Goal: Task Accomplishment & Management: Manage account settings

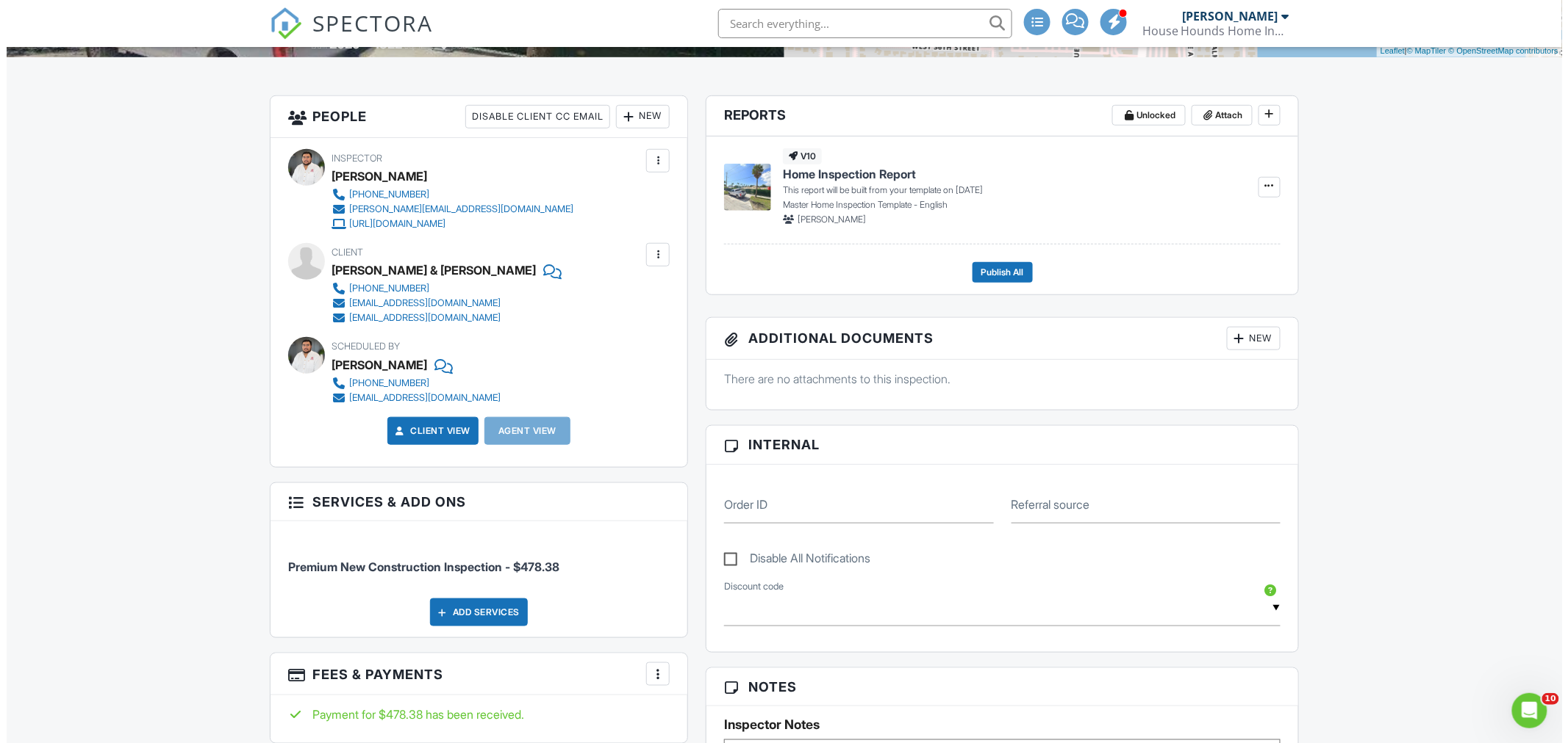
scroll to position [652, 0]
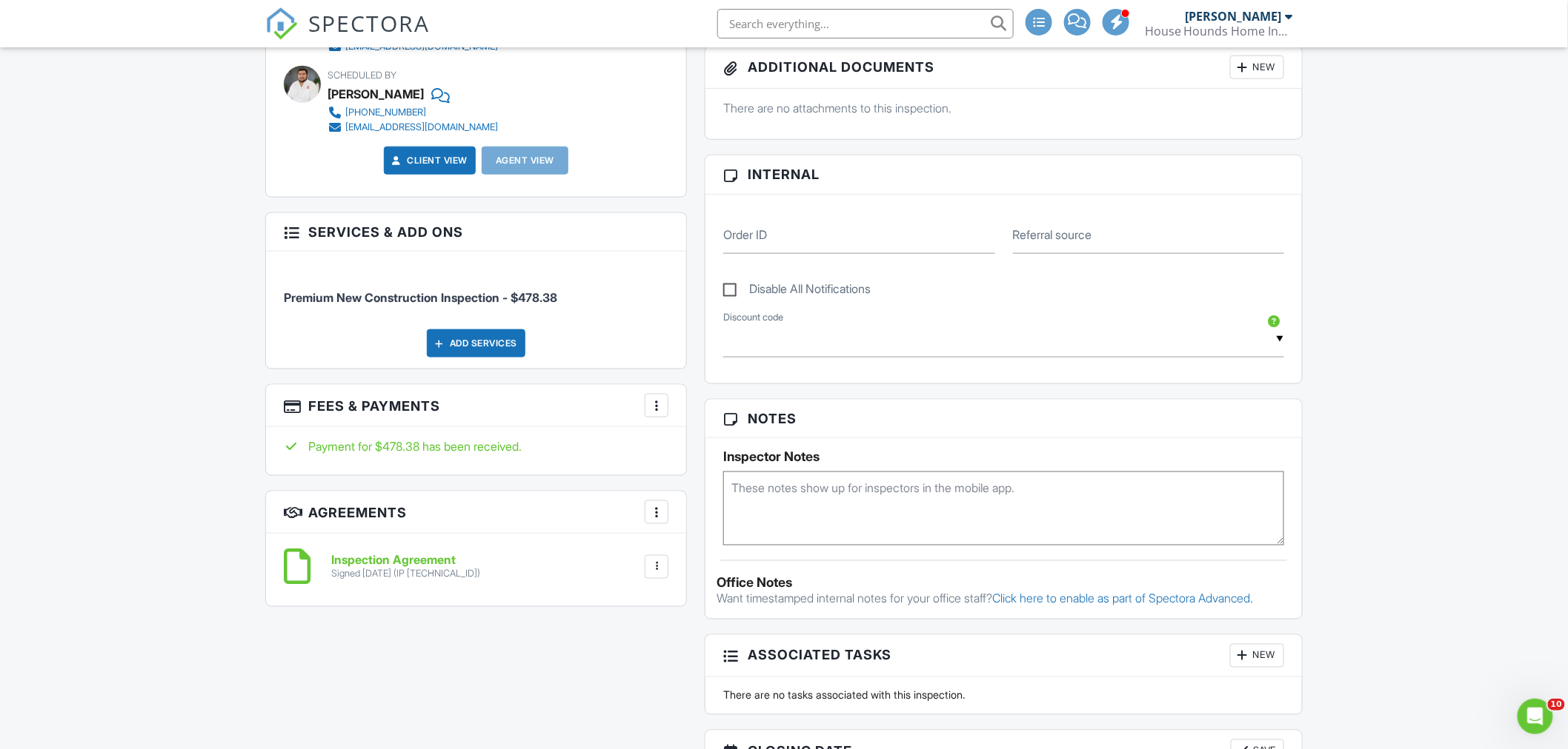
click at [659, 404] on div at bounding box center [656, 405] width 15 height 15
click at [705, 450] on li "Edit Fees & Payments" at bounding box center [730, 451] width 155 height 37
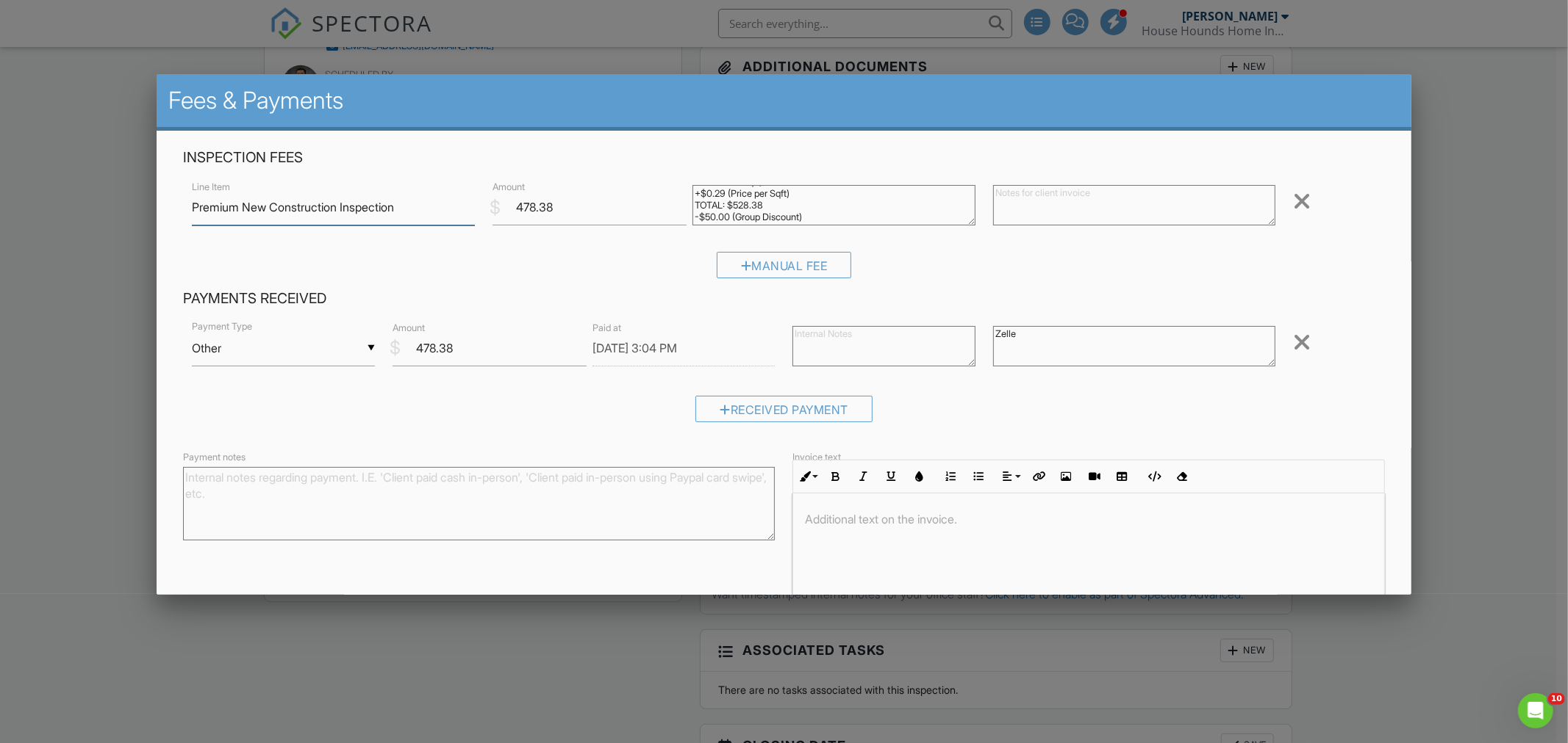
scroll to position [23, 0]
drag, startPoint x: 818, startPoint y: 209, endPoint x: 692, endPoint y: 204, distance: 126.1
click at [692, 204] on textarea "1822 (Base Sqft) +$0.29 (Price per Sqft) TOTAL: $528.38 -$50.00 (Group Discount)" at bounding box center [833, 205] width 283 height 40
type textarea "1822 (Base Sqft) +$0.29 (Price per Sqft) TOTAL: $528.38"
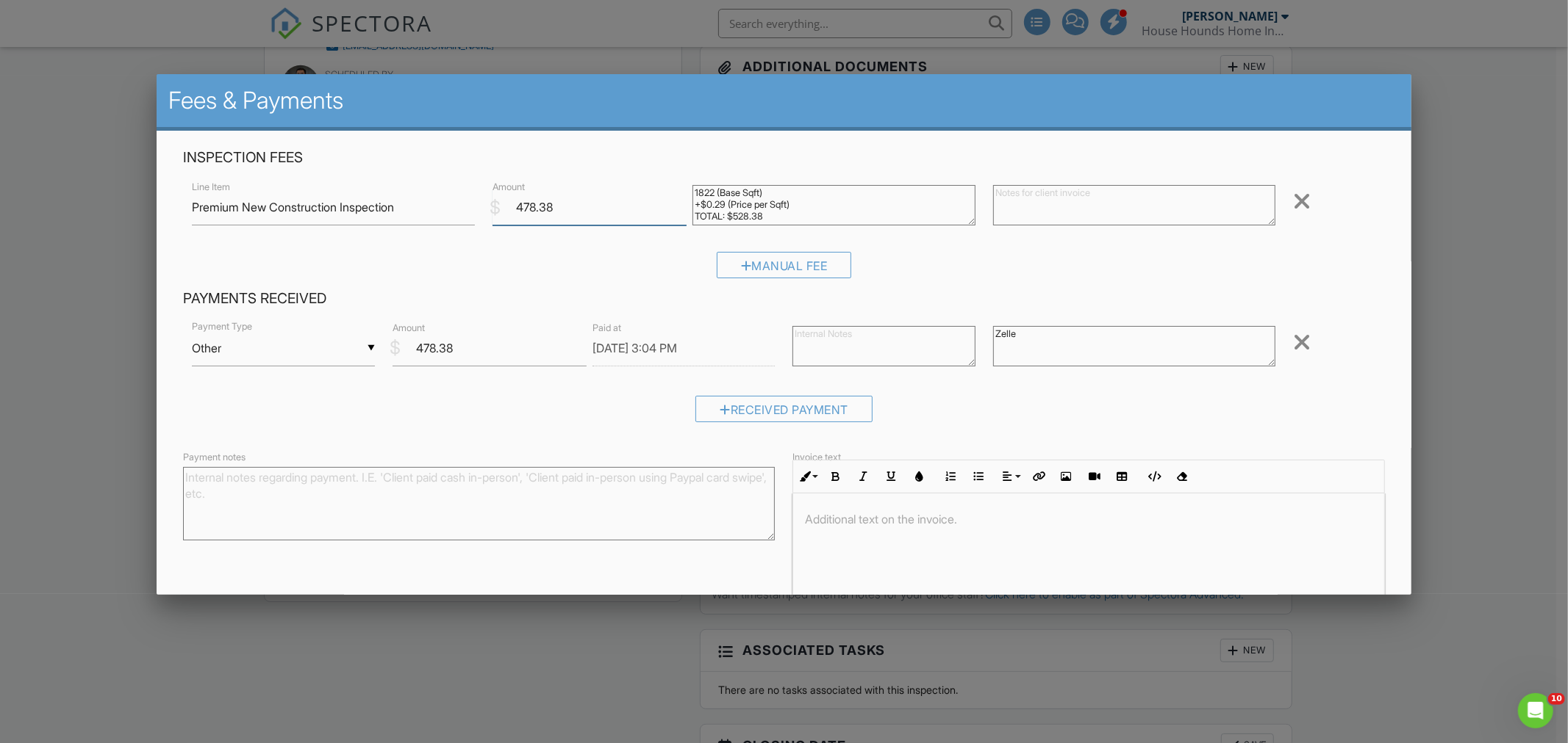
drag, startPoint x: 545, startPoint y: 202, endPoint x: 483, endPoint y: 204, distance: 62.0
click at [489, 199] on div "$ Amount 478.38" at bounding box center [583, 207] width 200 height 36
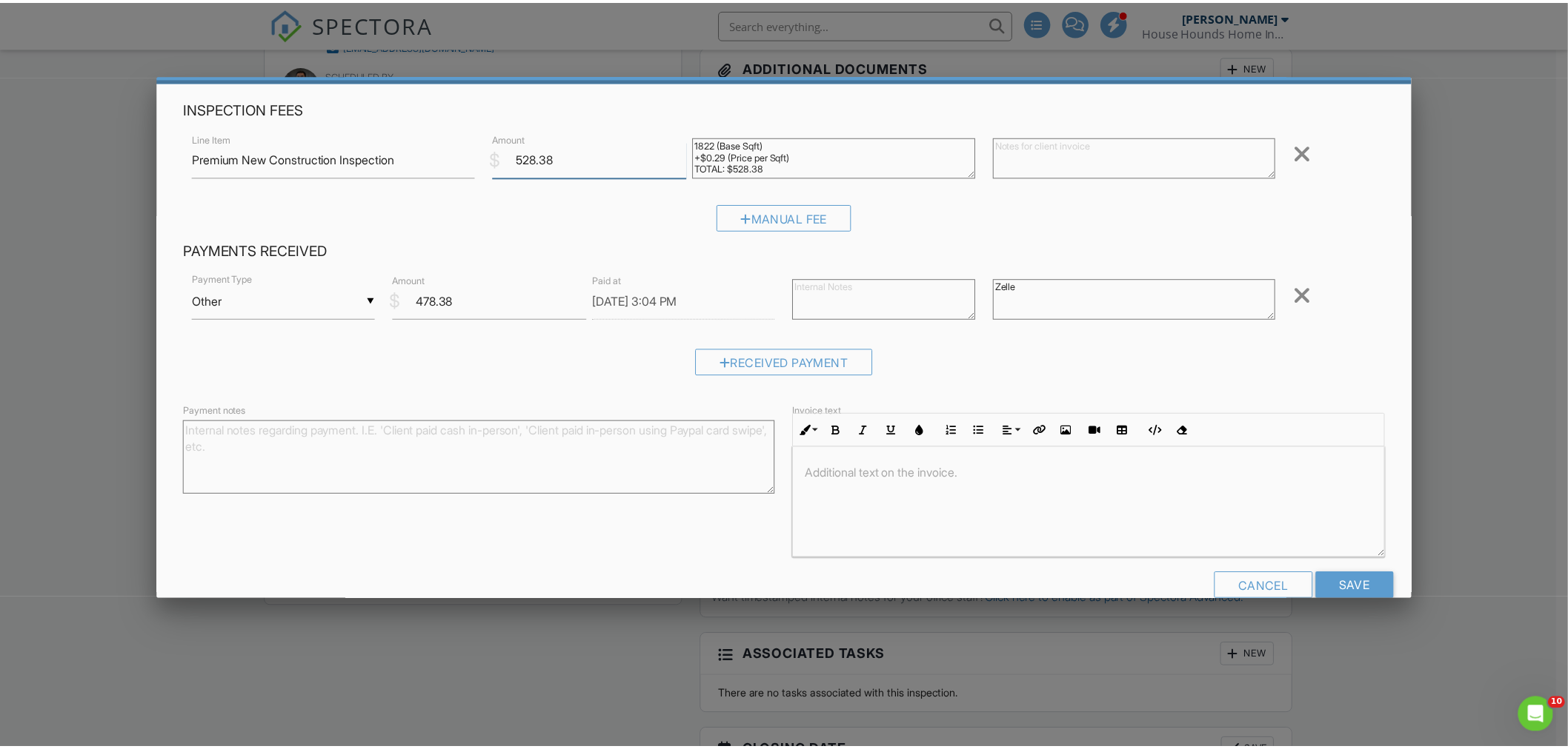
scroll to position [79, 0]
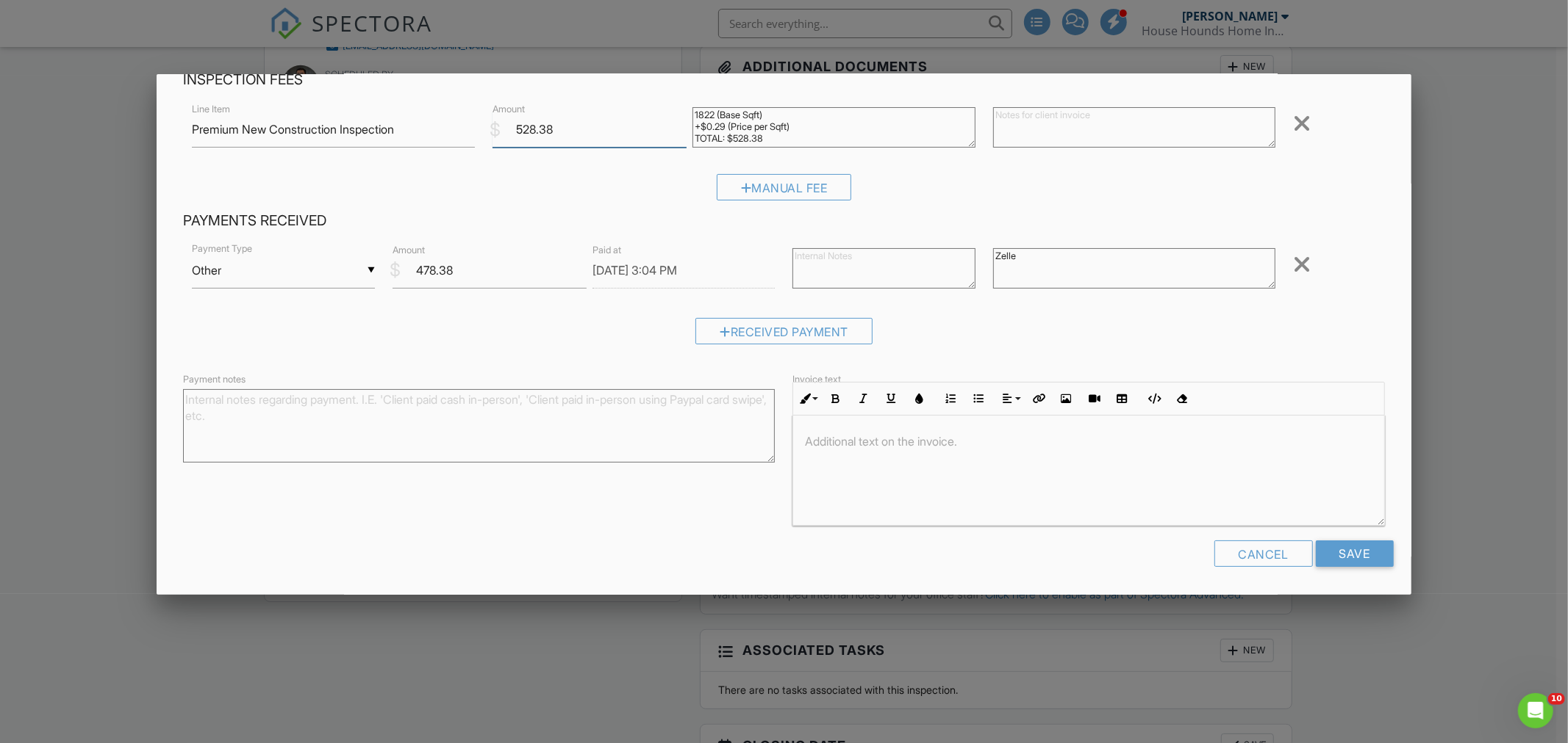
type input "528.38"
click at [817, 456] on div at bounding box center [1088, 470] width 590 height 110
click at [805, 435] on p "Group Discount Voided" at bounding box center [1089, 441] width 567 height 16
click at [987, 445] on p "Single party inspecection, group Discount Voided" at bounding box center [1089, 441] width 567 height 16
click at [1041, 443] on p "Single party inspecection, group discount Voided" at bounding box center [1089, 441] width 567 height 16
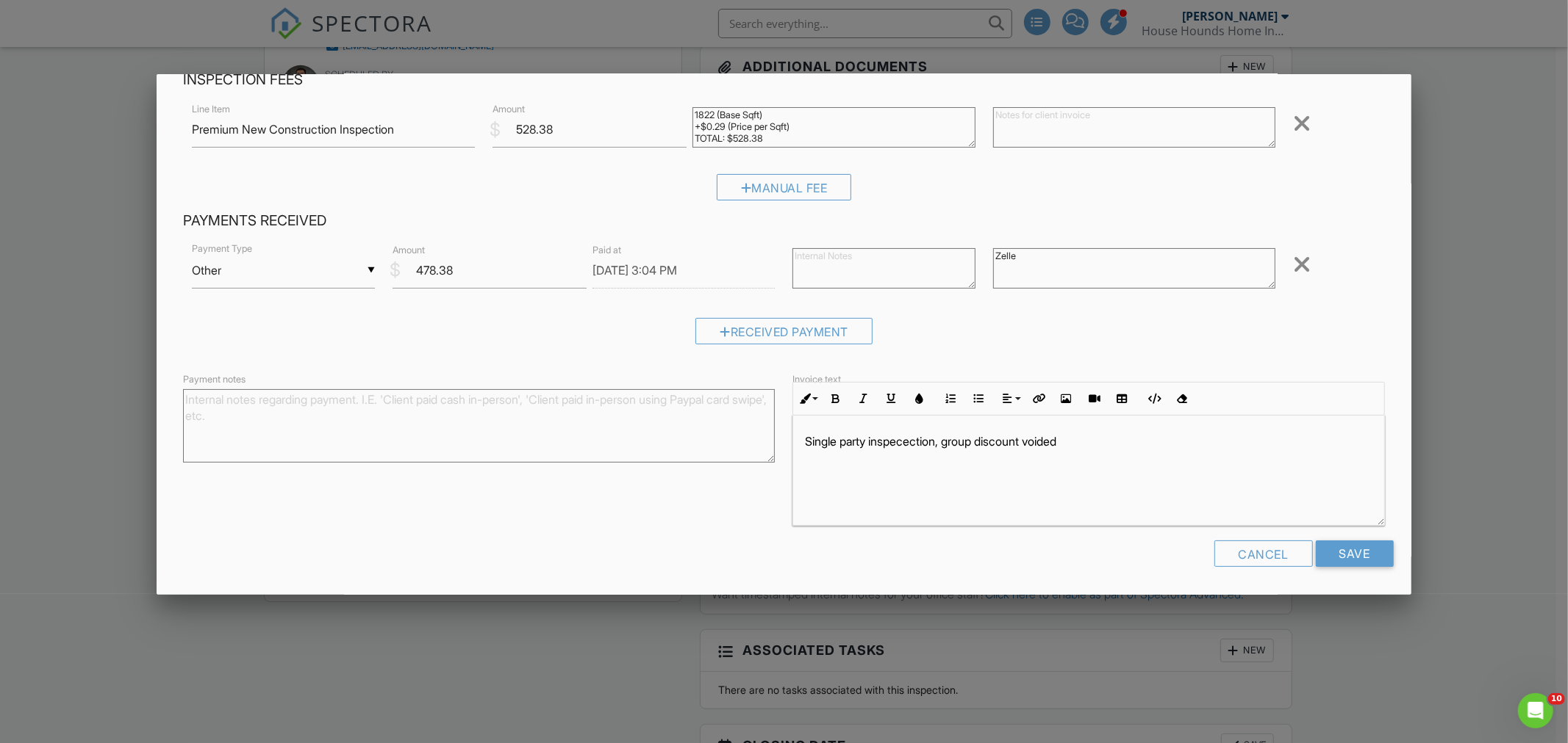
click at [902, 438] on p "Single party inspecection, group discount voided" at bounding box center [1089, 441] width 567 height 16
click at [1097, 436] on p "Single party inspection, group discount voided" at bounding box center [1089, 441] width 567 height 16
click at [1235, 557] on div "Cancel" at bounding box center [1263, 553] width 98 height 26
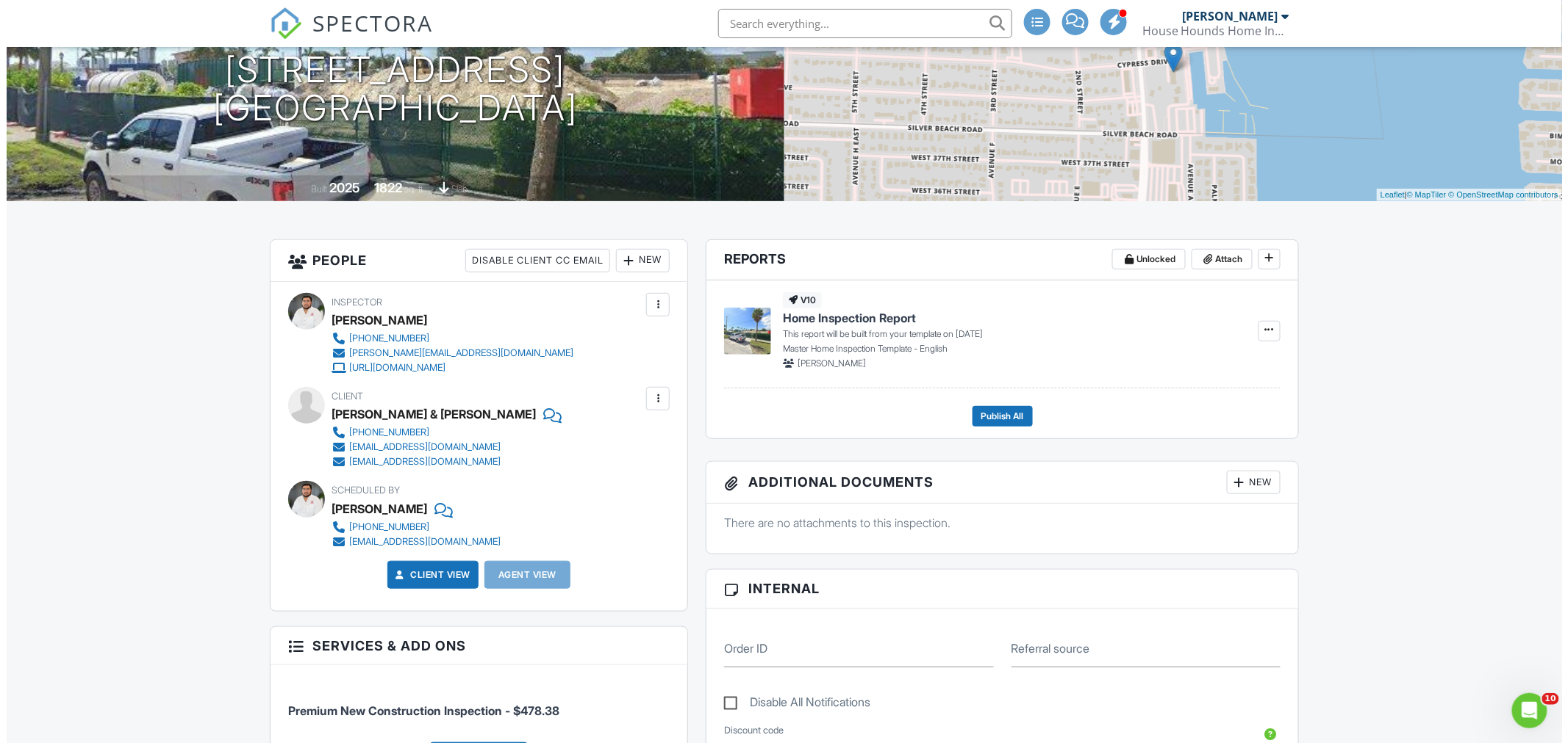
scroll to position [82, 0]
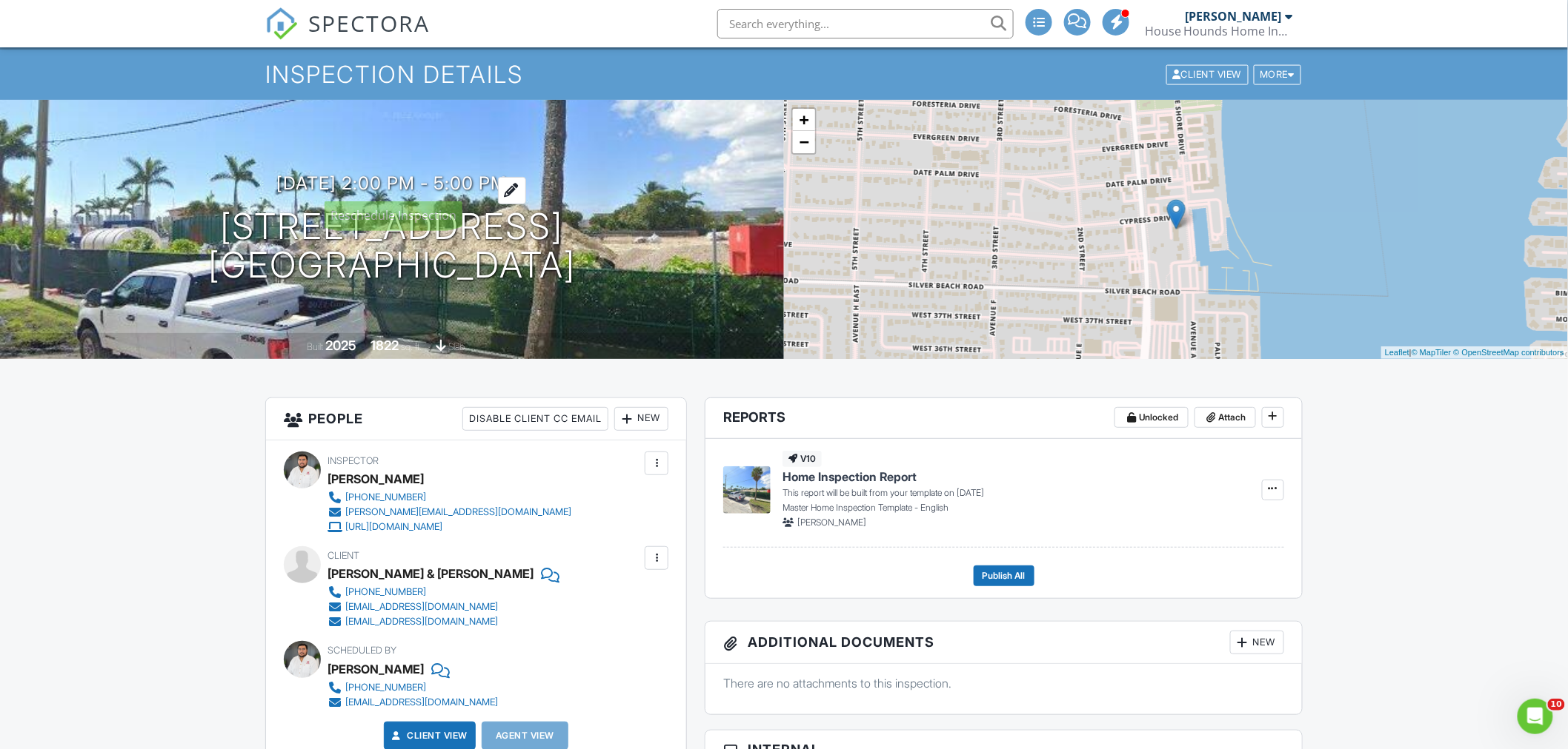
click at [525, 186] on div at bounding box center [511, 190] width 28 height 27
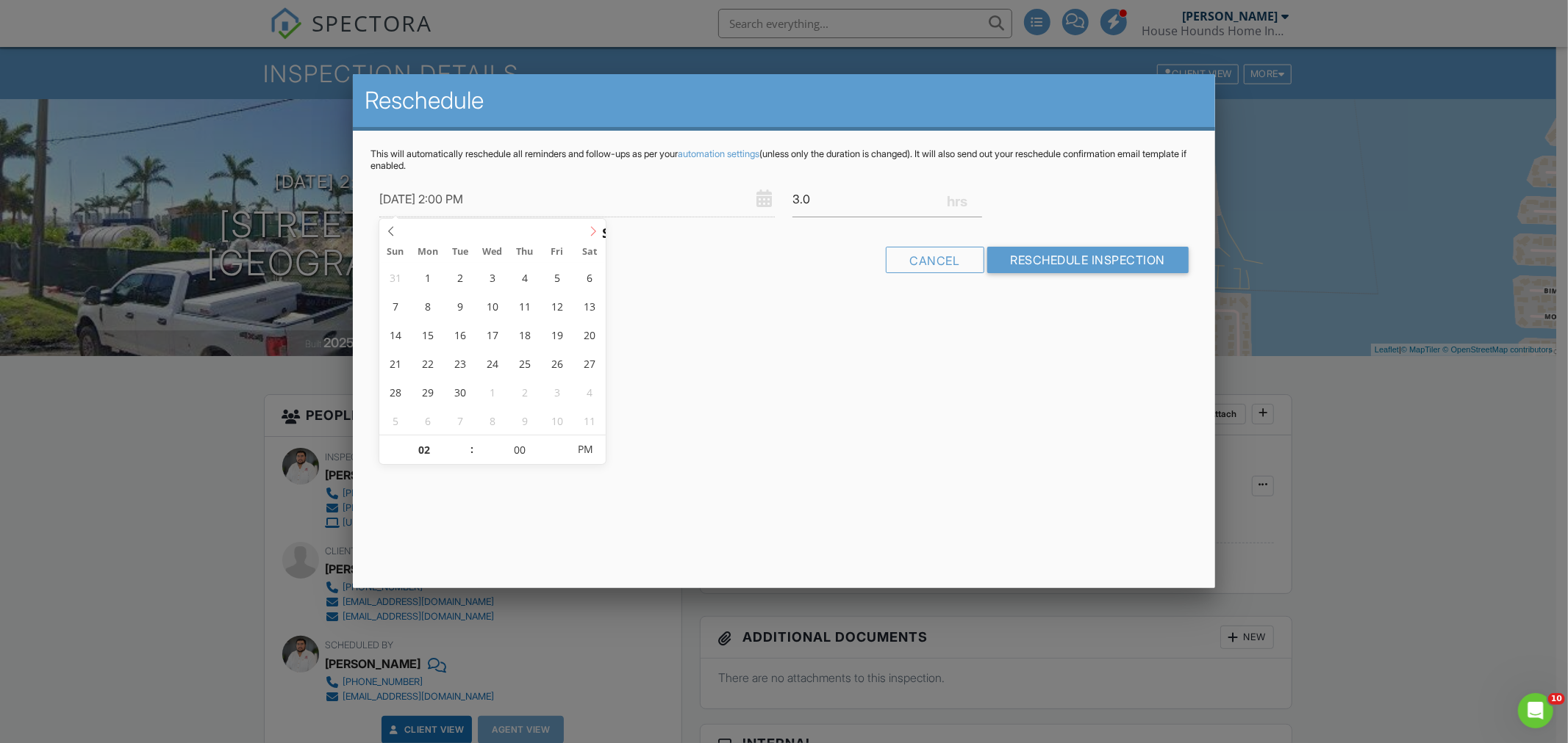
click at [590, 224] on span at bounding box center [593, 228] width 24 height 20
type input "09/16/2025 1:00 PM"
type input "01"
type input "09/16/2025 10:00 PM"
type input "10"
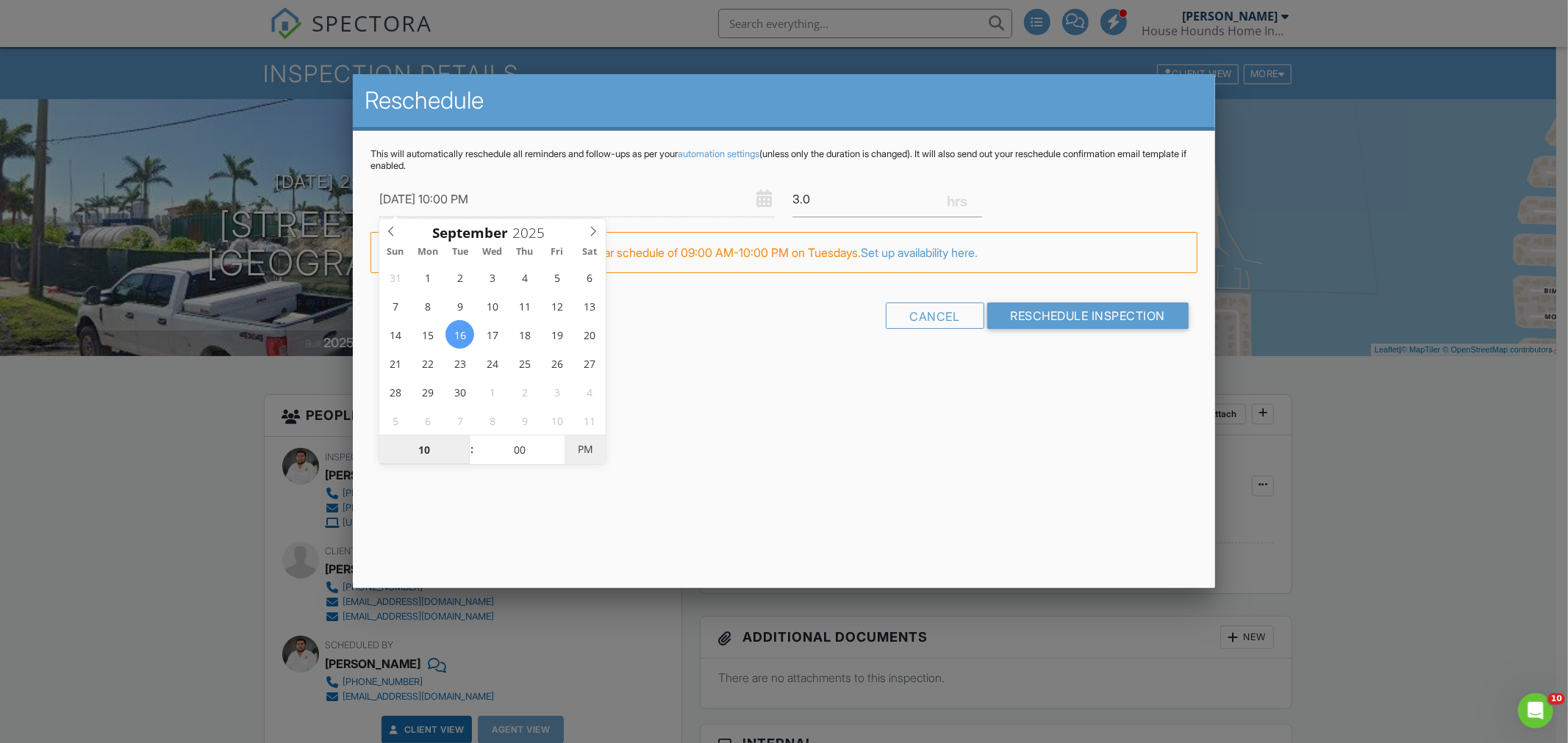
type input "09/16/2025 10:00 AM"
click at [589, 459] on span "AM" at bounding box center [584, 449] width 41 height 29
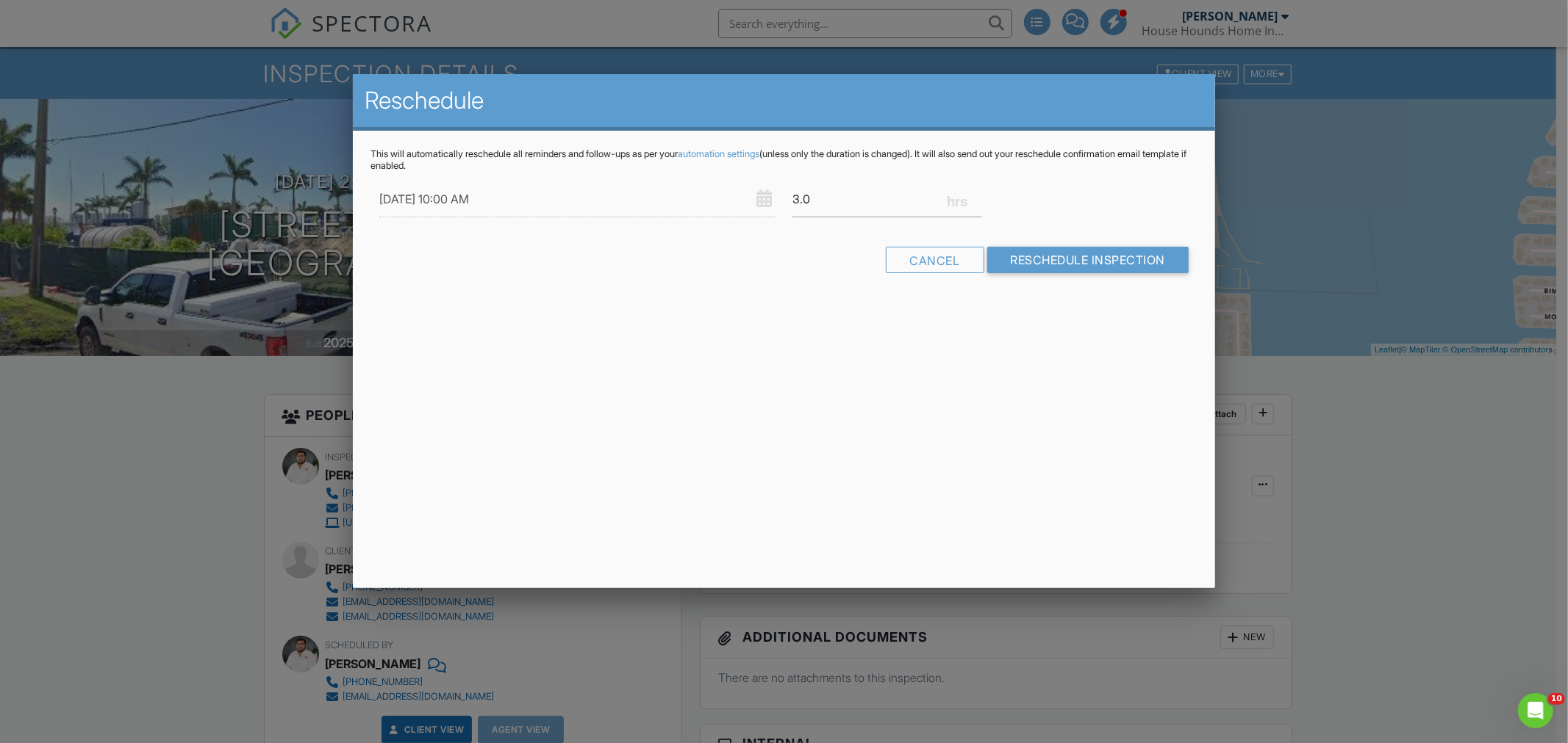
click at [676, 402] on div "Reschedule This will automatically reschedule all reminders and follow-ups as p…" at bounding box center [784, 332] width 862 height 515
click at [1053, 261] on input "Reschedule Inspection" at bounding box center [1089, 259] width 203 height 26
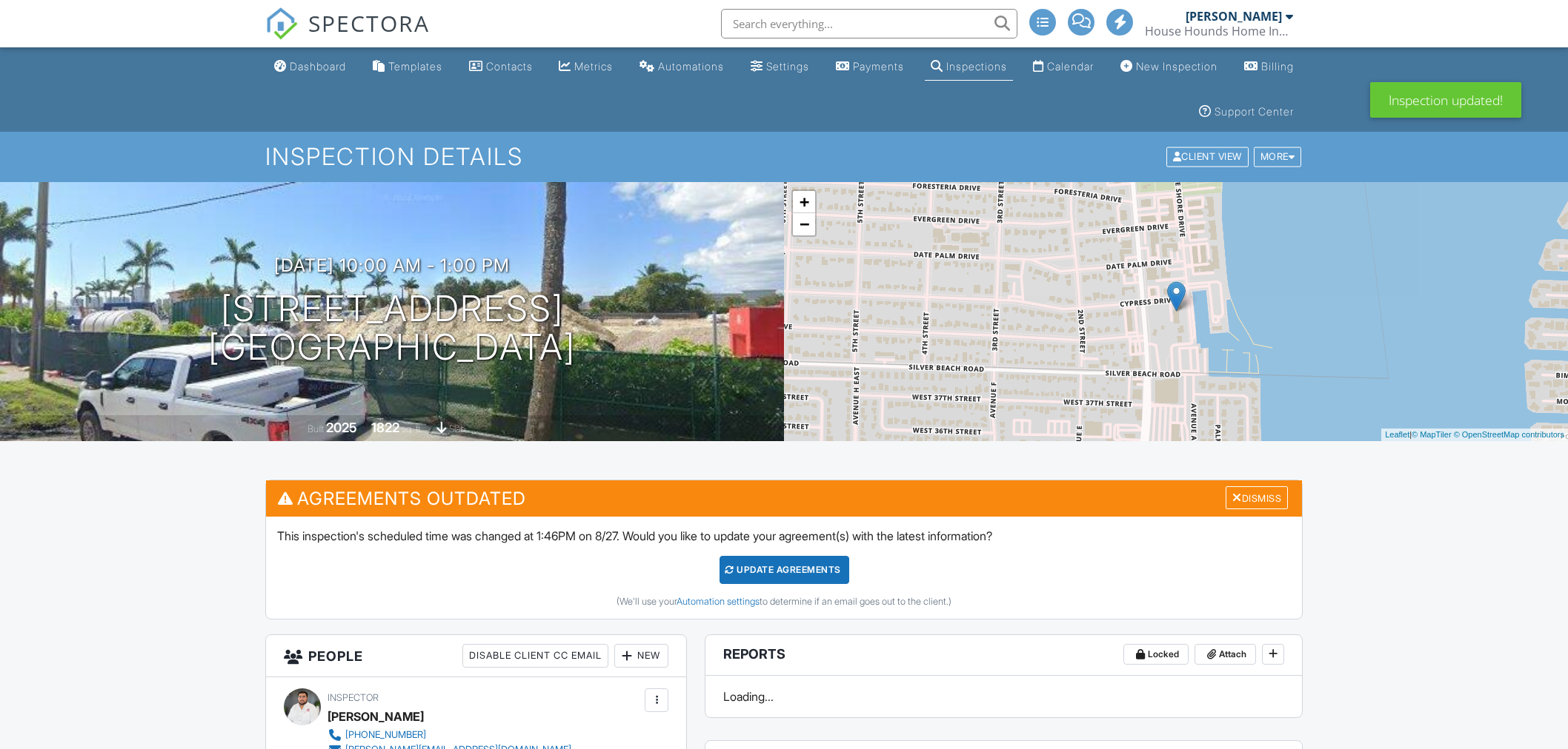
click at [751, 563] on div "Update Agreements" at bounding box center [784, 569] width 129 height 28
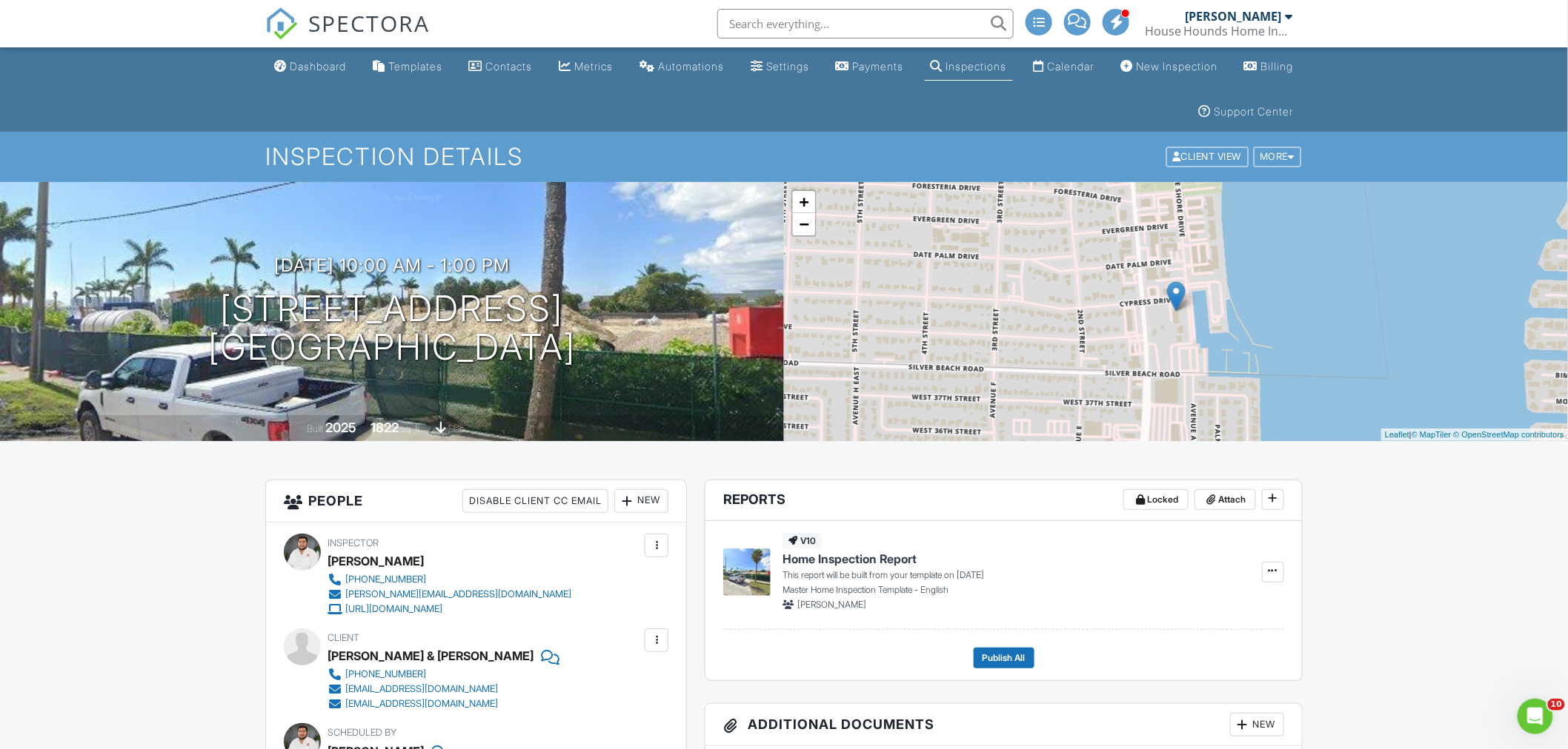
click at [354, 33] on span "SPECTORA" at bounding box center [368, 23] width 122 height 31
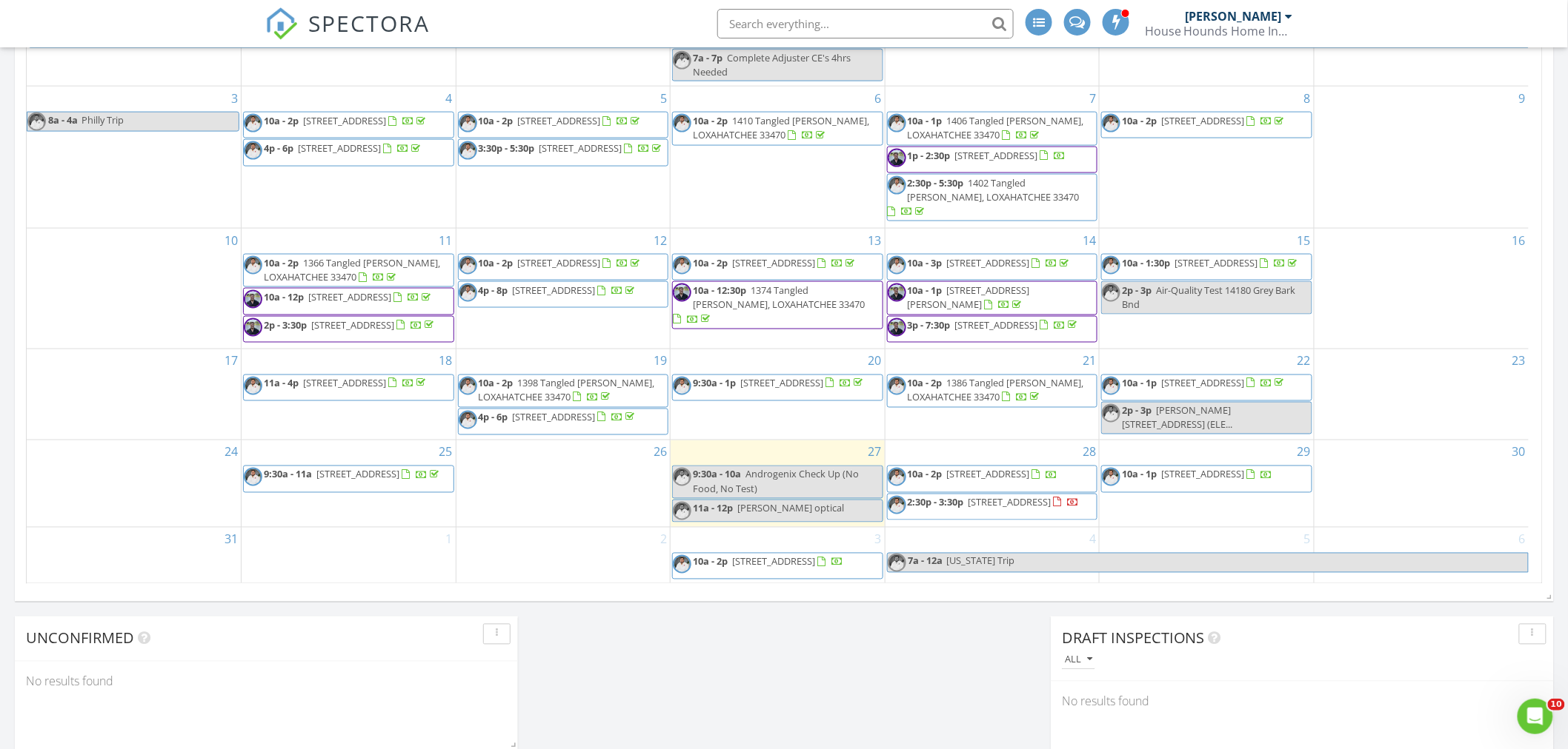
scroll to position [823, 0]
click at [1210, 500] on div "29 10a - 1p 220 Lake Shore Dr 1203, Lake Park 33403" at bounding box center [1206, 481] width 214 height 86
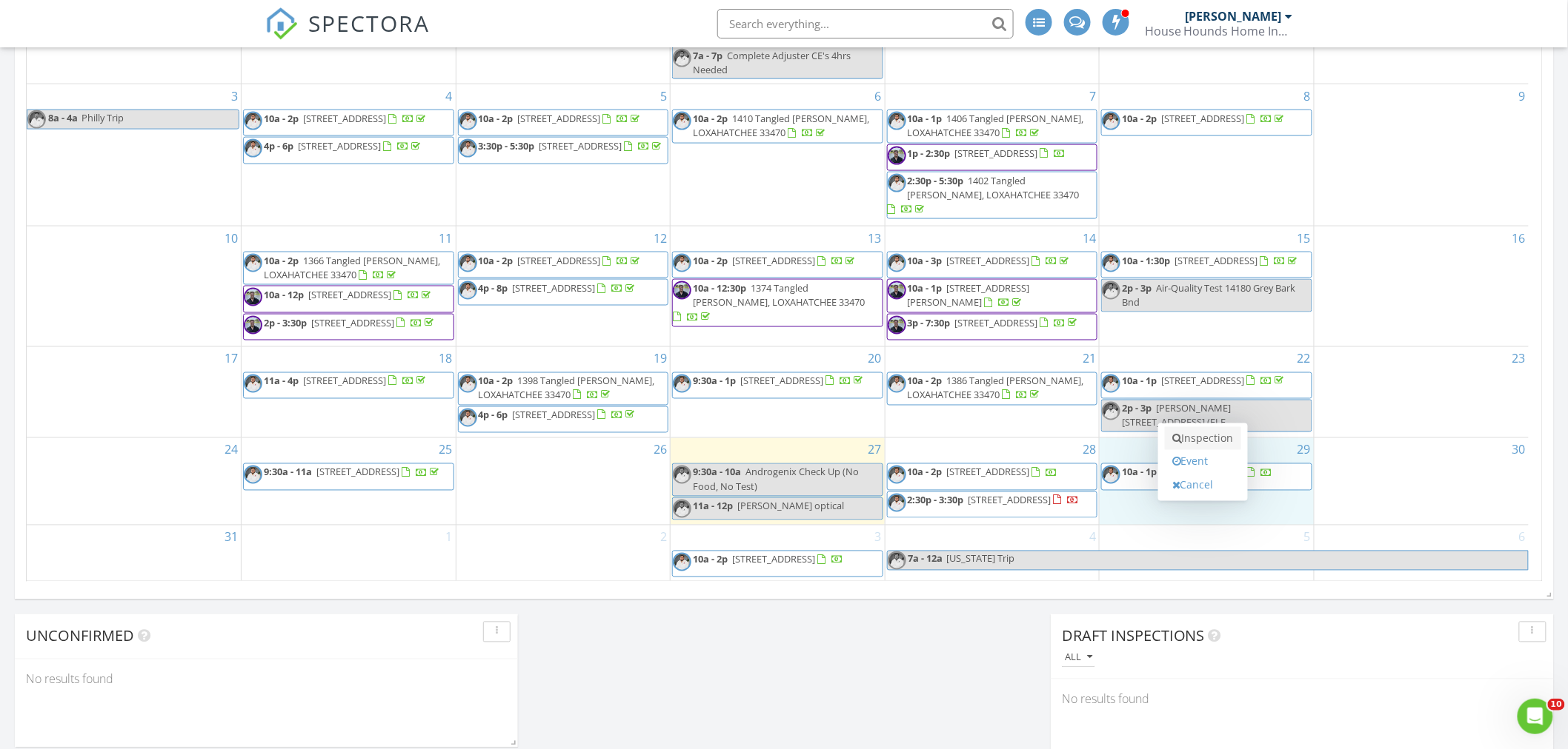
click at [1186, 443] on link "Inspection" at bounding box center [1202, 439] width 77 height 23
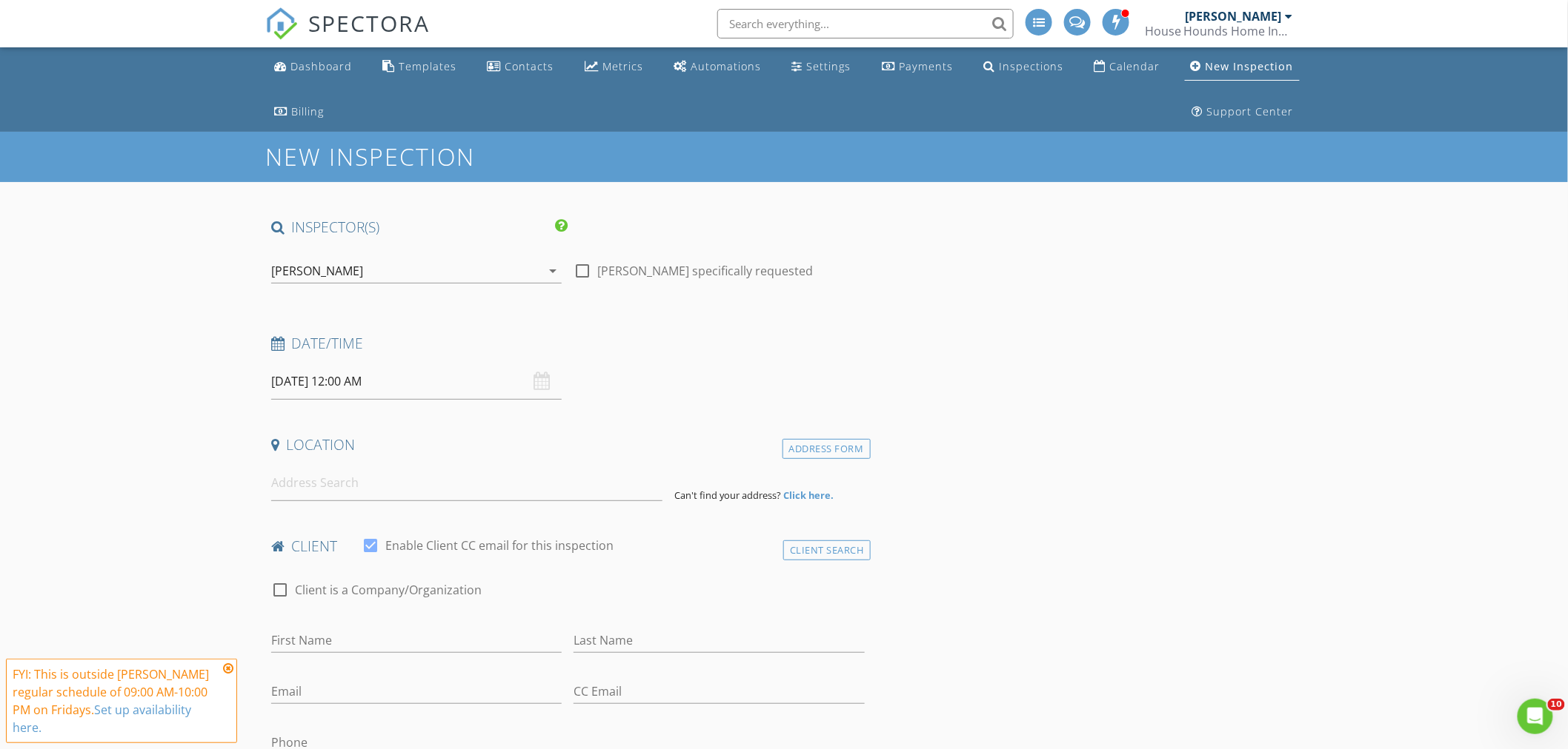
click at [418, 388] on input "[DATE] 12:00 AM" at bounding box center [416, 381] width 291 height 36
click at [307, 639] on input "12" at bounding box center [317, 634] width 91 height 29
type input "01"
type input "08/29/2025 1:00 AM"
click at [353, 627] on span at bounding box center [357, 627] width 11 height 15
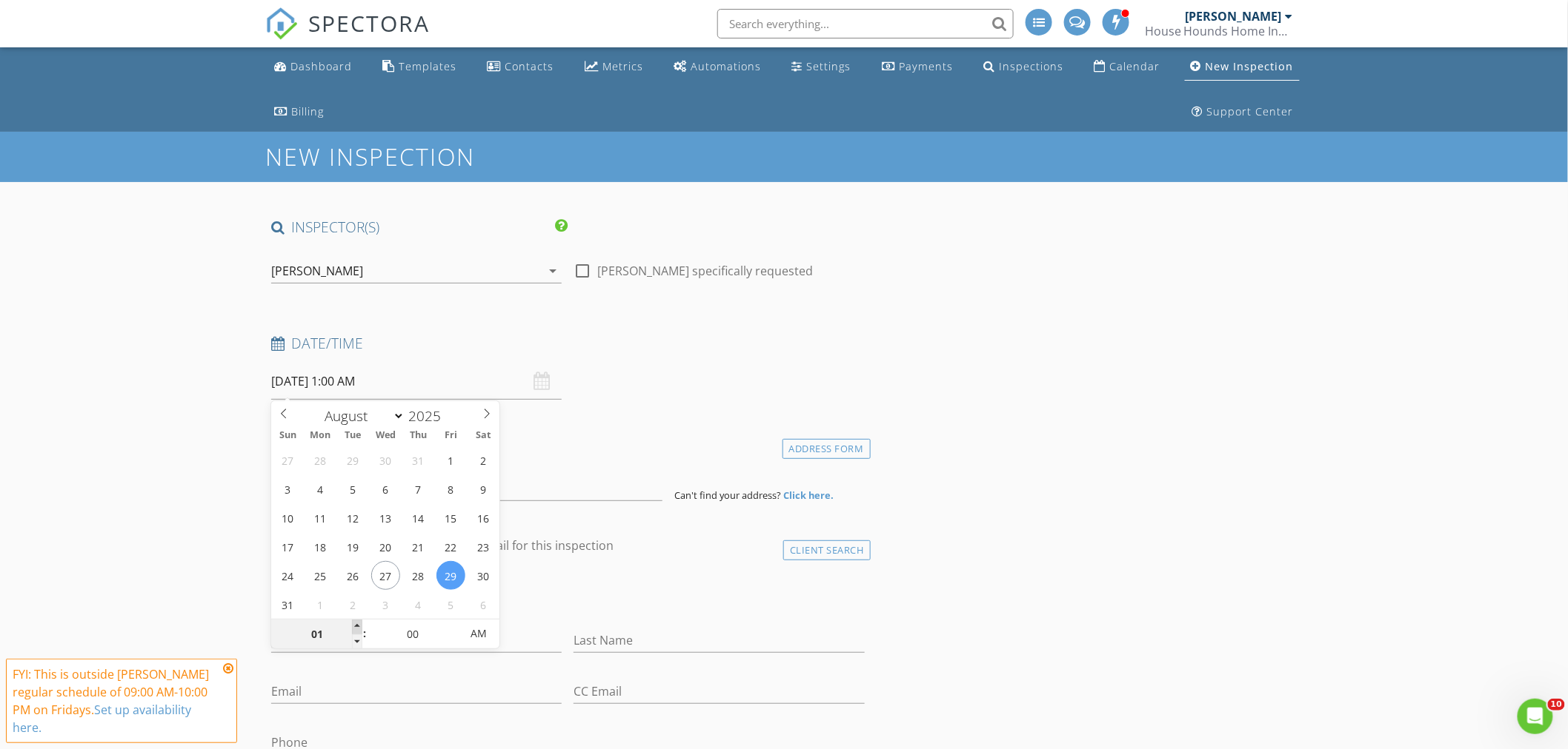
type input "02"
click at [353, 627] on span at bounding box center [357, 627] width 11 height 15
type input "[DATE] 2:00 PM"
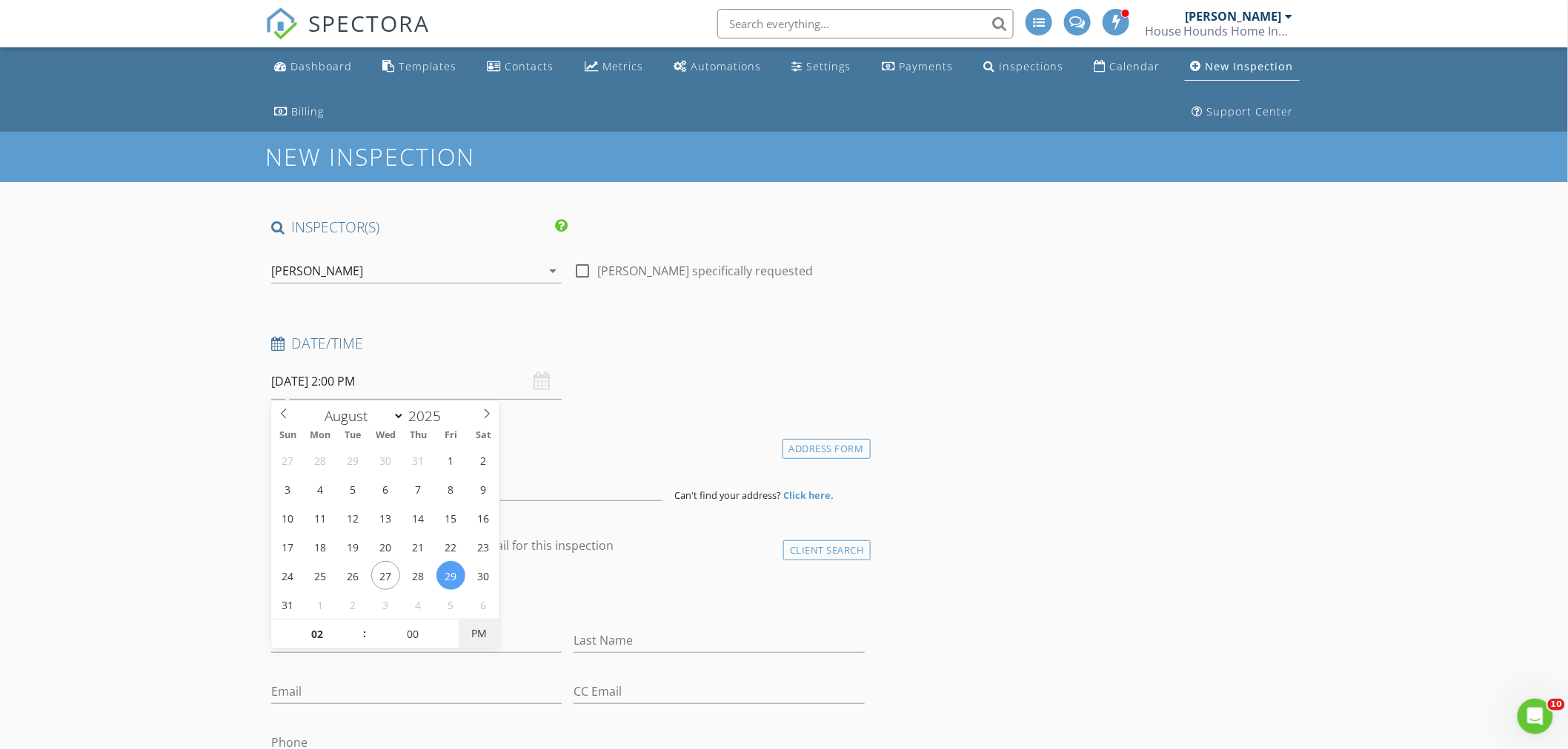
click at [494, 631] on span "PM" at bounding box center [479, 633] width 41 height 29
click at [310, 494] on input at bounding box center [467, 483] width 391 height 36
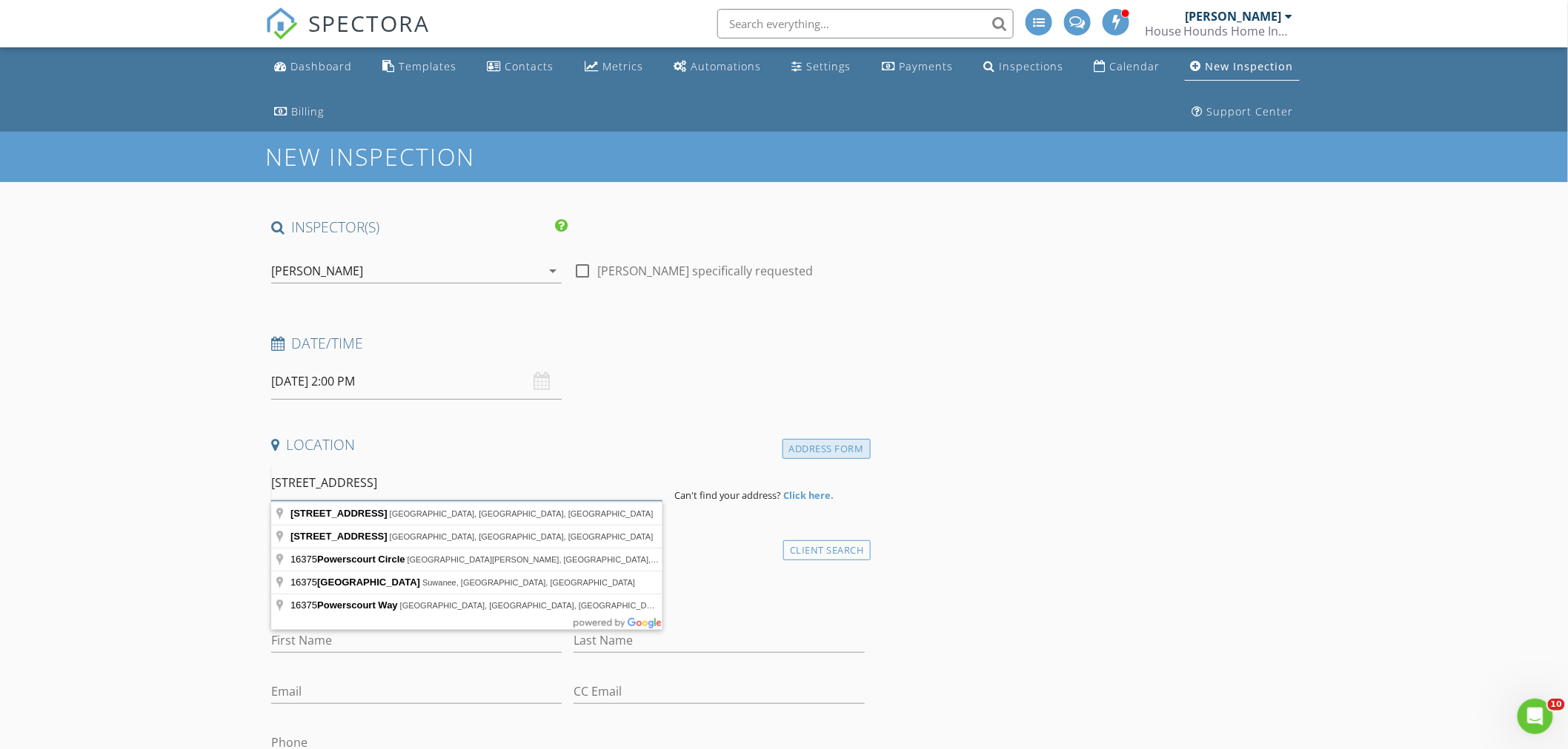
type input "16375 powerscourt Drive"
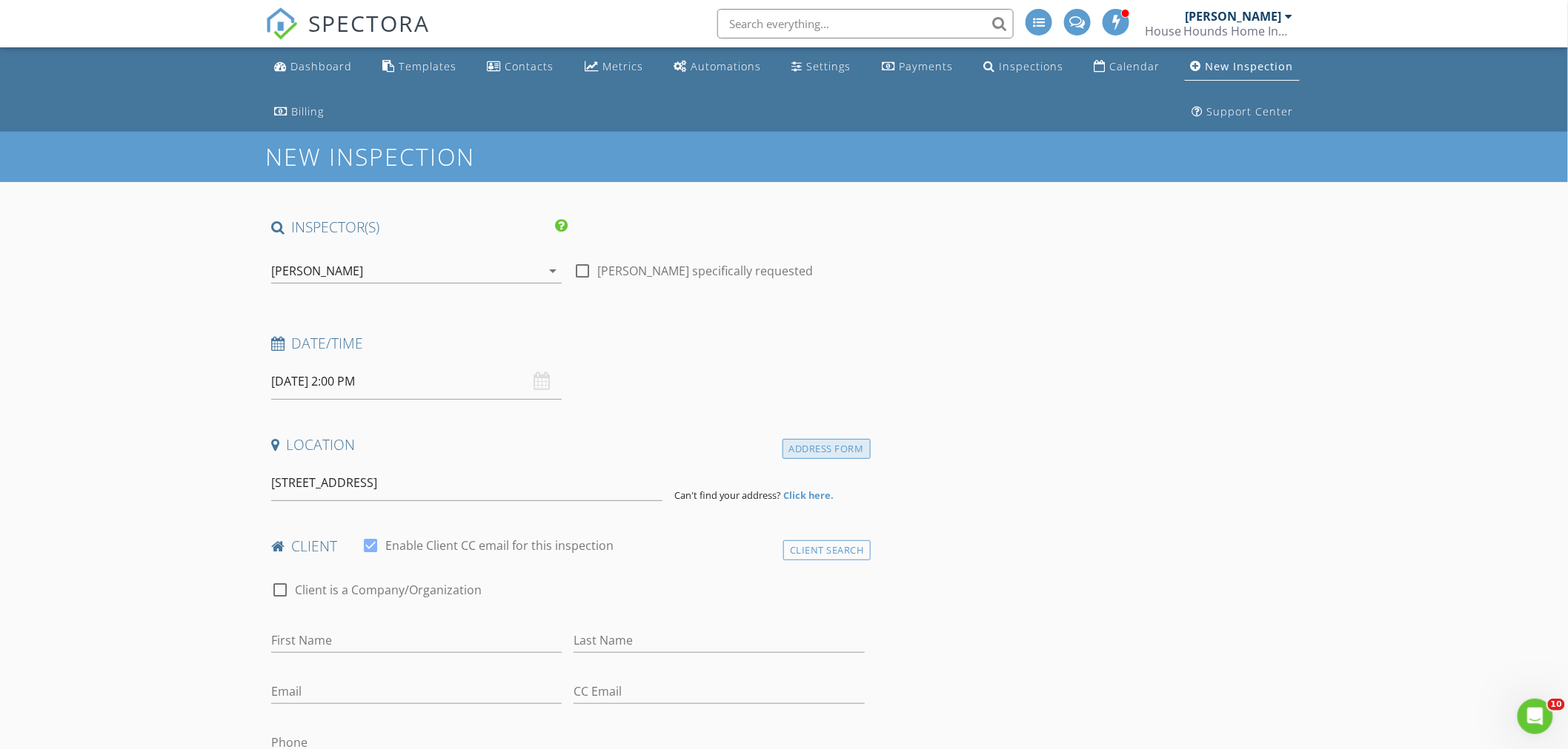
click at [831, 449] on div "Address Form" at bounding box center [826, 449] width 88 height 20
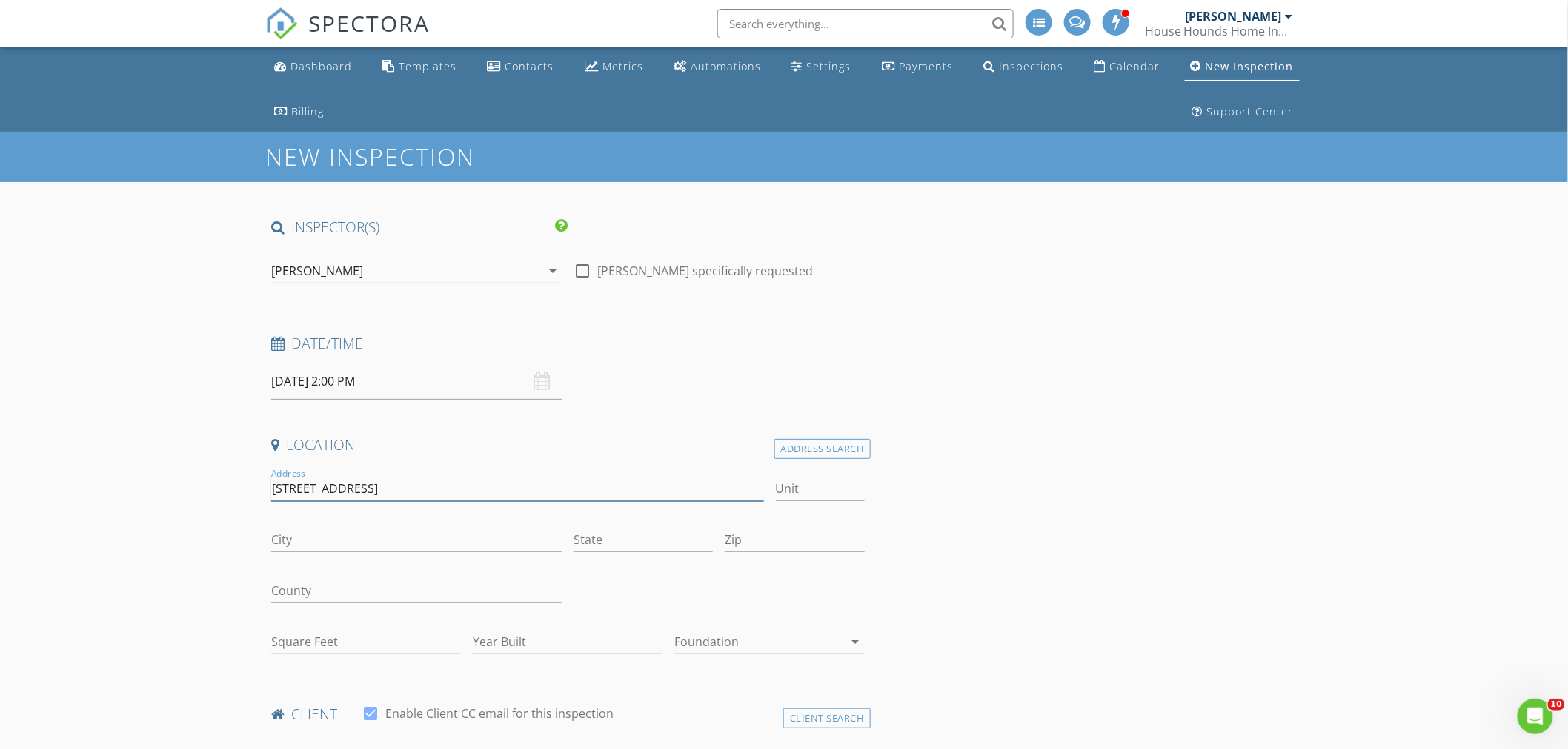
click at [317, 491] on input "16375 powerscourt Drive" at bounding box center [517, 489] width 493 height 24
type input "[STREET_ADDRESS]"
click at [830, 488] on input "Unit" at bounding box center [819, 489] width 88 height 24
type input "Lot 171"
click at [292, 545] on input "City" at bounding box center [416, 539] width 291 height 24
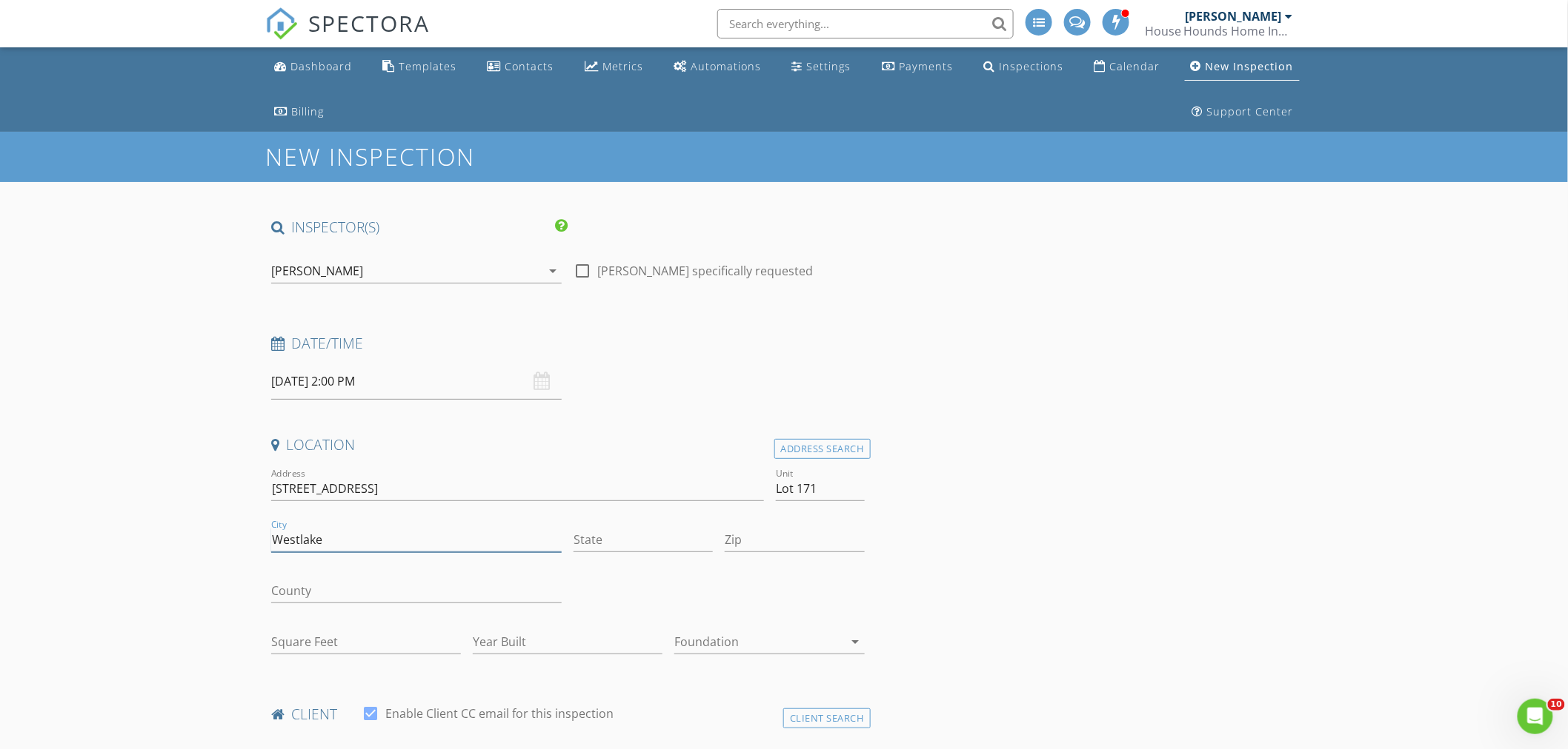
type input "Westlake"
type input "Fl"
type input "33470"
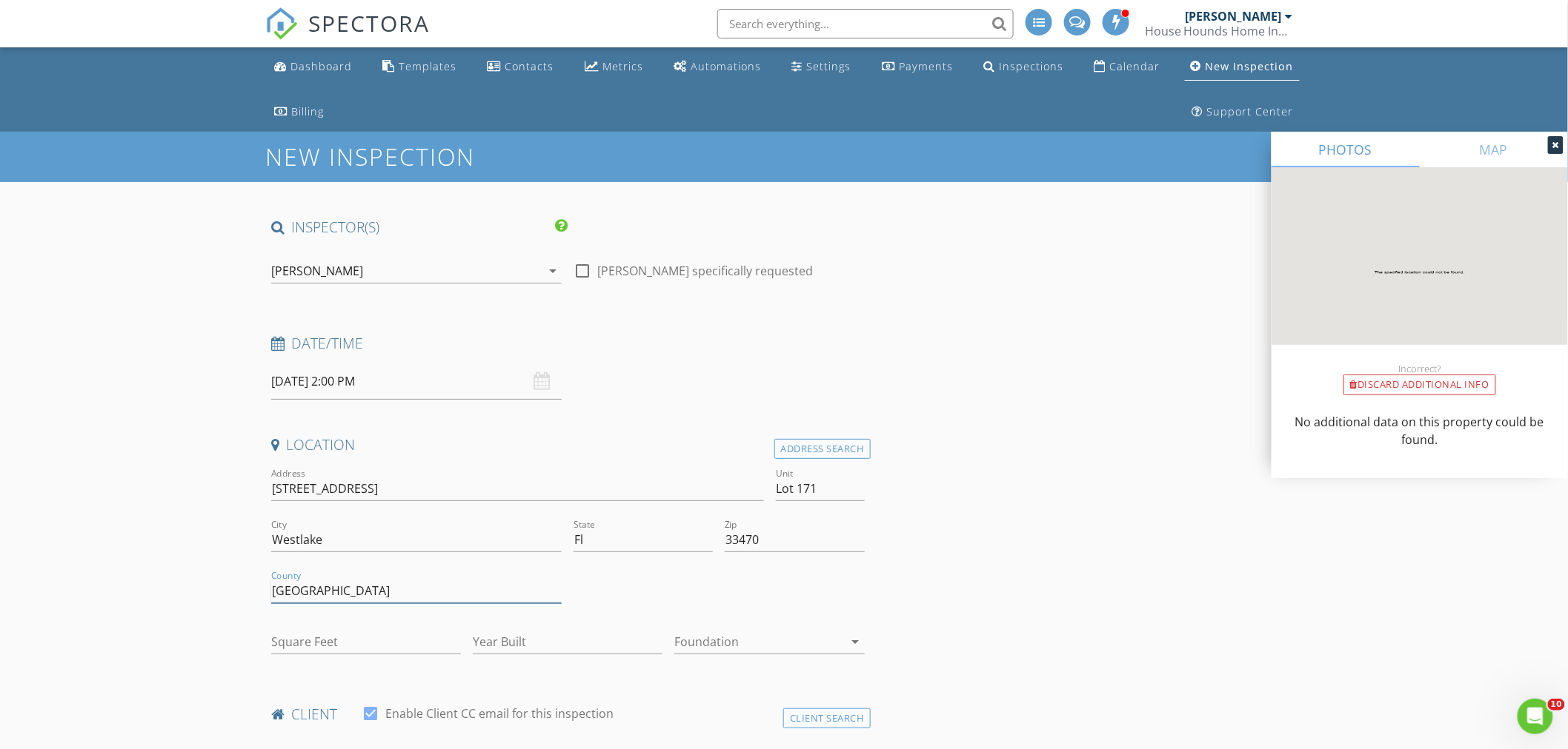
type input "[GEOGRAPHIC_DATA]"
click at [287, 644] on input "Square Feet" at bounding box center [366, 642] width 190 height 24
type input "1962"
click at [509, 634] on input "Year Built" at bounding box center [567, 642] width 190 height 24
type input "2025"
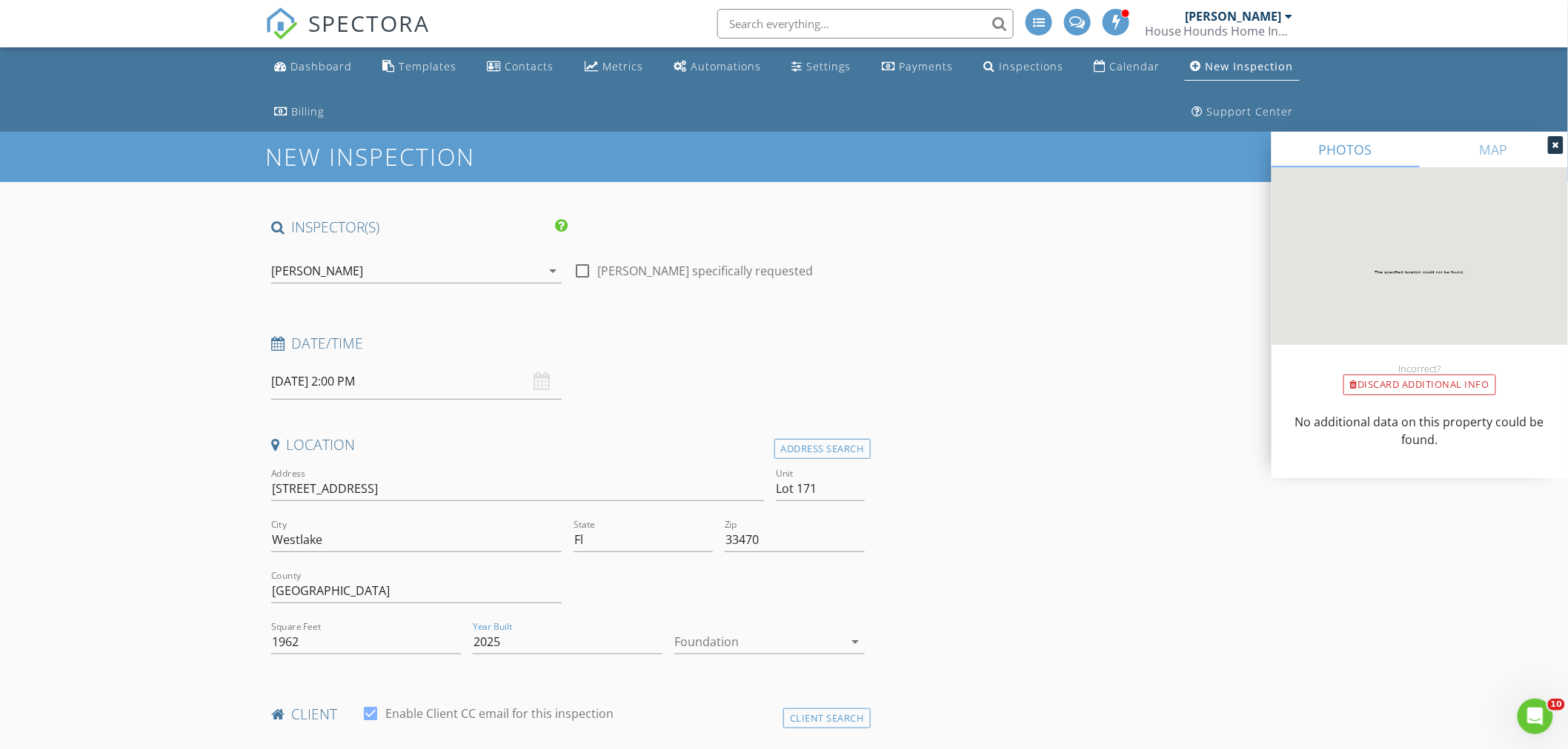
click at [764, 645] on div at bounding box center [759, 642] width 169 height 23
click at [710, 692] on div "Slab" at bounding box center [770, 687] width 166 height 17
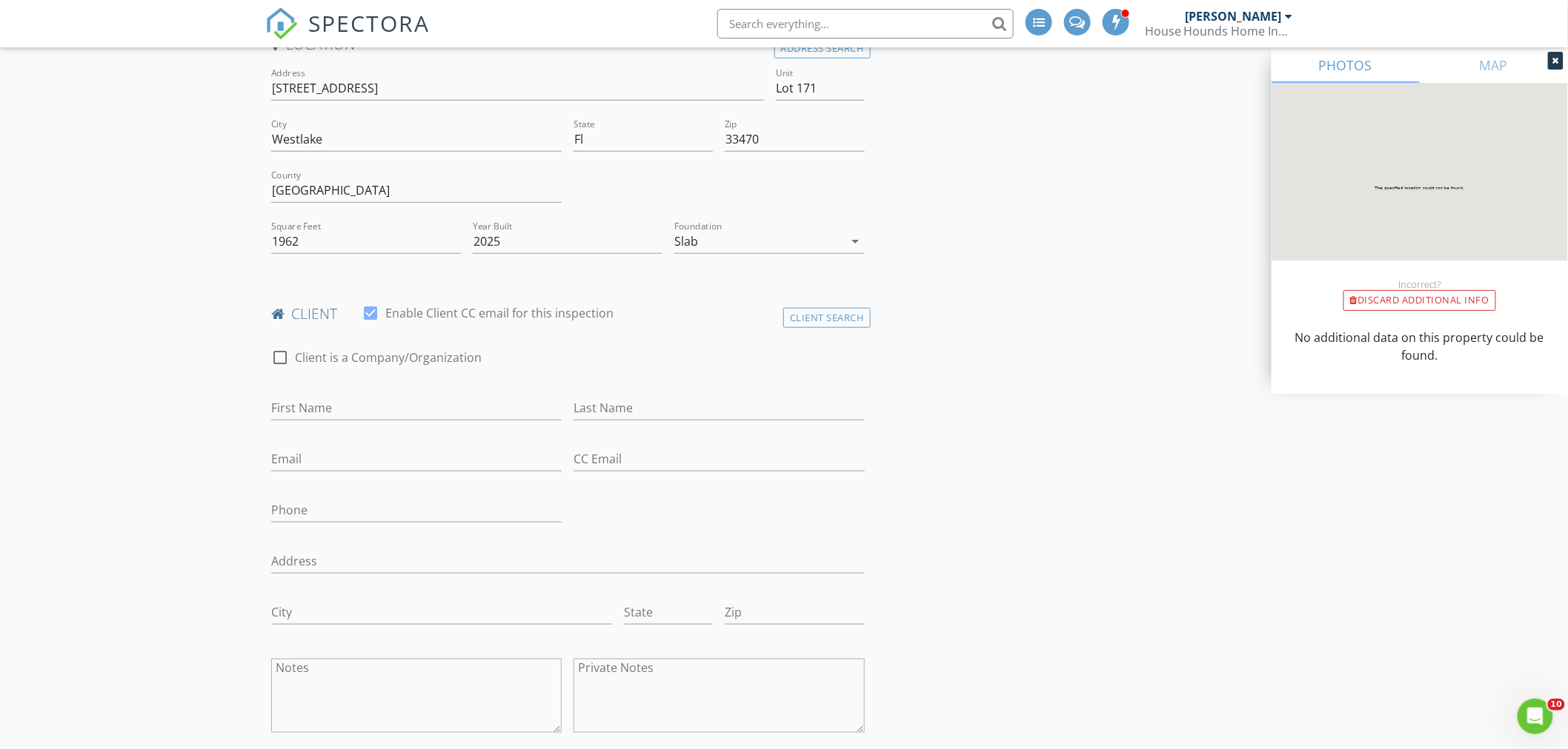
scroll to position [575, 0]
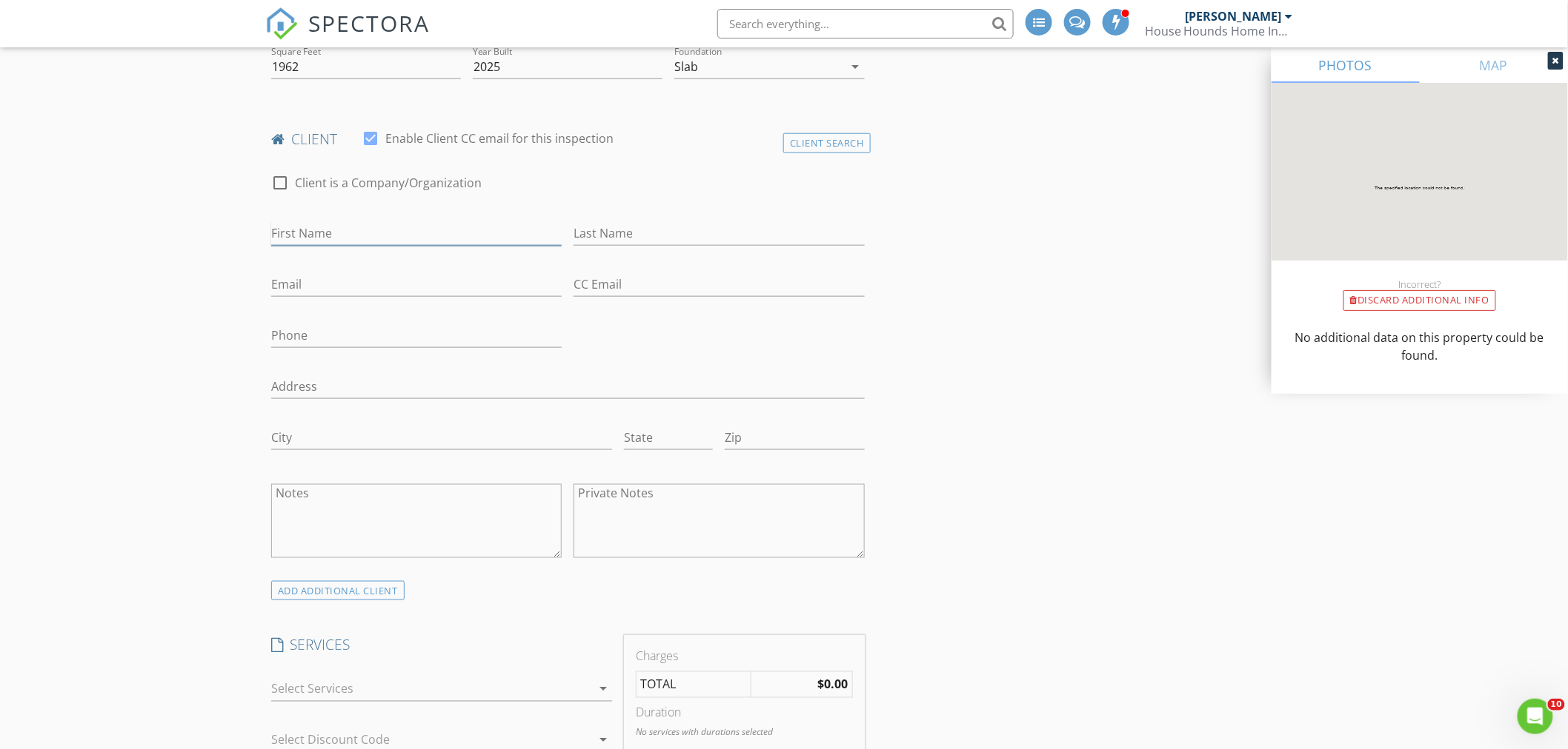
click at [338, 239] on input "First Name" at bounding box center [416, 233] width 291 height 24
type input "Eric"
type input "Alvarez"
click at [329, 285] on input "Email" at bounding box center [416, 285] width 291 height 24
paste input "ericalvarez1116@gmail.com"
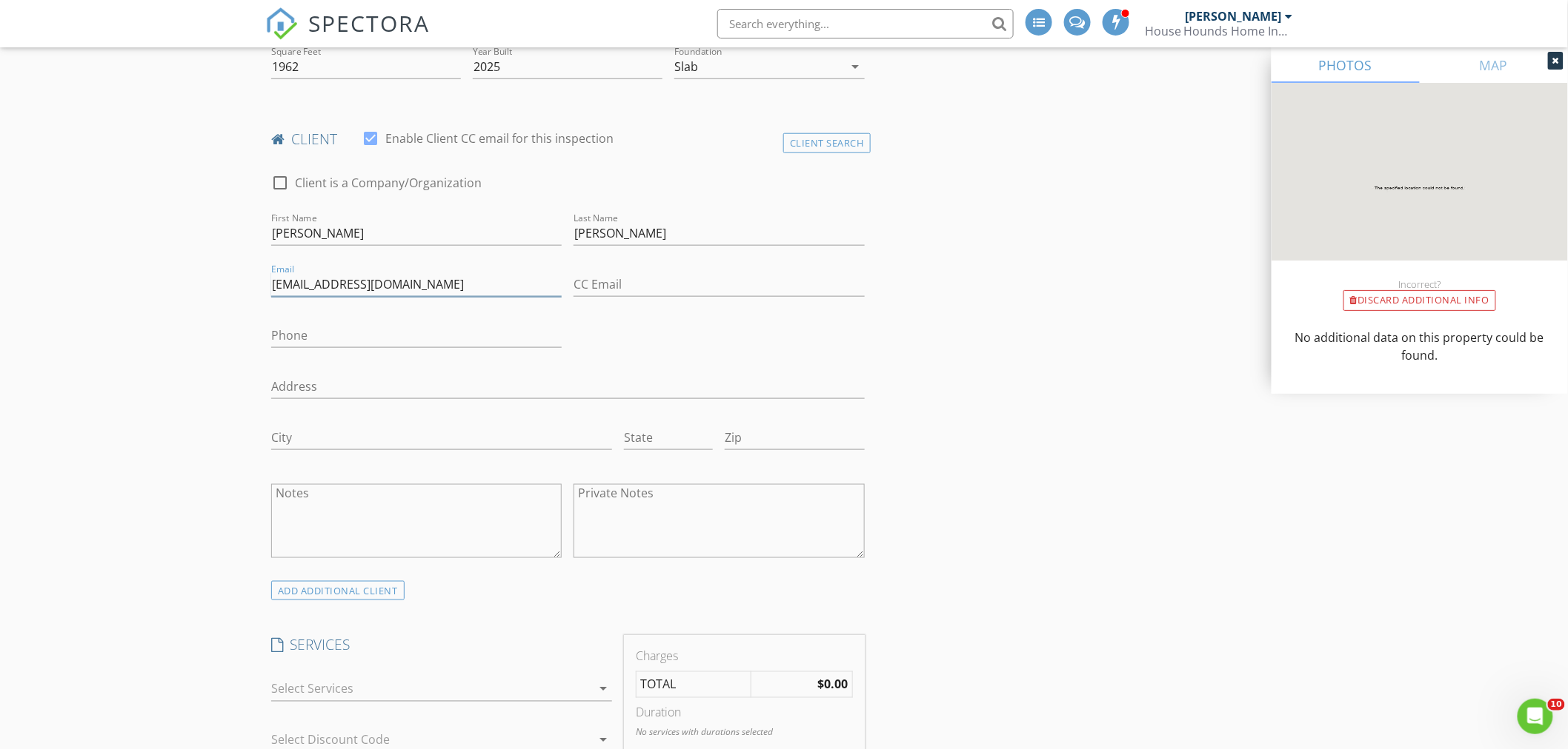
type input "ericalvarez1116@gmail.com"
click at [308, 344] on input "Phone" at bounding box center [416, 335] width 291 height 24
type input "561-891-9891"
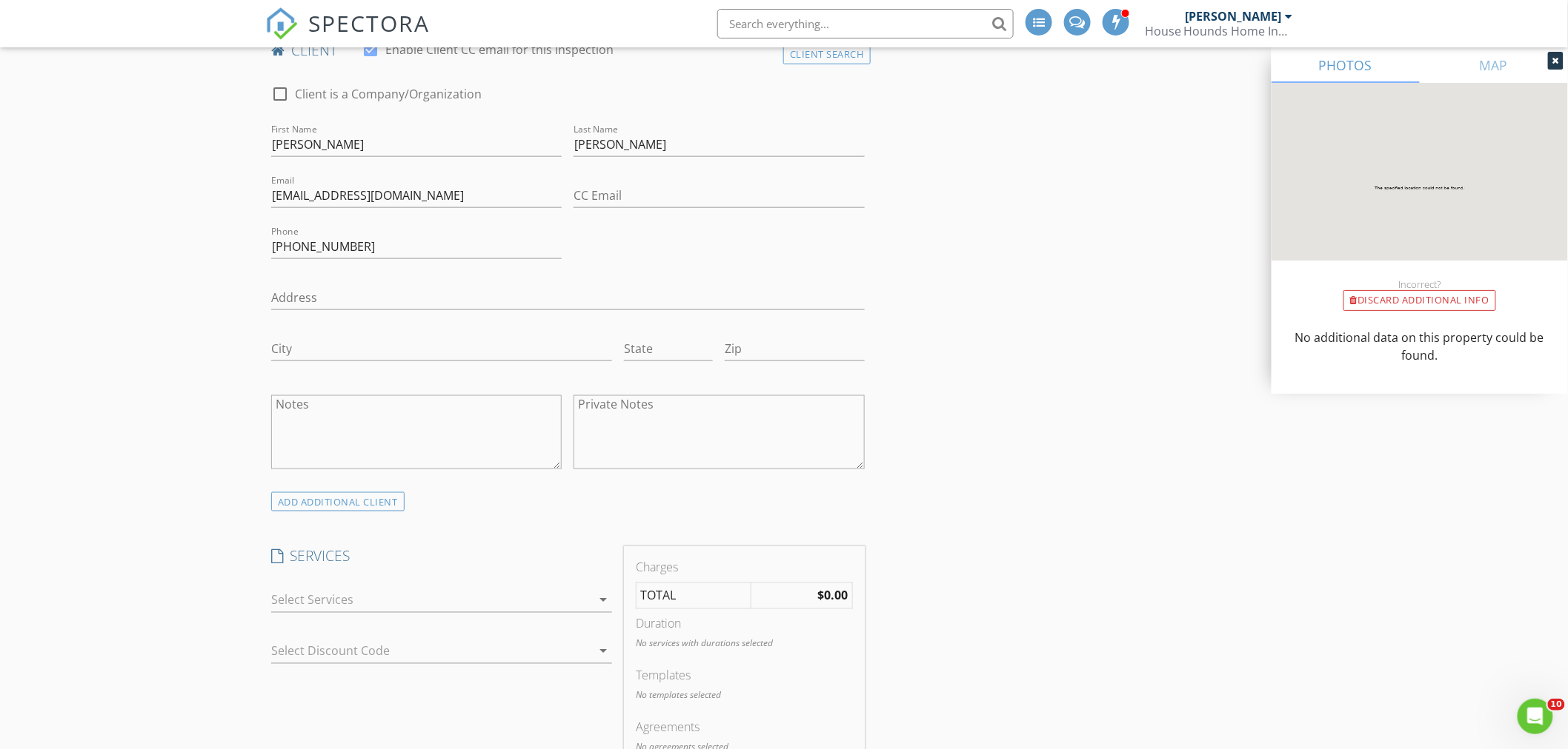
scroll to position [823, 0]
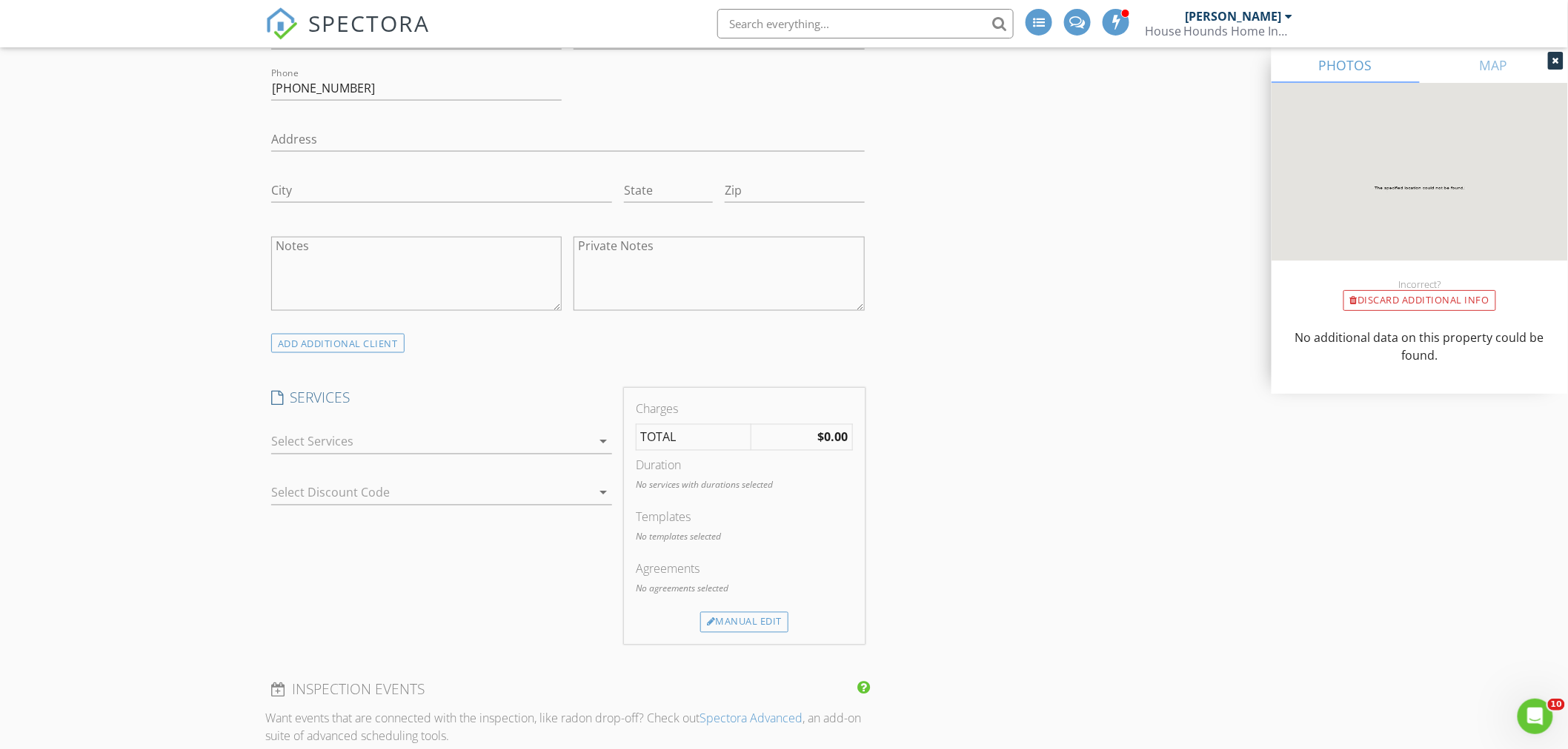
click at [331, 446] on div at bounding box center [431, 442] width 320 height 23
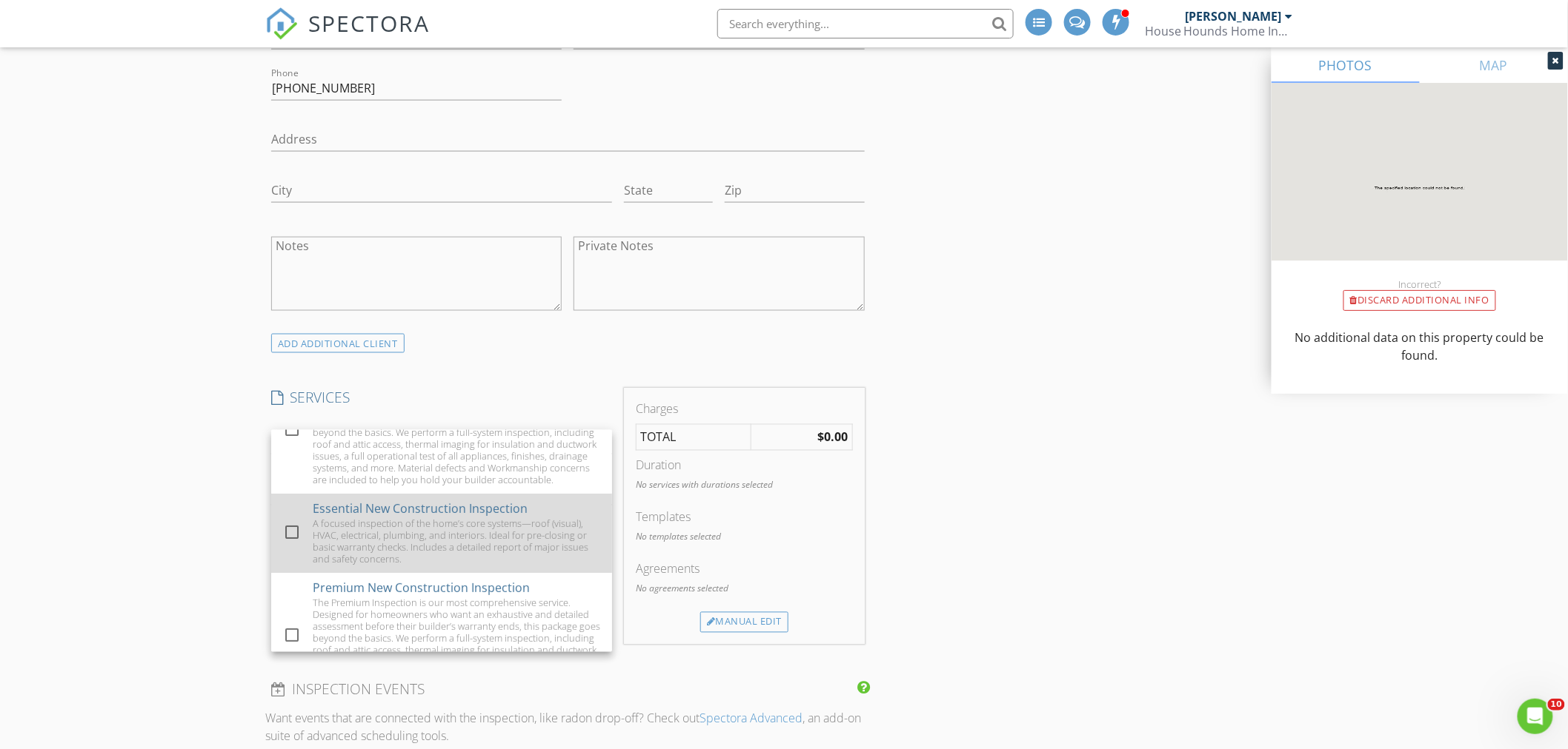
scroll to position [164, 0]
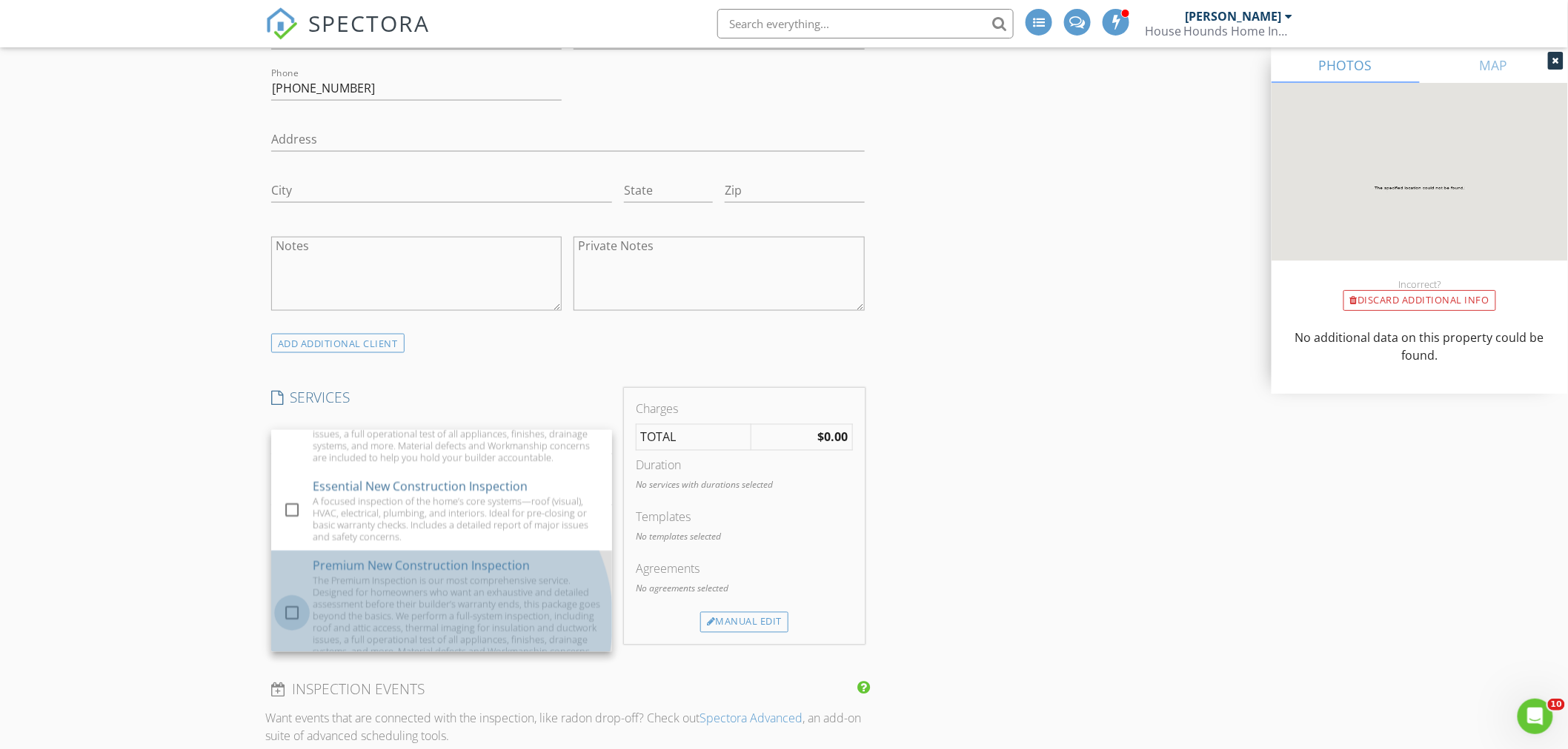
click at [299, 626] on div at bounding box center [292, 613] width 25 height 25
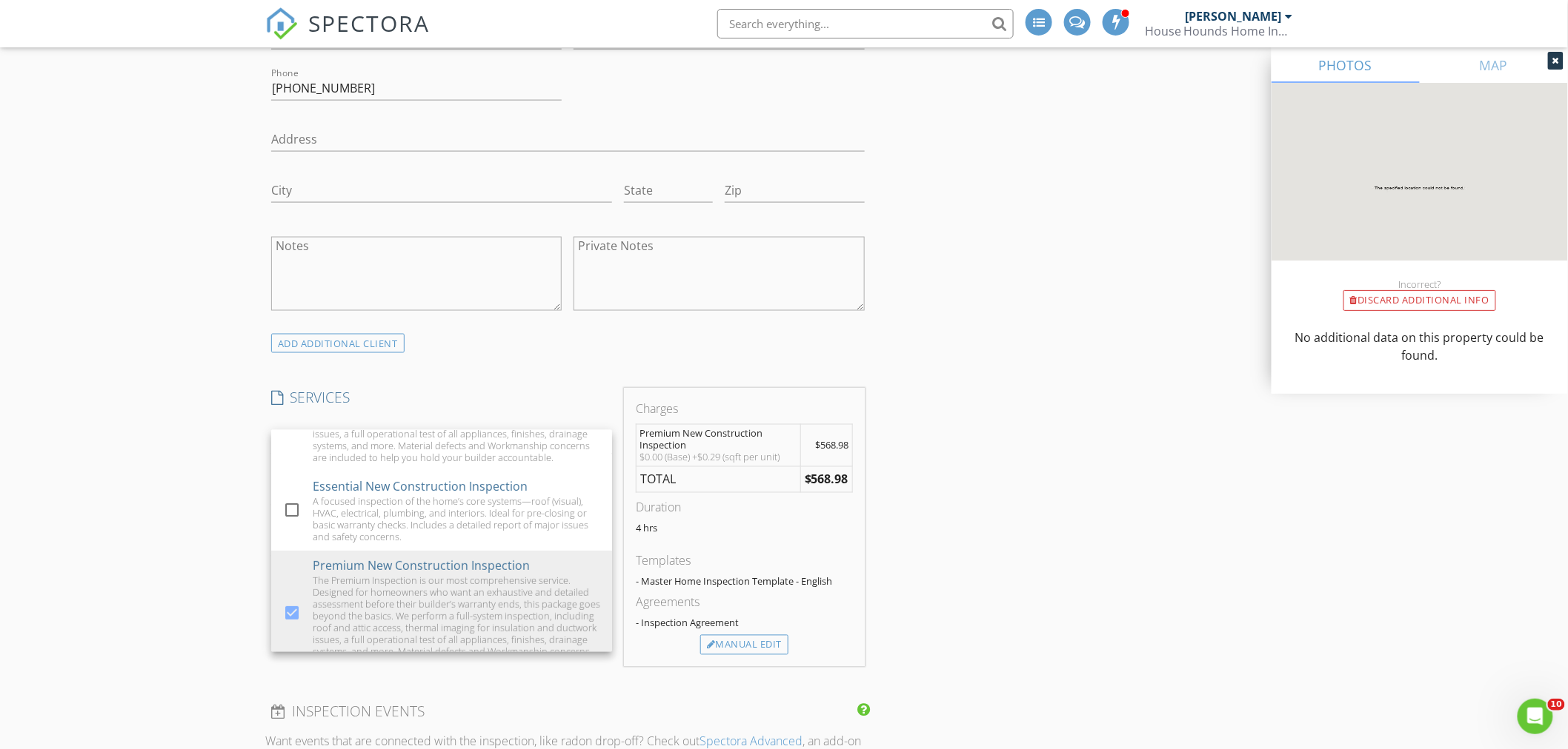
drag, startPoint x: 201, startPoint y: 548, endPoint x: 210, endPoint y: 549, distance: 9.1
click at [201, 547] on div "New Inspection INSPECTOR(S) check_box Gerardo Escobar PRIMARY check_box_outline…" at bounding box center [784, 617] width 1568 height 2615
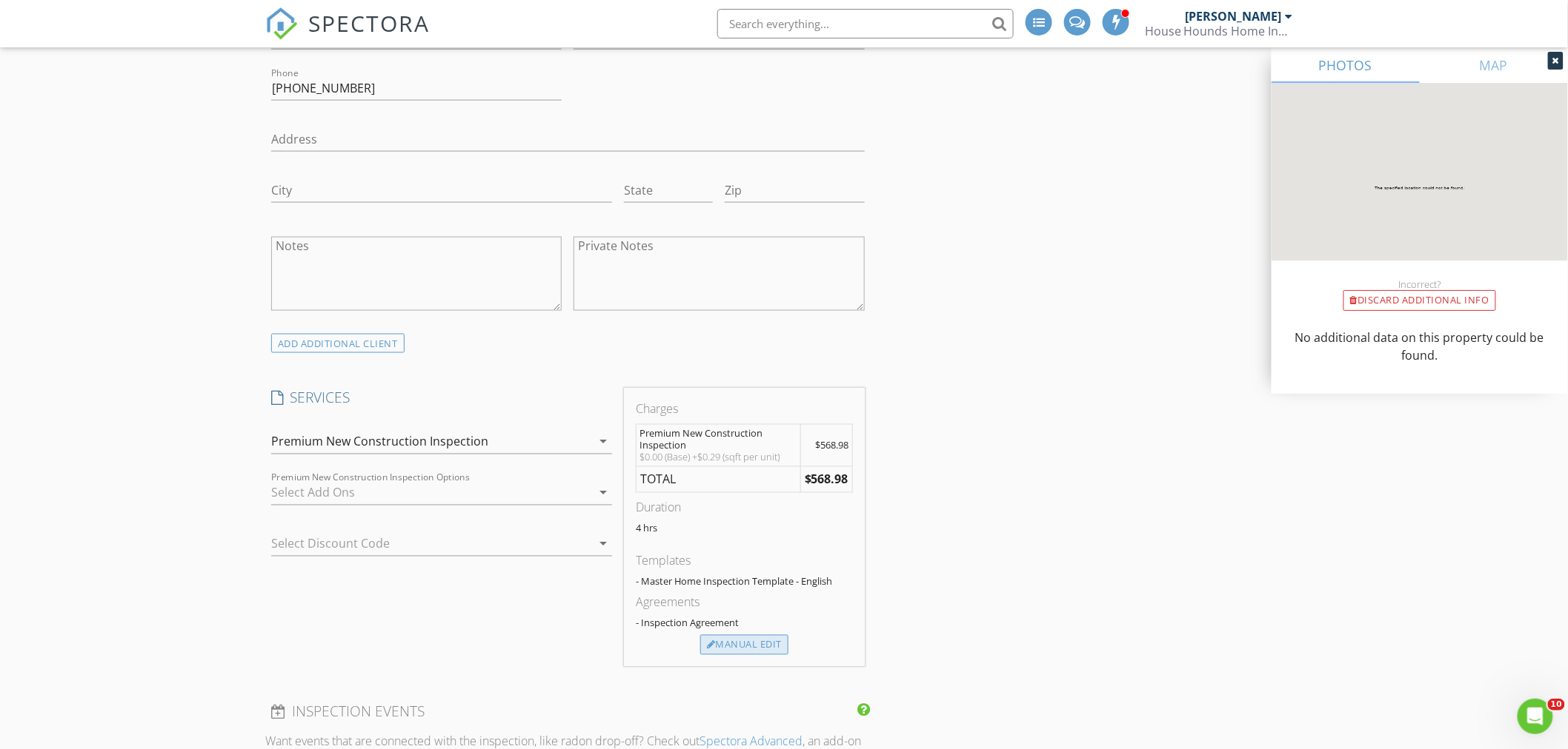
click at [756, 642] on div "Manual Edit" at bounding box center [744, 645] width 88 height 20
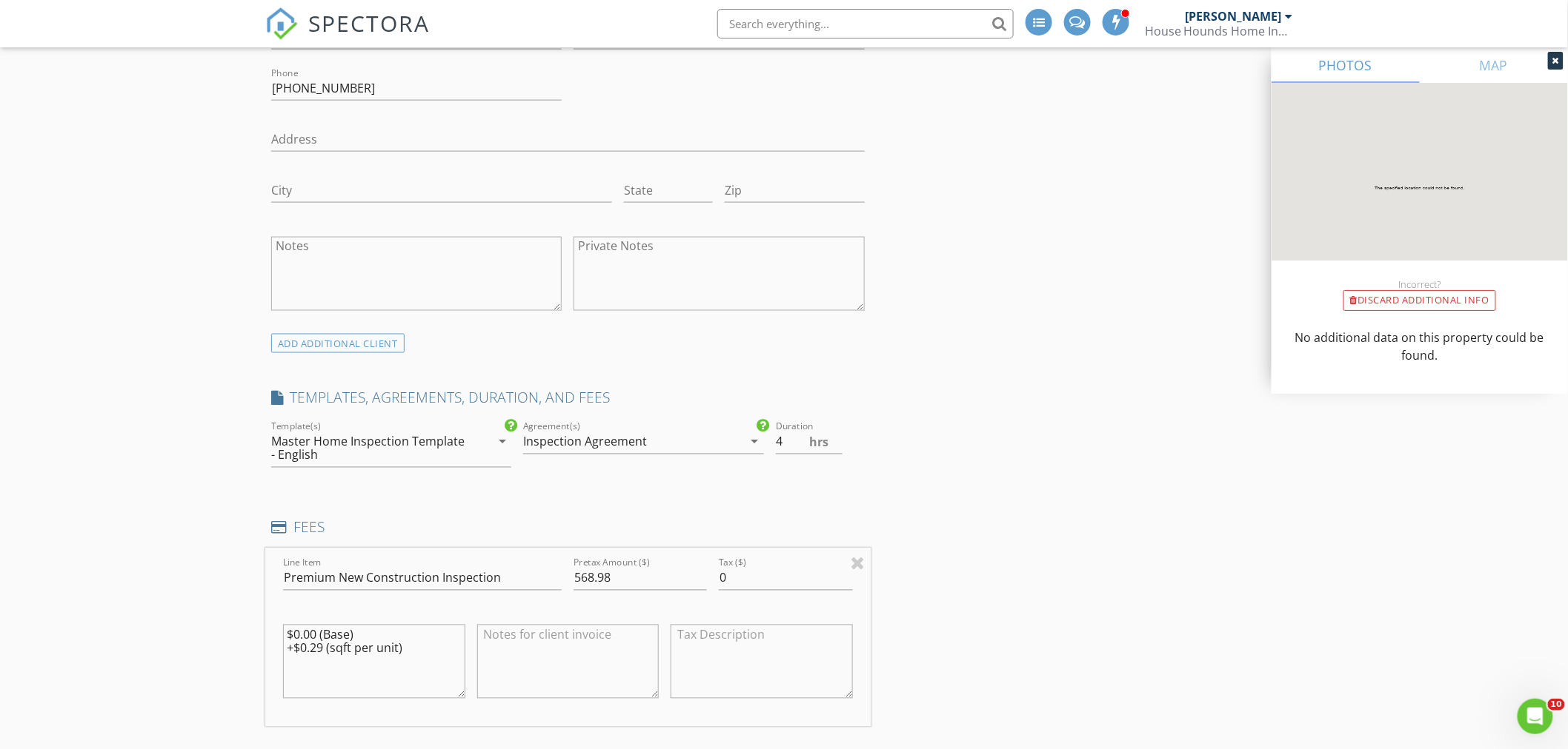
drag, startPoint x: 315, startPoint y: 637, endPoint x: 198, endPoint y: 640, distance: 117.0
click at [197, 639] on div "New Inspection INSPECTOR(S) check_box Gerardo Escobar PRIMARY check_box_outline…" at bounding box center [784, 693] width 1568 height 2768
click at [345, 637] on textarea "1962 (Base) +$0.29 (sqft per unit)" at bounding box center [374, 662] width 183 height 74
drag, startPoint x: 397, startPoint y: 650, endPoint x: 329, endPoint y: 652, distance: 68.0
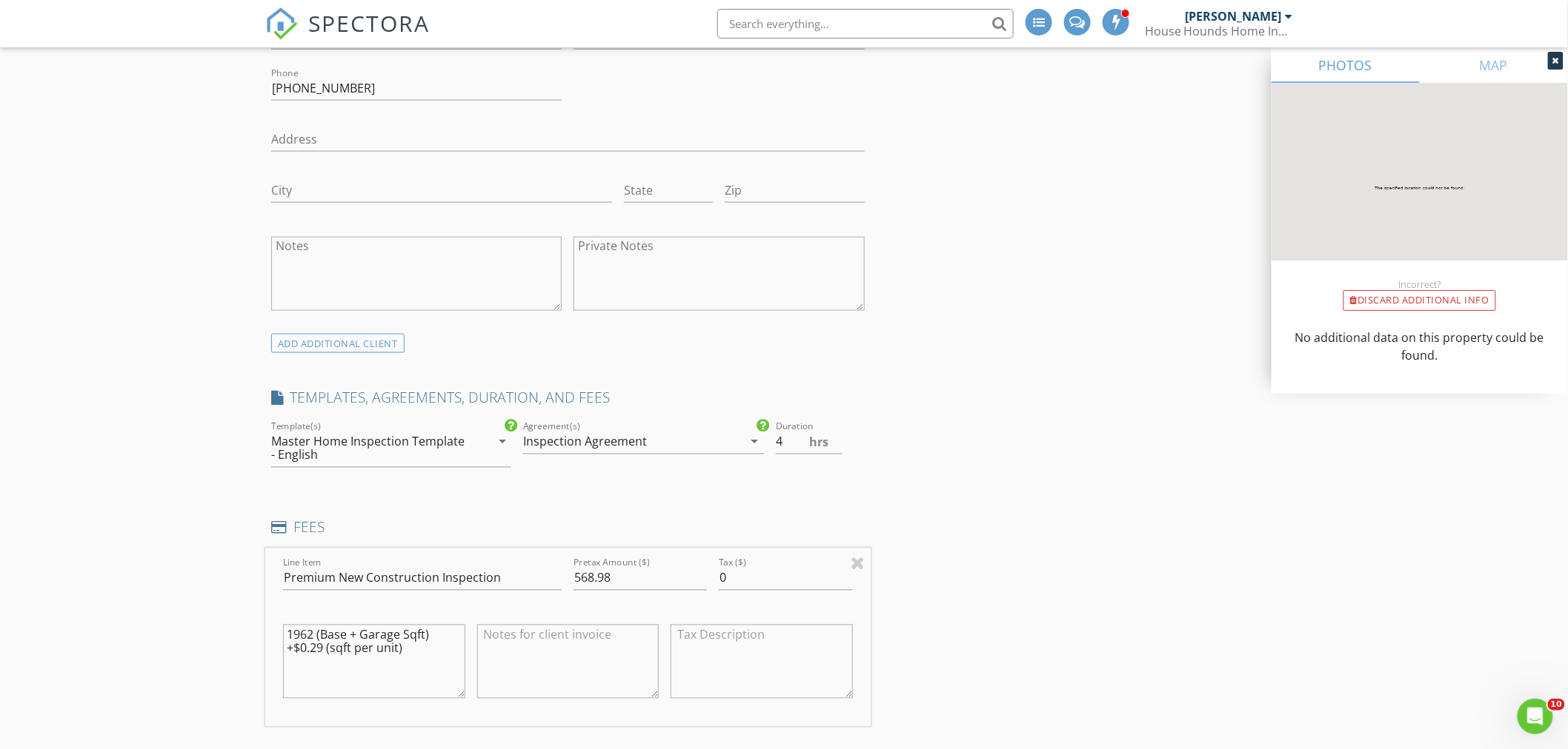
click at [329, 652] on textarea "1962 (Base + Garage Sqft) +$0.29 (sqft per unit)" at bounding box center [374, 662] width 183 height 74
type textarea "1962 (Base + Garage Sqft) +$0.29 (Price per Sqft)"
click at [225, 649] on div "New Inspection INSPECTOR(S) check_box Gerardo Escobar PRIMARY check_box_outline…" at bounding box center [784, 693] width 1568 height 2768
click at [993, 519] on div "INSPECTOR(S) check_box Gerardo Escobar PRIMARY check_box_outline_blank Yarid Má…" at bounding box center [784, 718] width 1037 height 2647
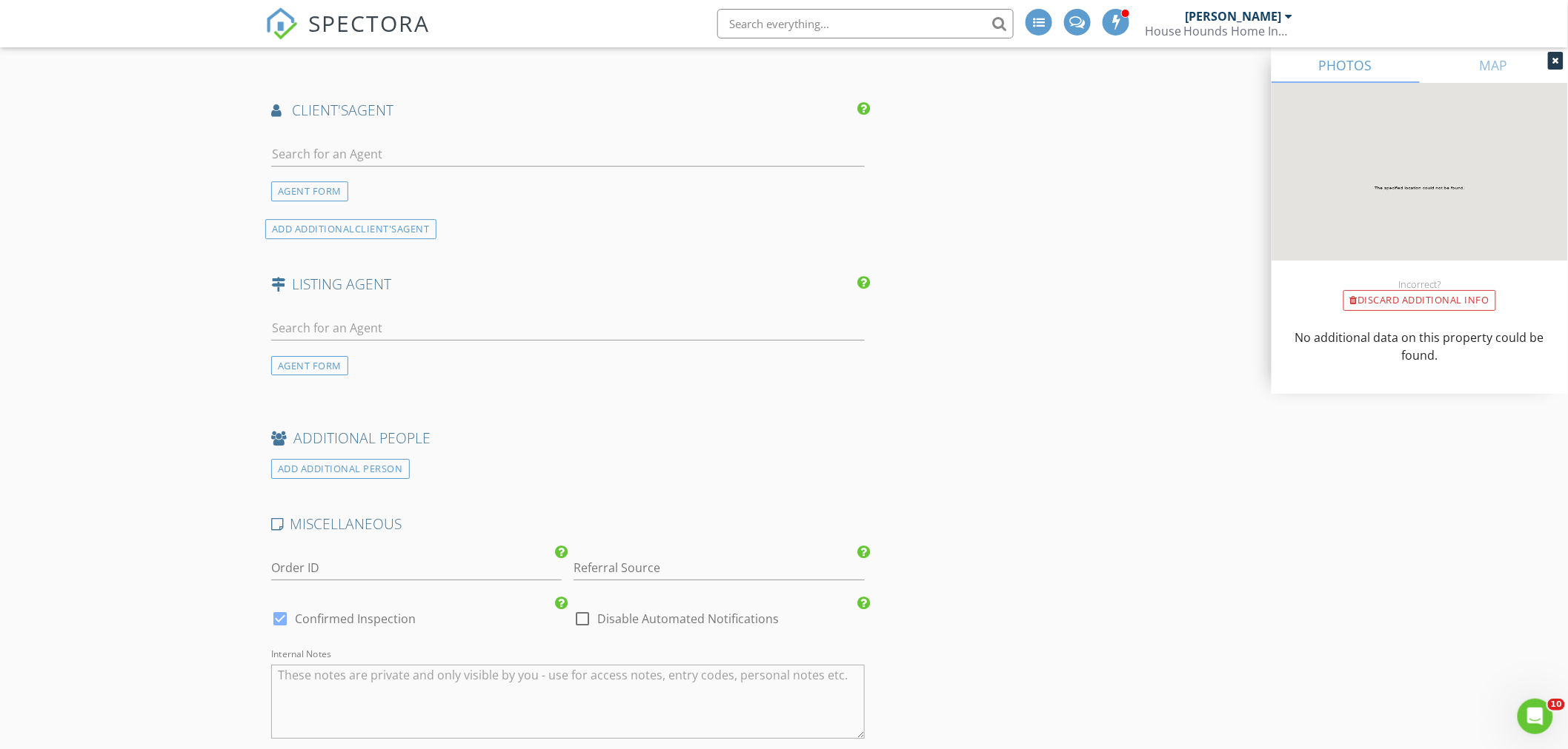
scroll to position [1974, 0]
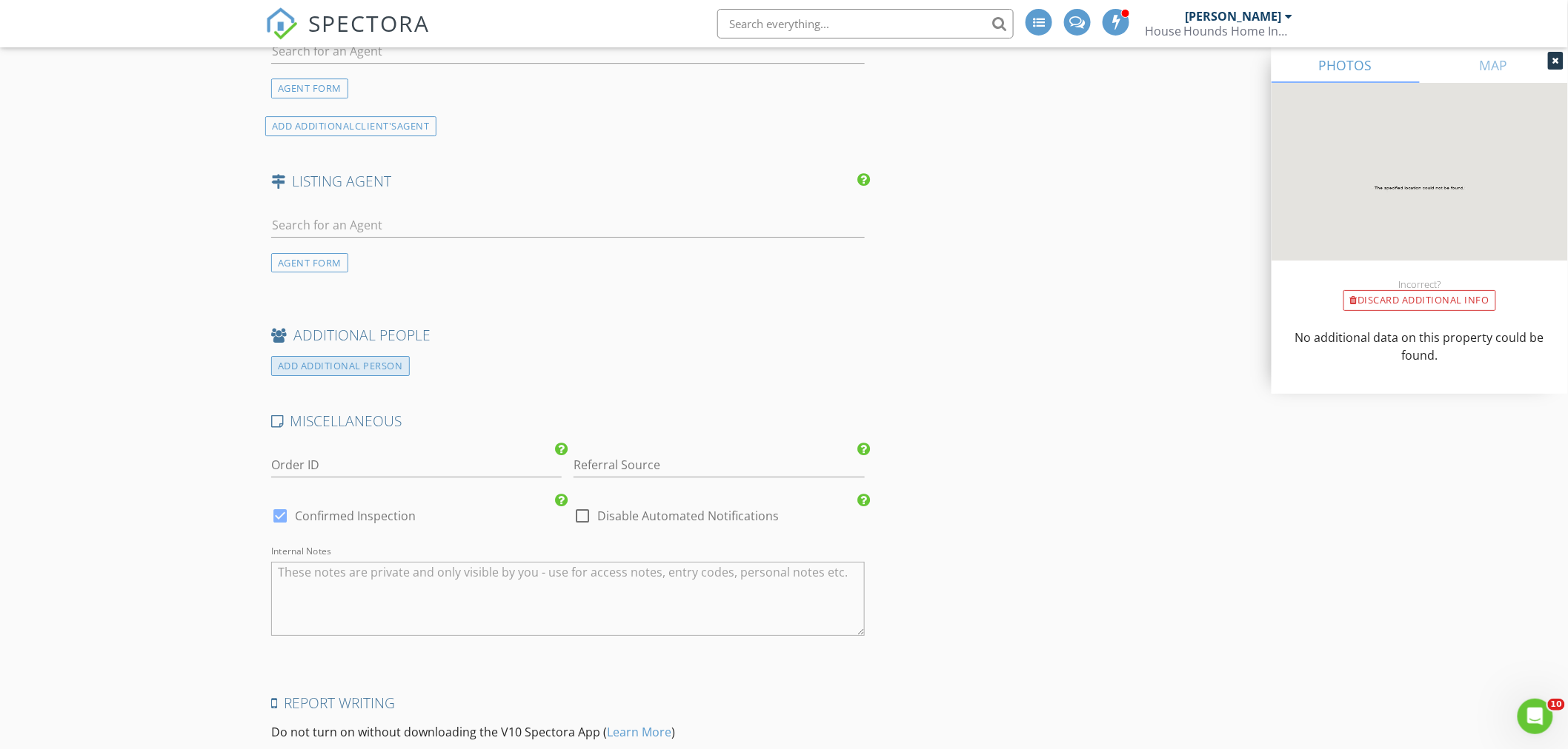
click at [383, 363] on div "ADD ADDITIONAL PERSON" at bounding box center [340, 366] width 139 height 20
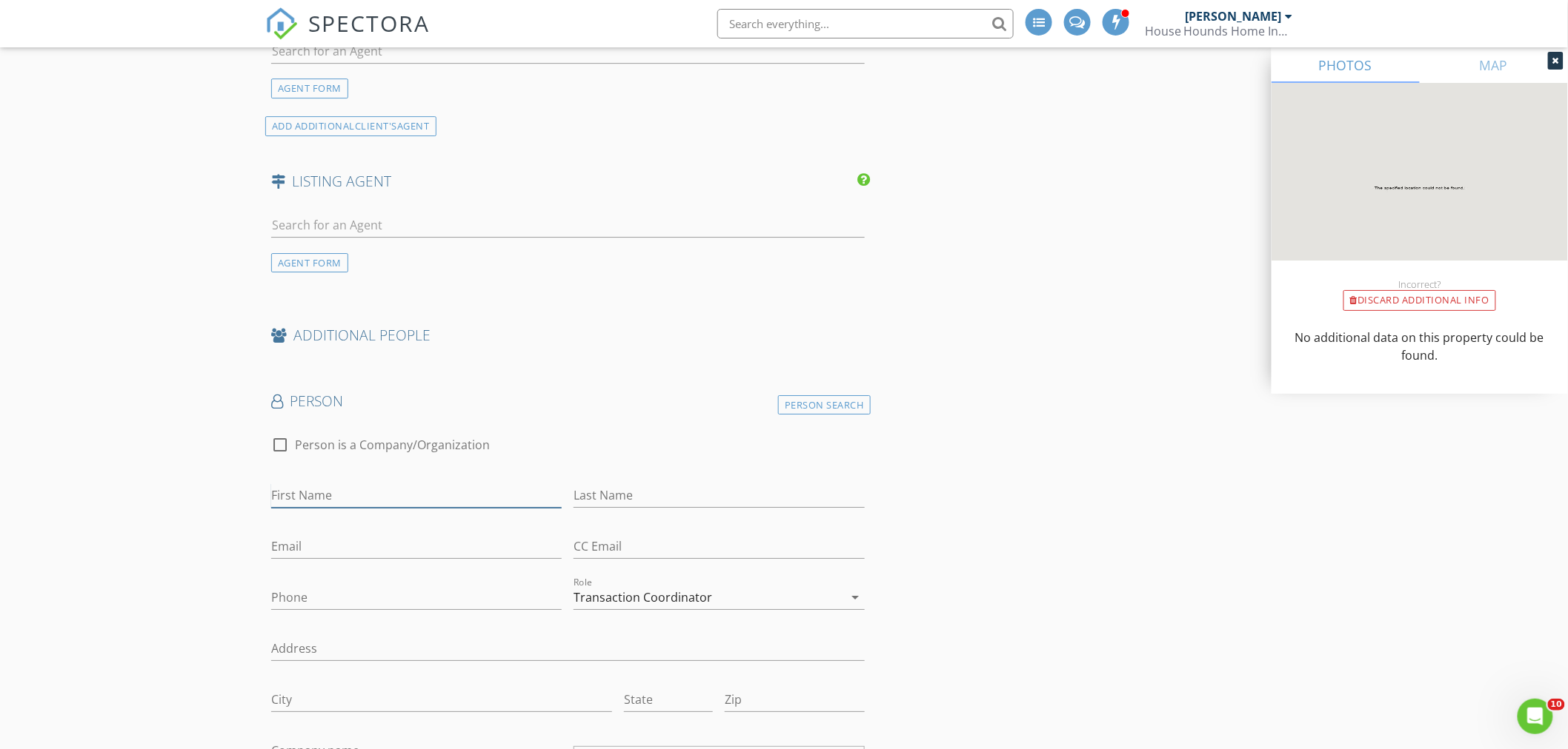
click at [316, 491] on input "First Name" at bounding box center [416, 495] width 291 height 24
type input "Alex"
click at [615, 501] on input "Last Name" at bounding box center [718, 495] width 291 height 24
type input "Superintendent"
click at [528, 537] on input "Email" at bounding box center [416, 546] width 291 height 24
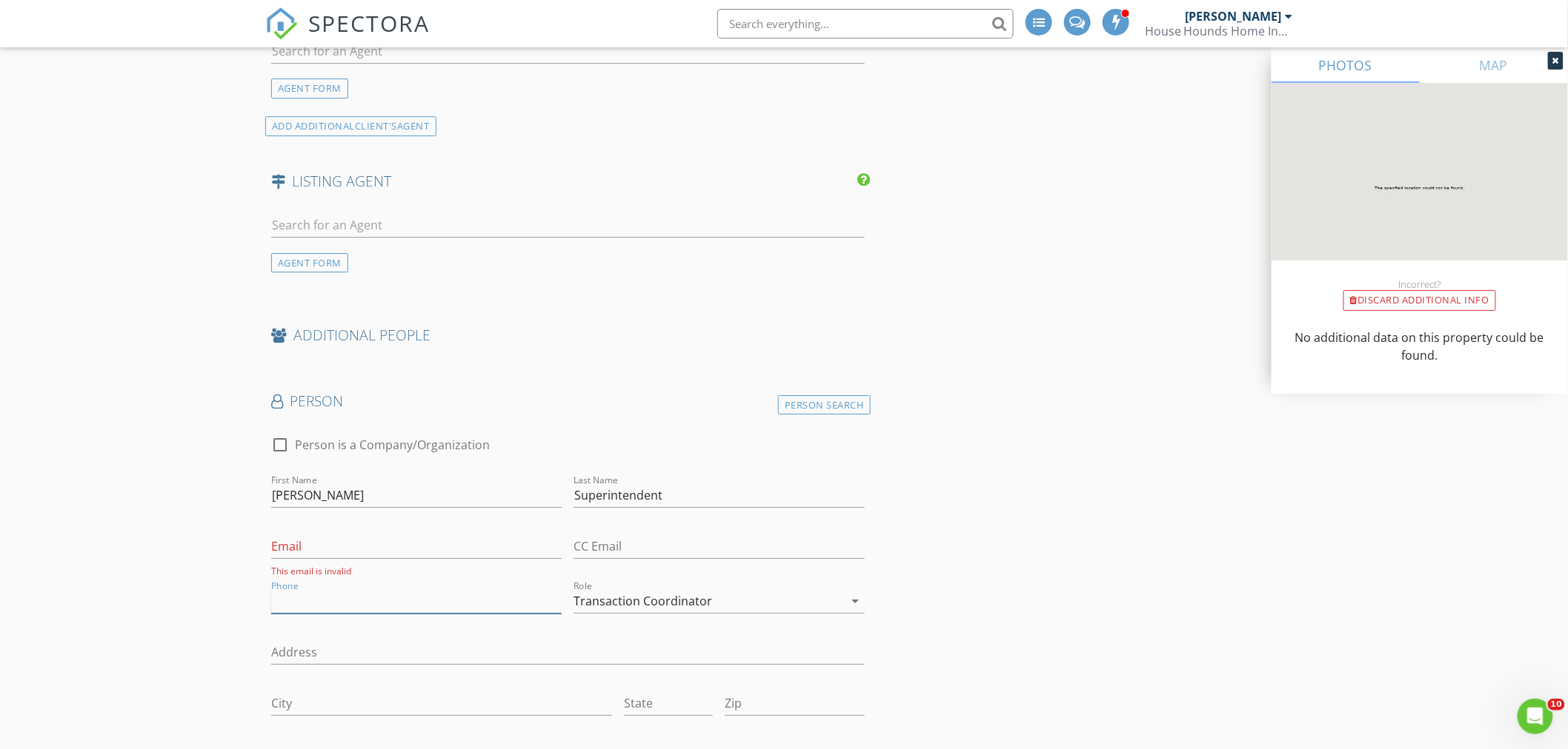
click at [293, 603] on input "Phone" at bounding box center [416, 601] width 291 height 24
type input "5619549013"
click at [588, 597] on div "Transaction Coordinator" at bounding box center [643, 601] width 139 height 14
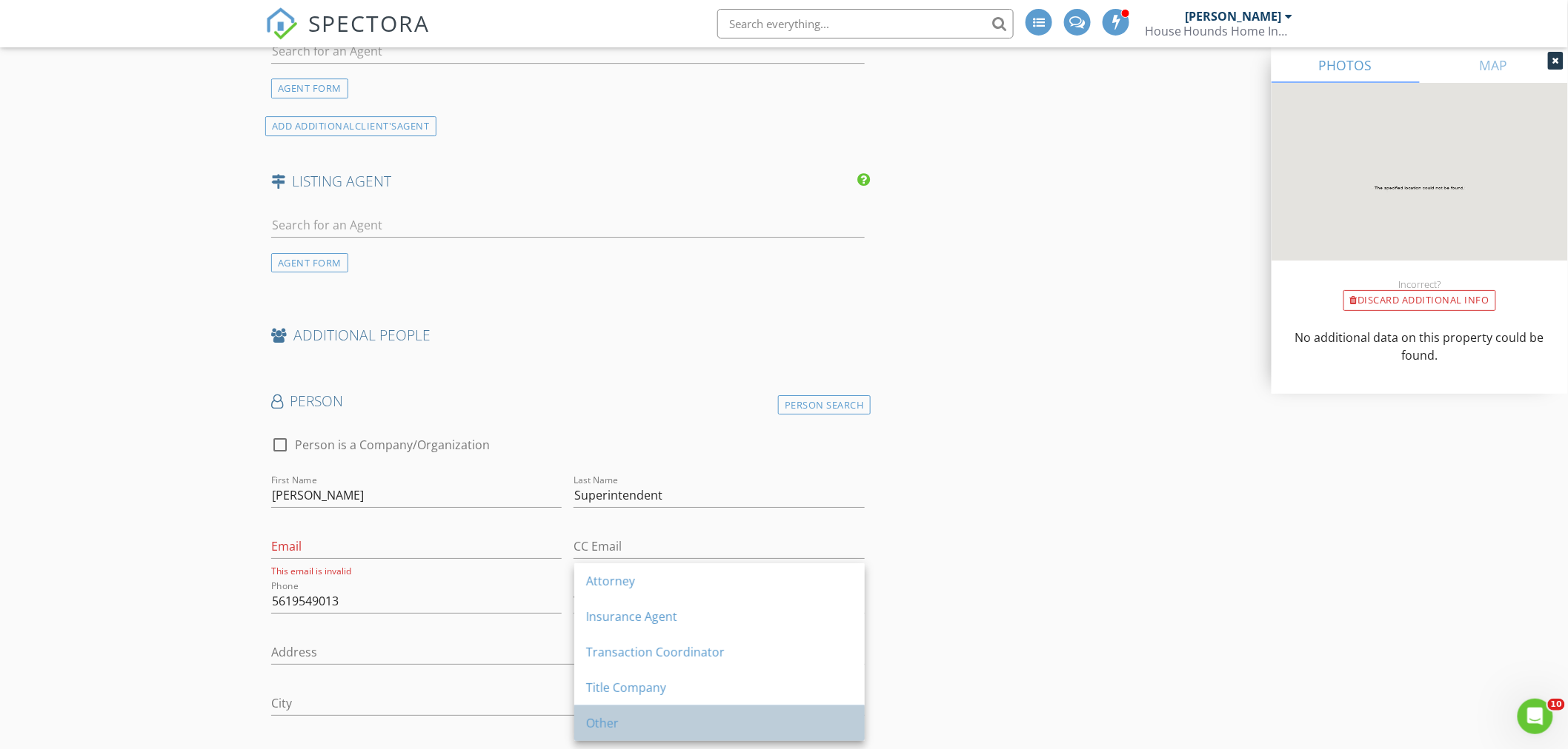
click at [587, 730] on div "Other" at bounding box center [719, 724] width 266 height 17
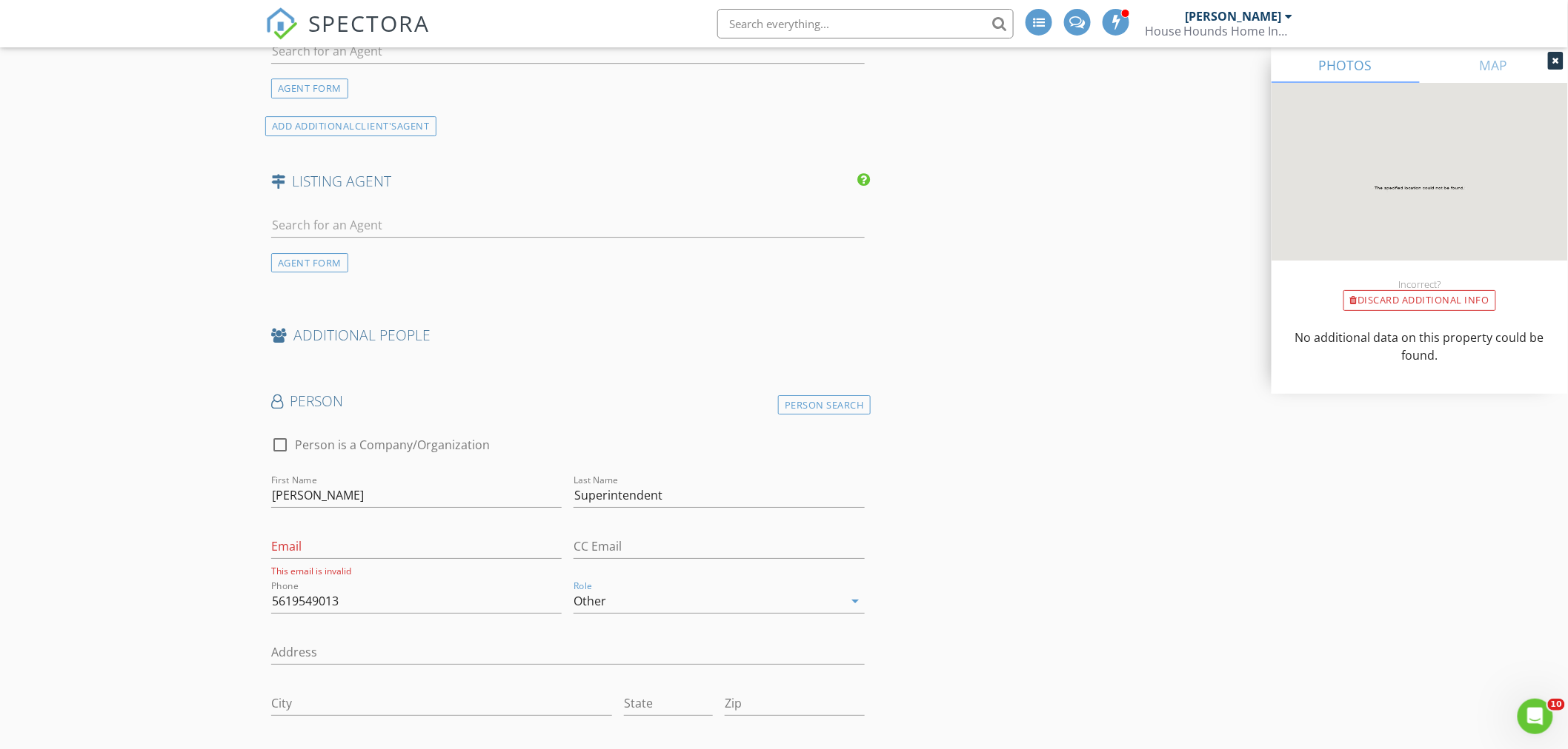
click at [809, 403] on div "Person Search" at bounding box center [823, 405] width 92 height 20
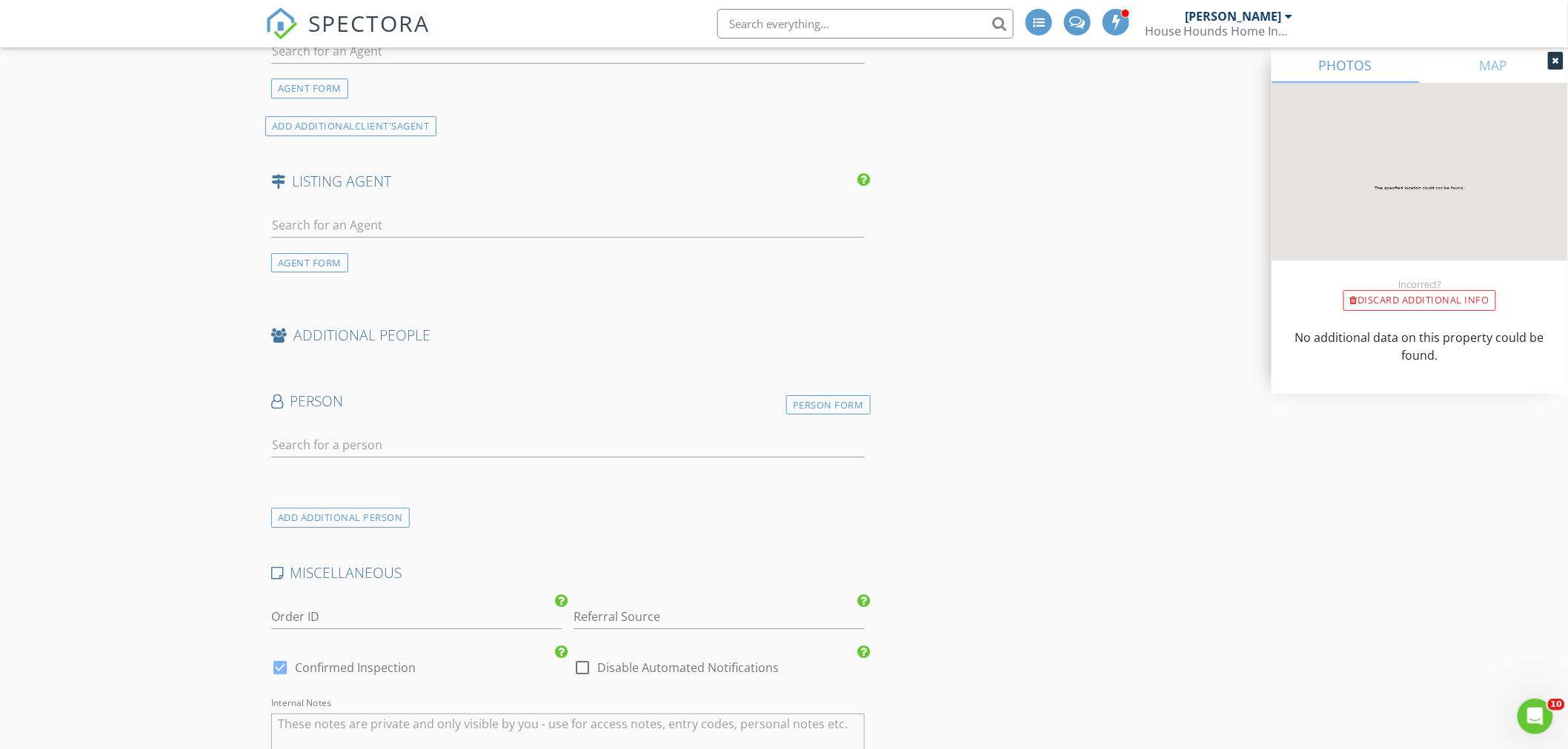
drag, startPoint x: 132, startPoint y: 475, endPoint x: 141, endPoint y: 477, distance: 9.2
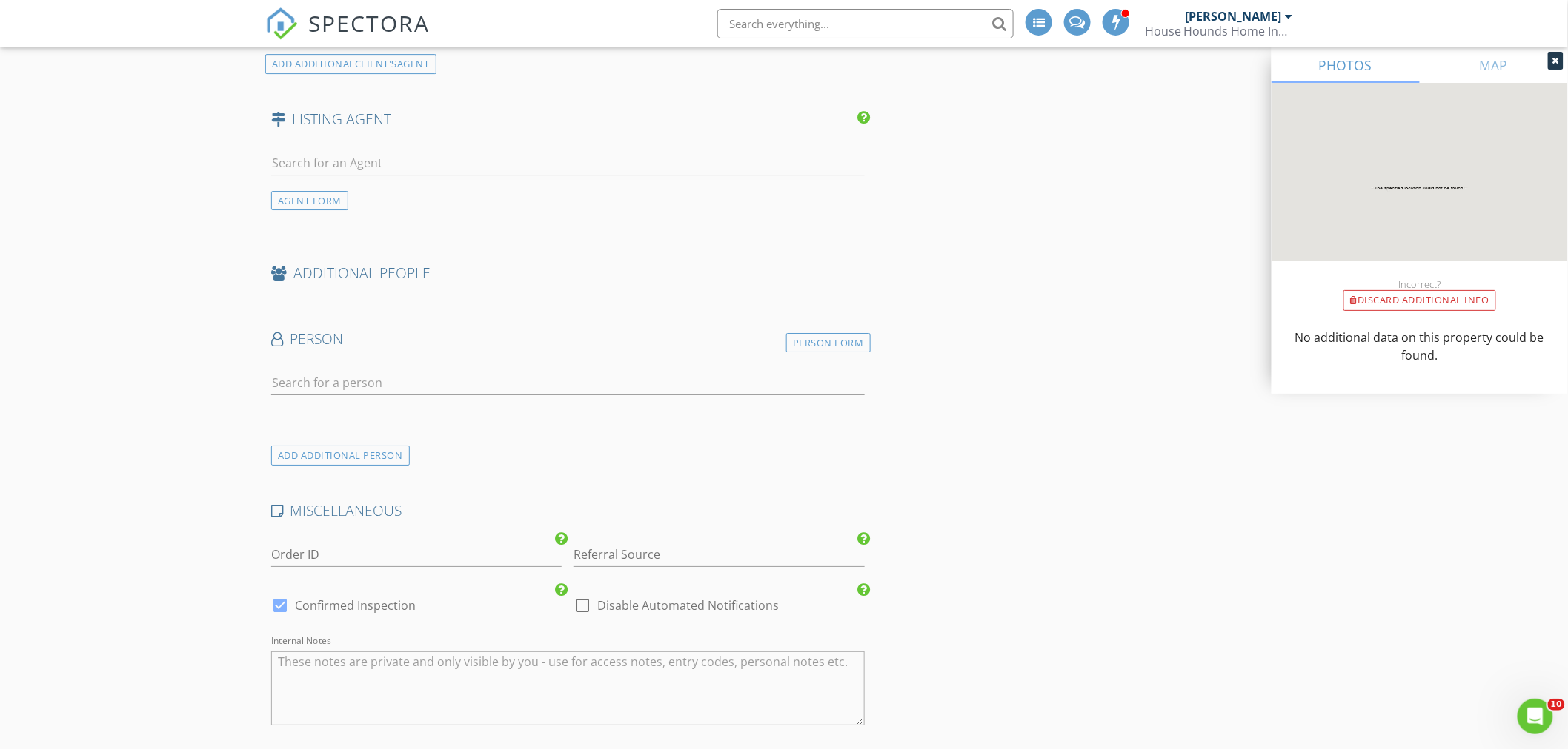
scroll to position [2303, 0]
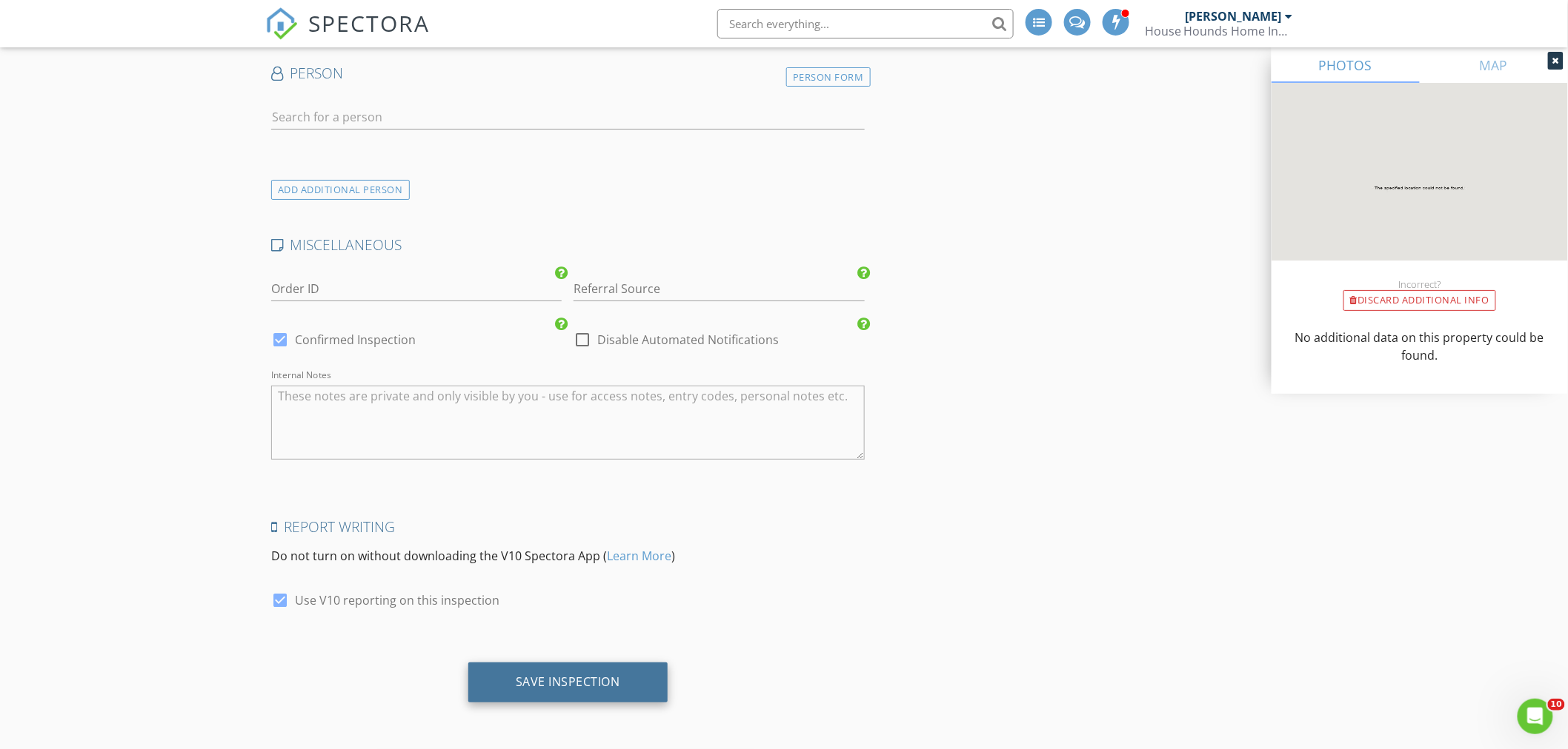
click at [541, 681] on div "Save Inspection" at bounding box center [568, 681] width 104 height 15
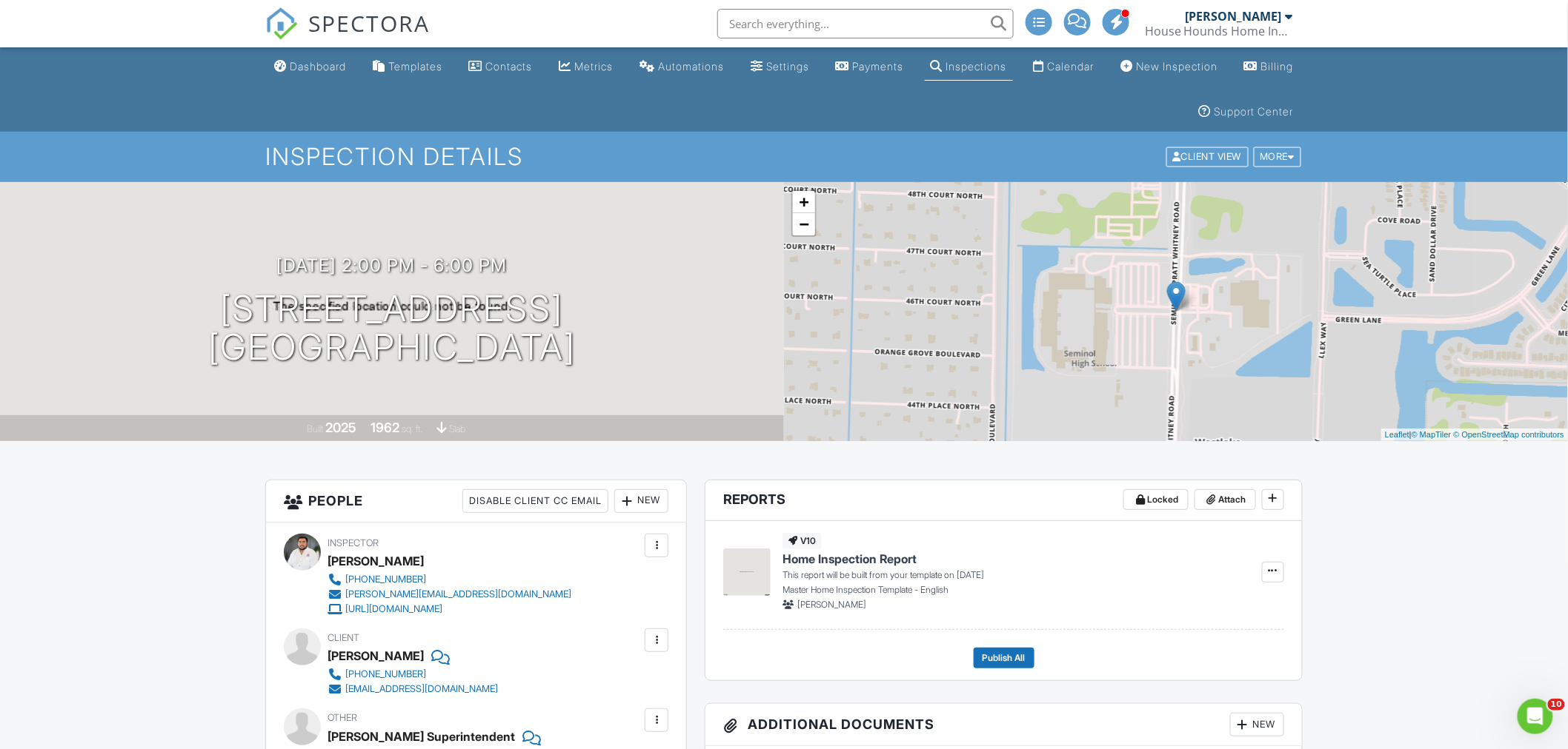
click at [374, 27] on span "SPECTORA" at bounding box center [368, 23] width 122 height 31
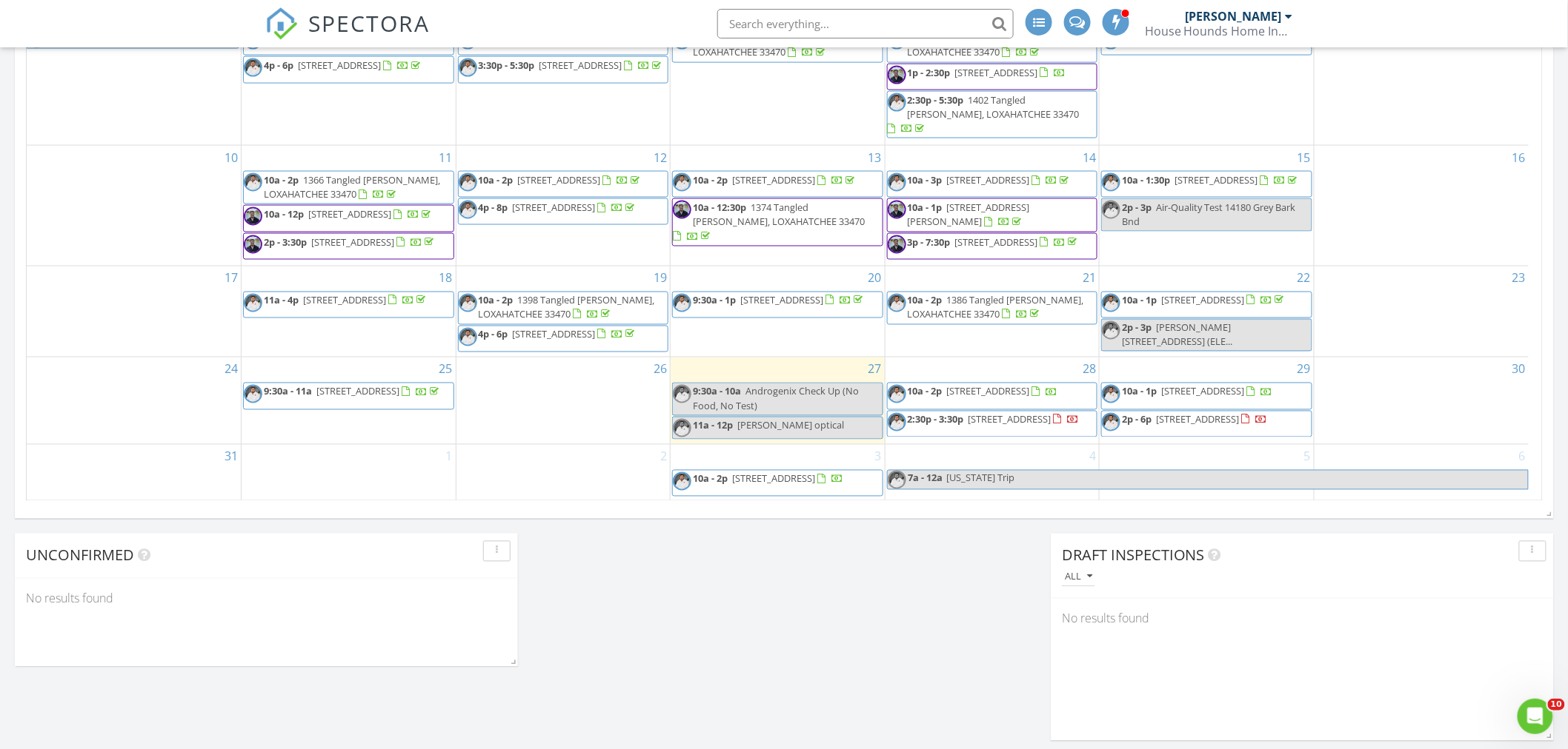
scroll to position [904, 0]
click at [1167, 413] on span "[STREET_ADDRESS]" at bounding box center [1197, 419] width 83 height 14
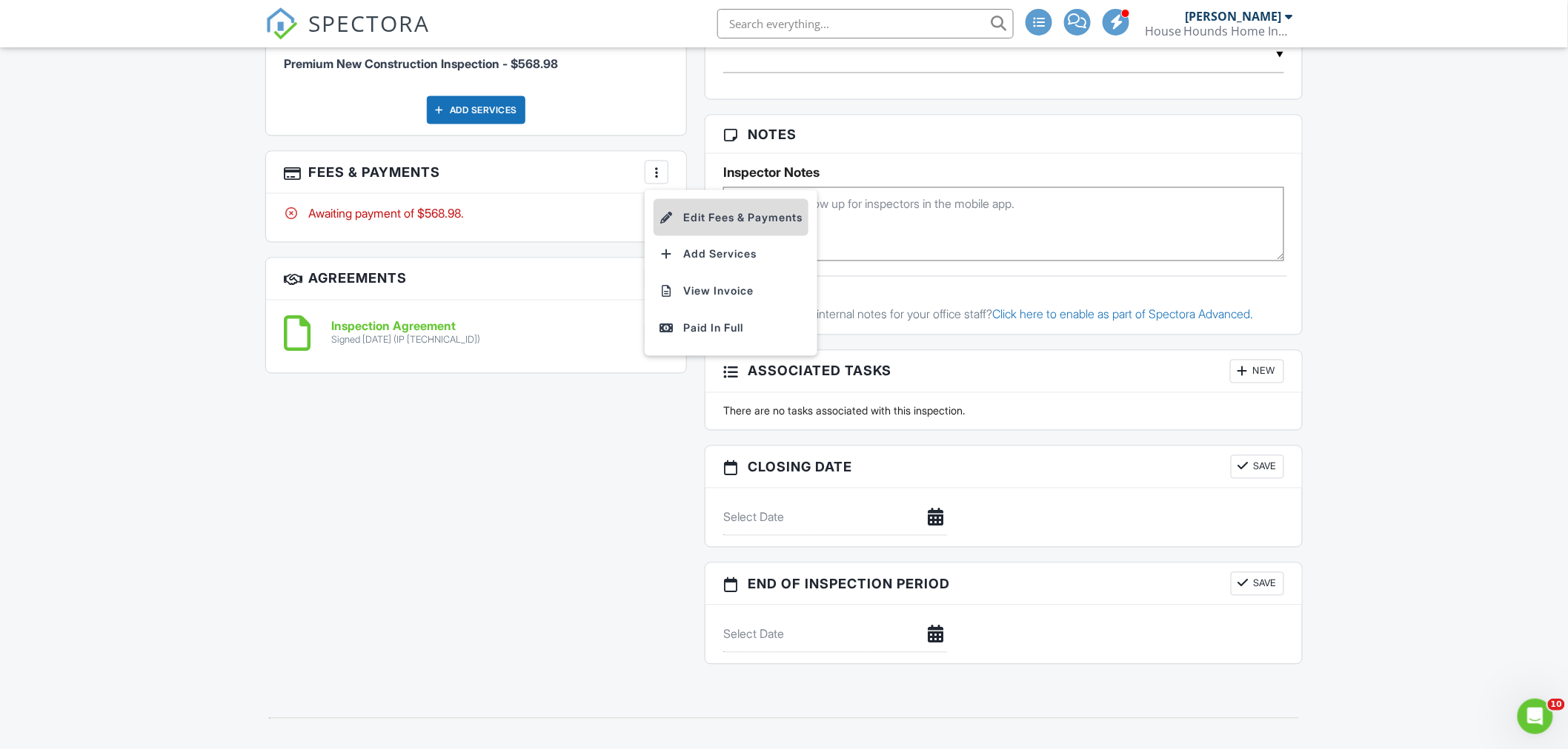
click at [709, 219] on li "Edit Fees & Payments" at bounding box center [730, 218] width 155 height 37
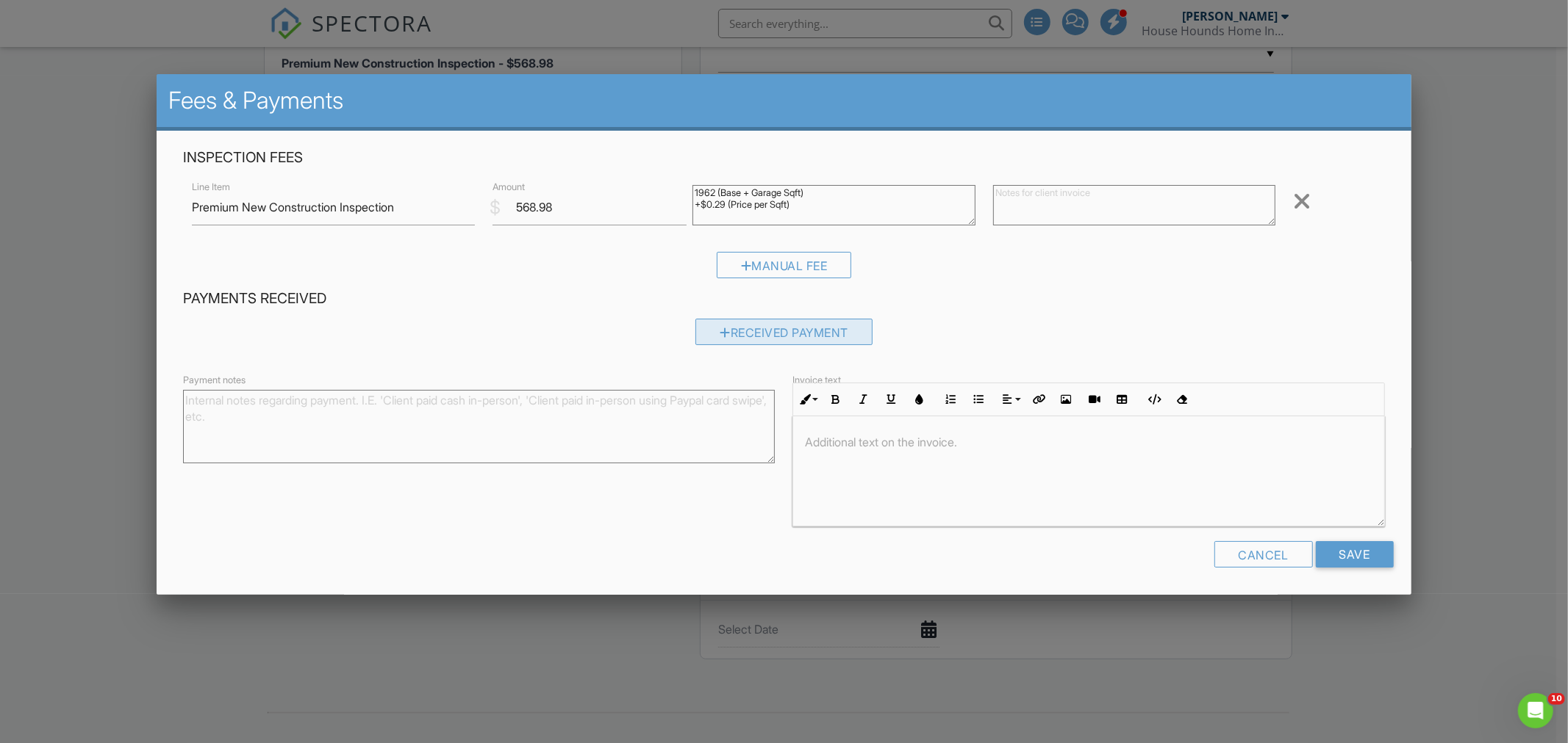
click at [752, 329] on div "Received Payment" at bounding box center [784, 332] width 177 height 26
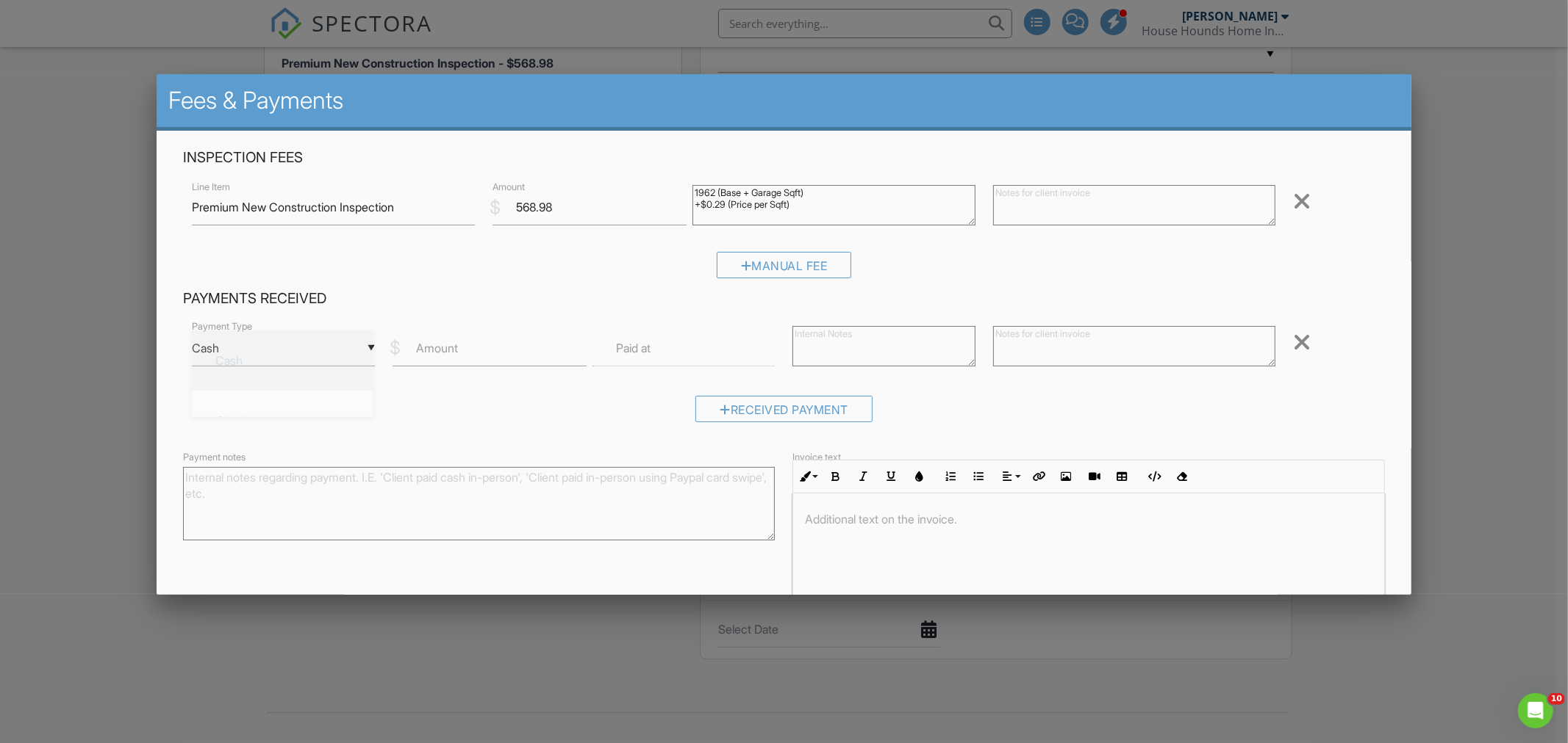
click at [294, 358] on div "▼ Cash Cash Check On-Site Card Other Cash Check On-Site Card Other" at bounding box center [283, 348] width 182 height 36
drag, startPoint x: 235, startPoint y: 532, endPoint x: 479, endPoint y: 320, distance: 323.2
click at [235, 523] on span "Other" at bounding box center [282, 542] width 157 height 37
type input "Other"
click at [554, 205] on input "568.98" at bounding box center [589, 207] width 194 height 36
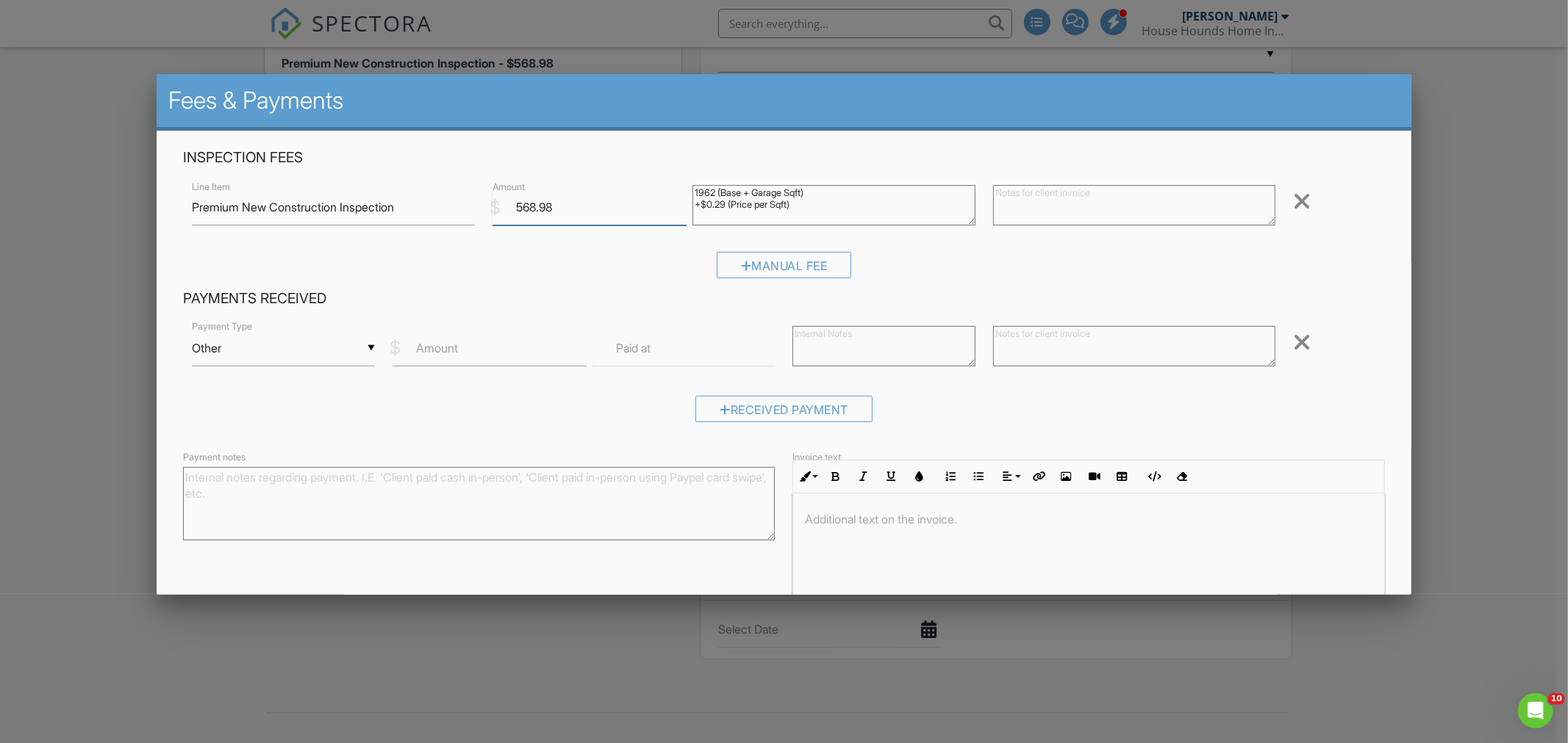
drag, startPoint x: 554, startPoint y: 206, endPoint x: 487, endPoint y: 215, distance: 67.6
click at [484, 212] on div "$ Amount 568.98" at bounding box center [583, 207] width 200 height 36
click at [426, 348] on label "Amount" at bounding box center [436, 348] width 41 height 16
click at [426, 348] on input "Amount" at bounding box center [489, 348] width 194 height 36
paste input "568.98"
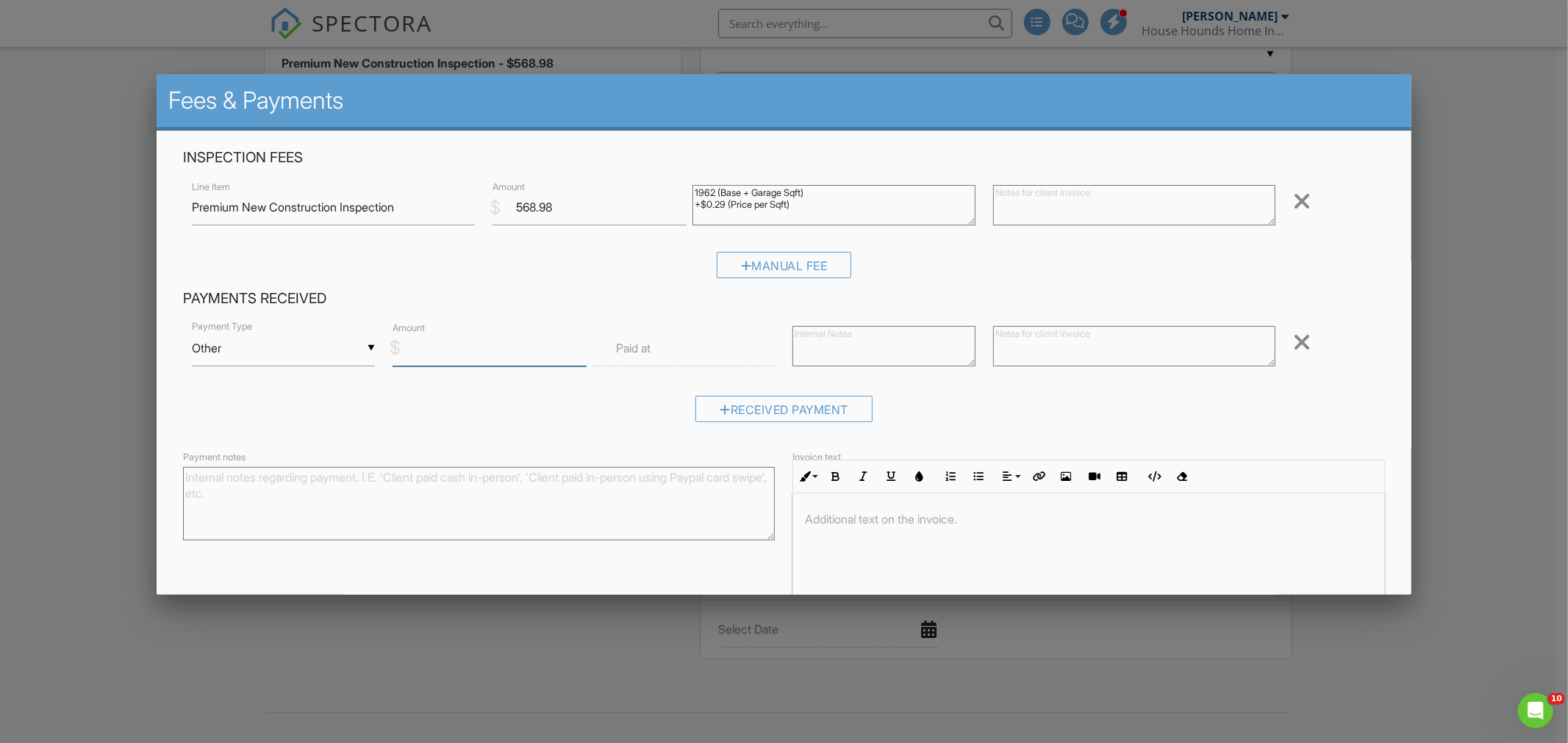
type input "568.98"
click at [657, 355] on input "text" at bounding box center [683, 348] width 182 height 36
type input "08/27/2025 12:00 PM"
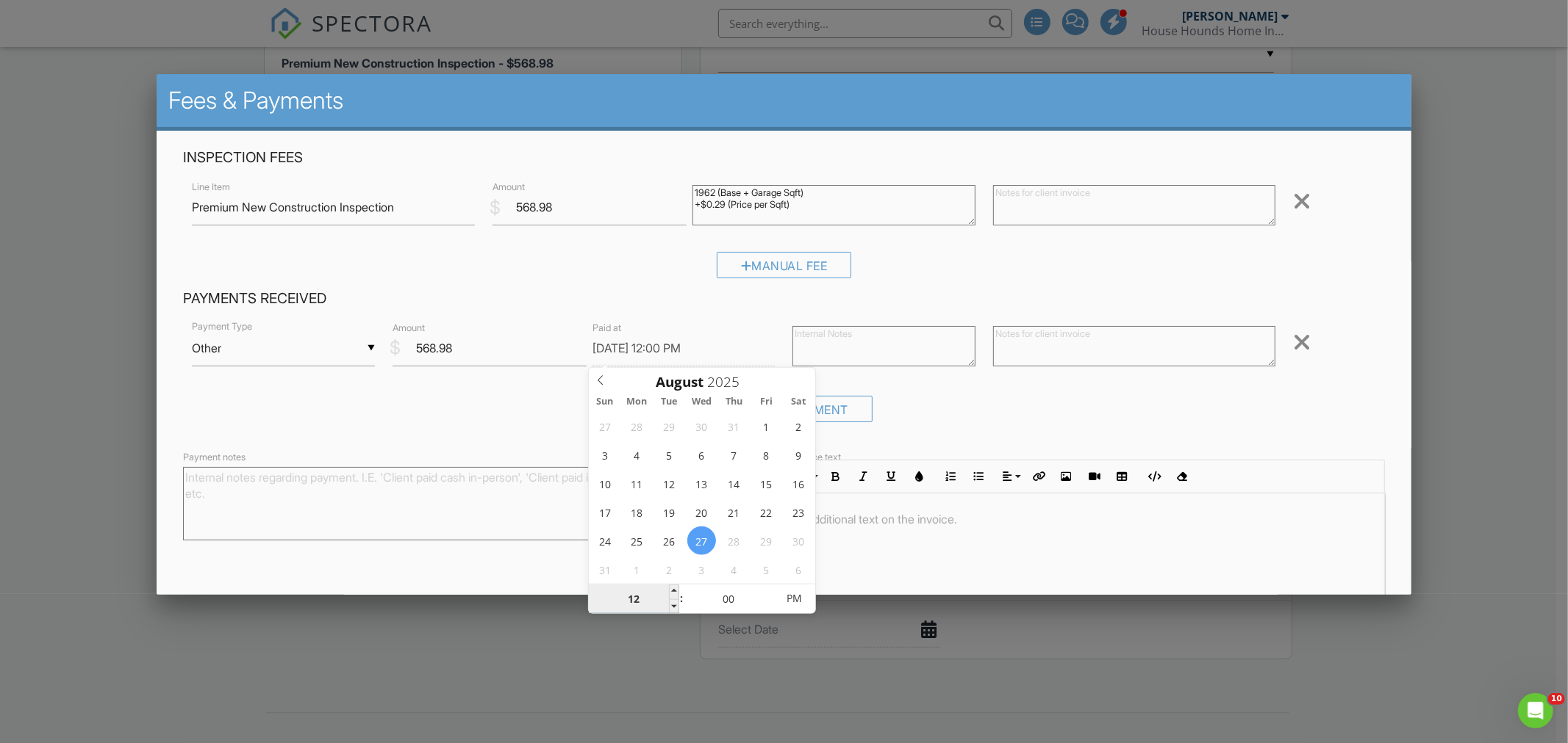
type input "02"
type input "08/27/2025 2:00 PM"
click at [469, 551] on div "Payment notes" at bounding box center [479, 505] width 592 height 92
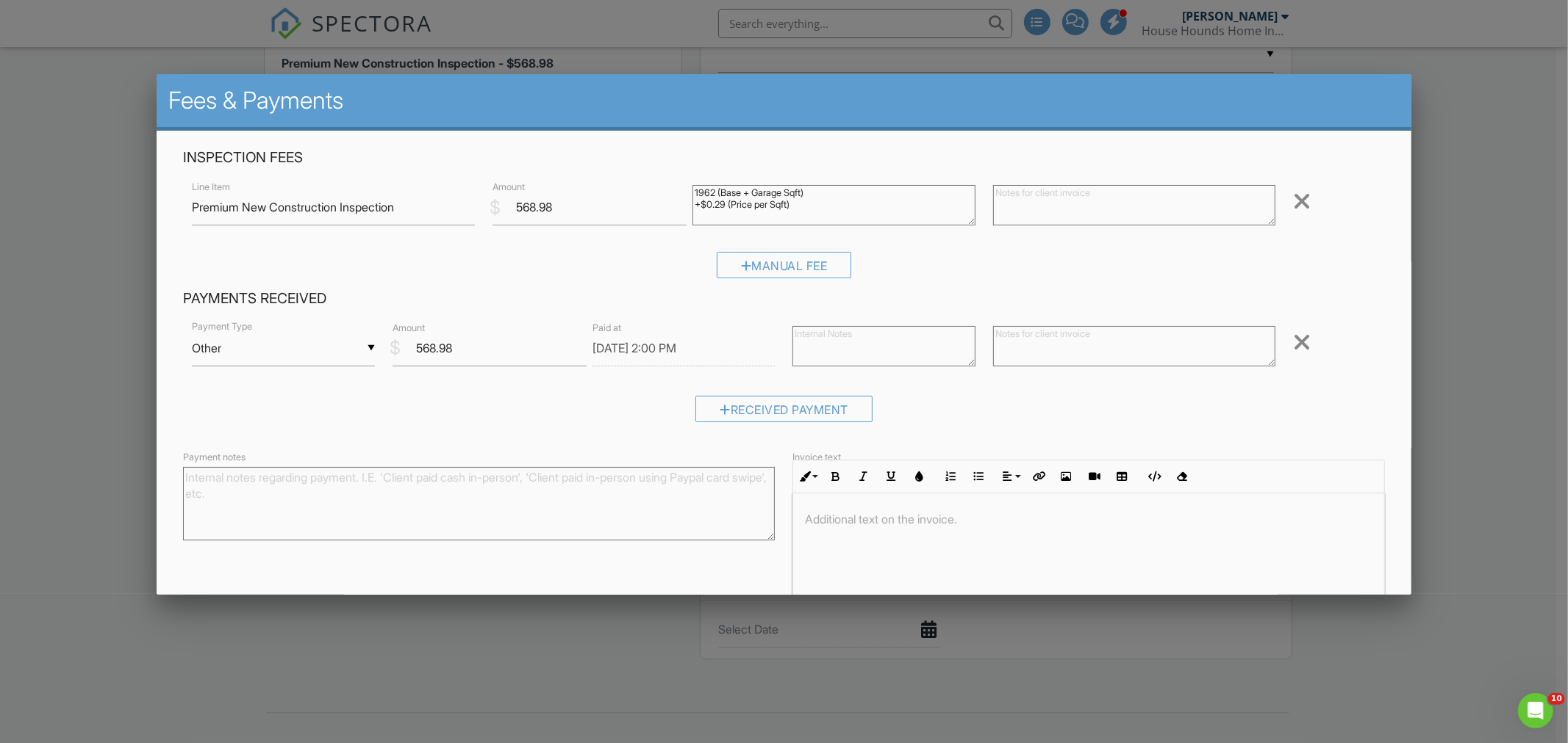
click at [850, 541] on div at bounding box center [1088, 548] width 590 height 110
copy p "Zelle"
click at [539, 507] on textarea "Payment notes" at bounding box center [479, 504] width 592 height 73
paste textarea "Zelle"
type textarea "Zelle"
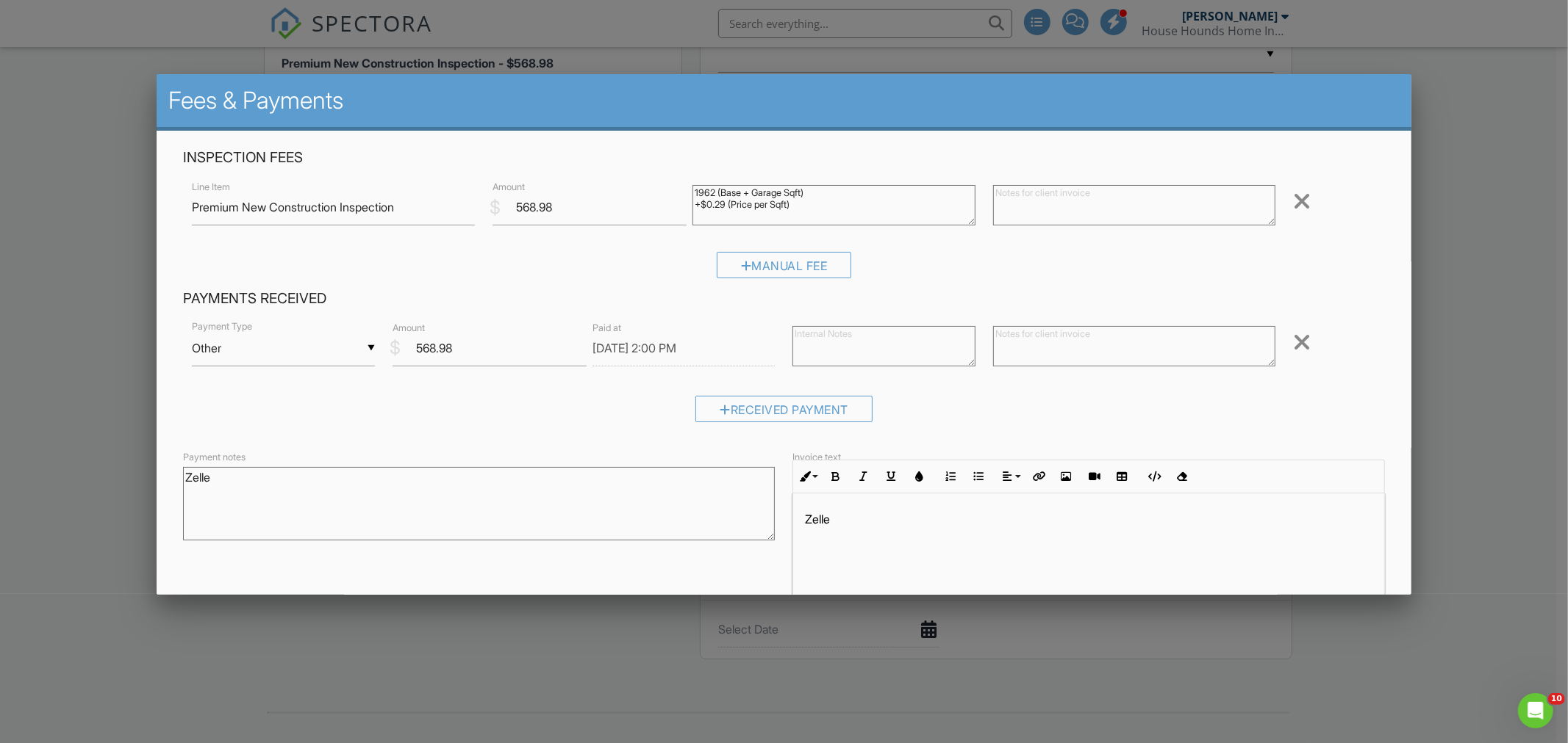
click at [689, 571] on div "Payment notes Zelle Invoice text Inline Style XLarge Large Normal Small Light S…" at bounding box center [784, 526] width 1219 height 156
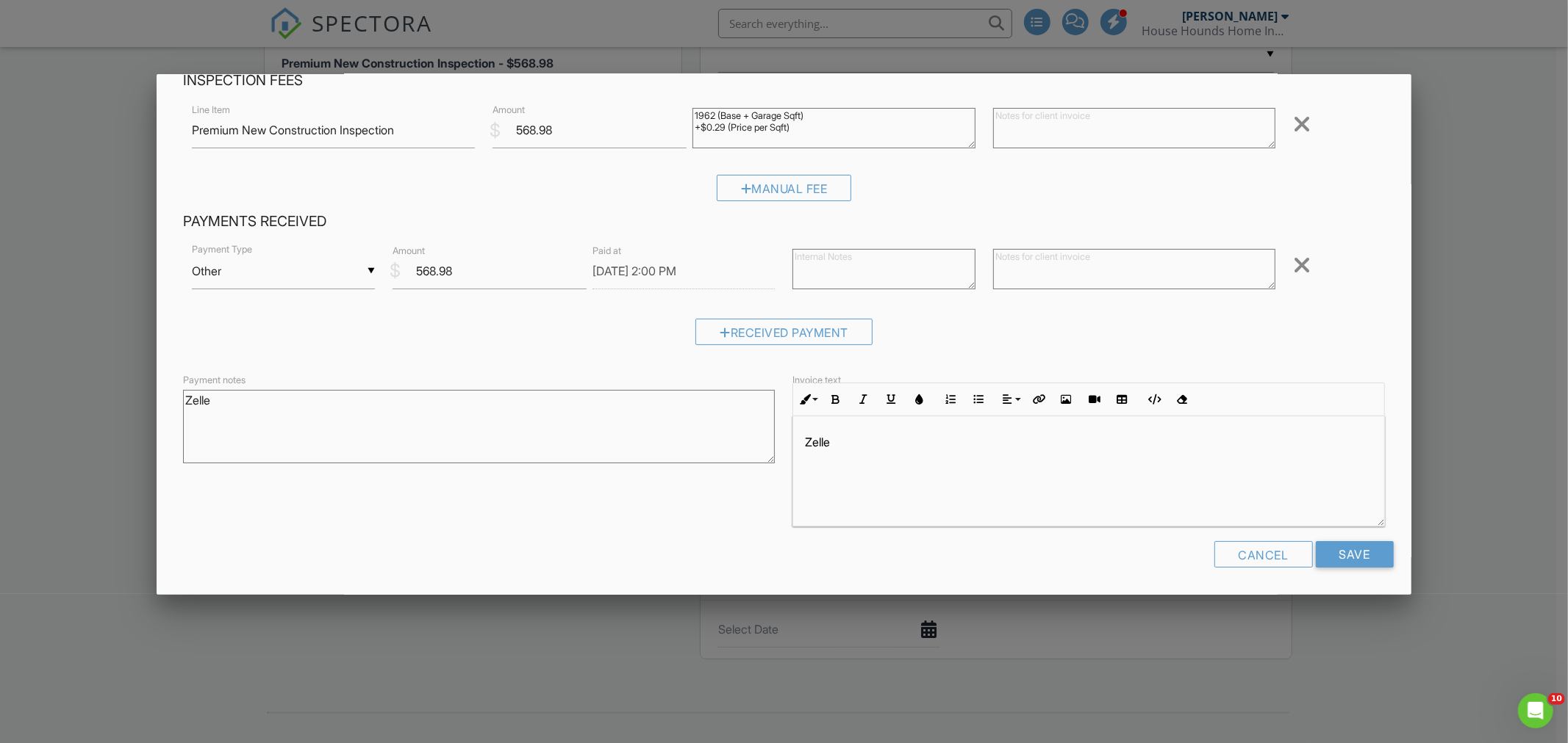
scroll to position [78, 0]
click at [1318, 555] on input "Save" at bounding box center [1354, 553] width 78 height 26
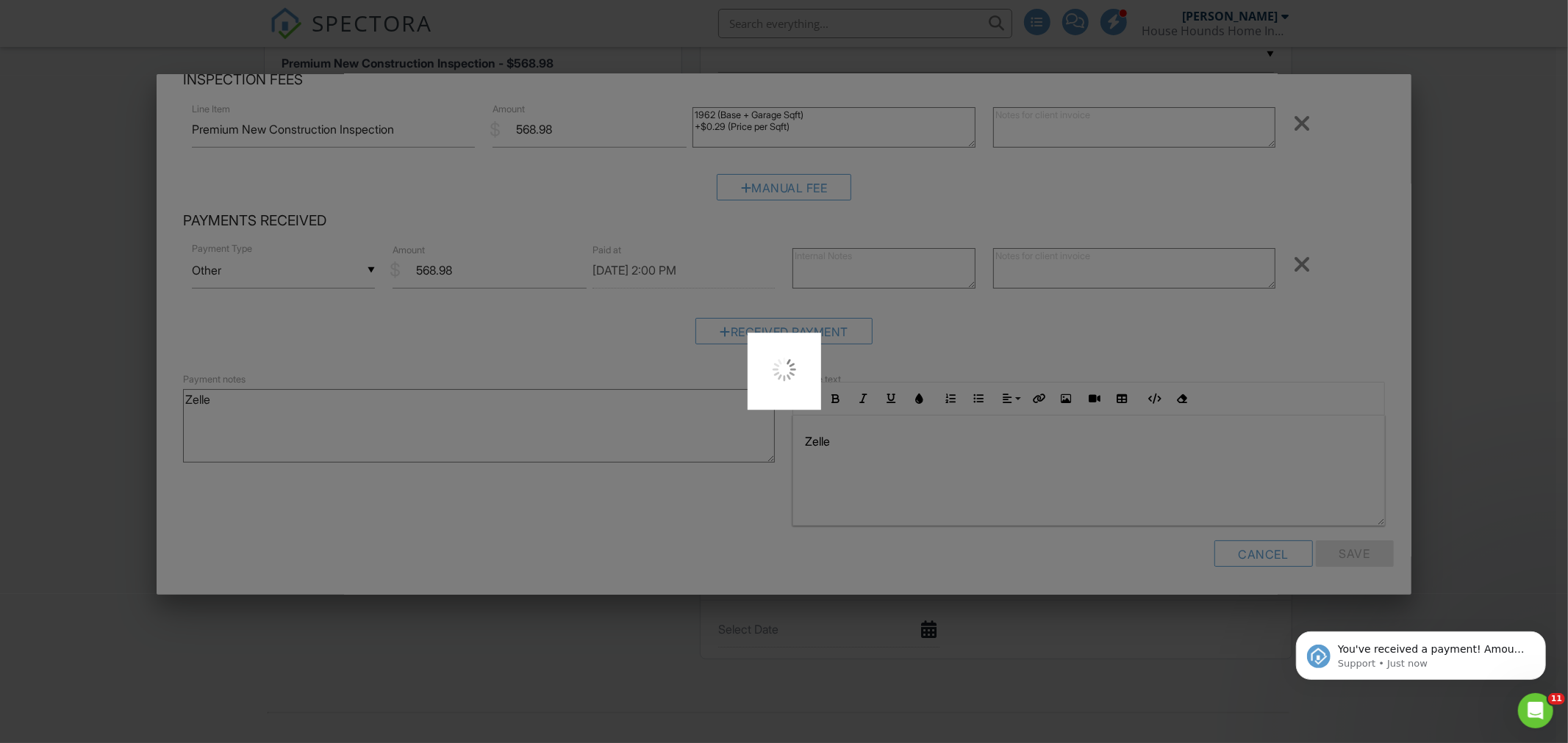
scroll to position [0, 0]
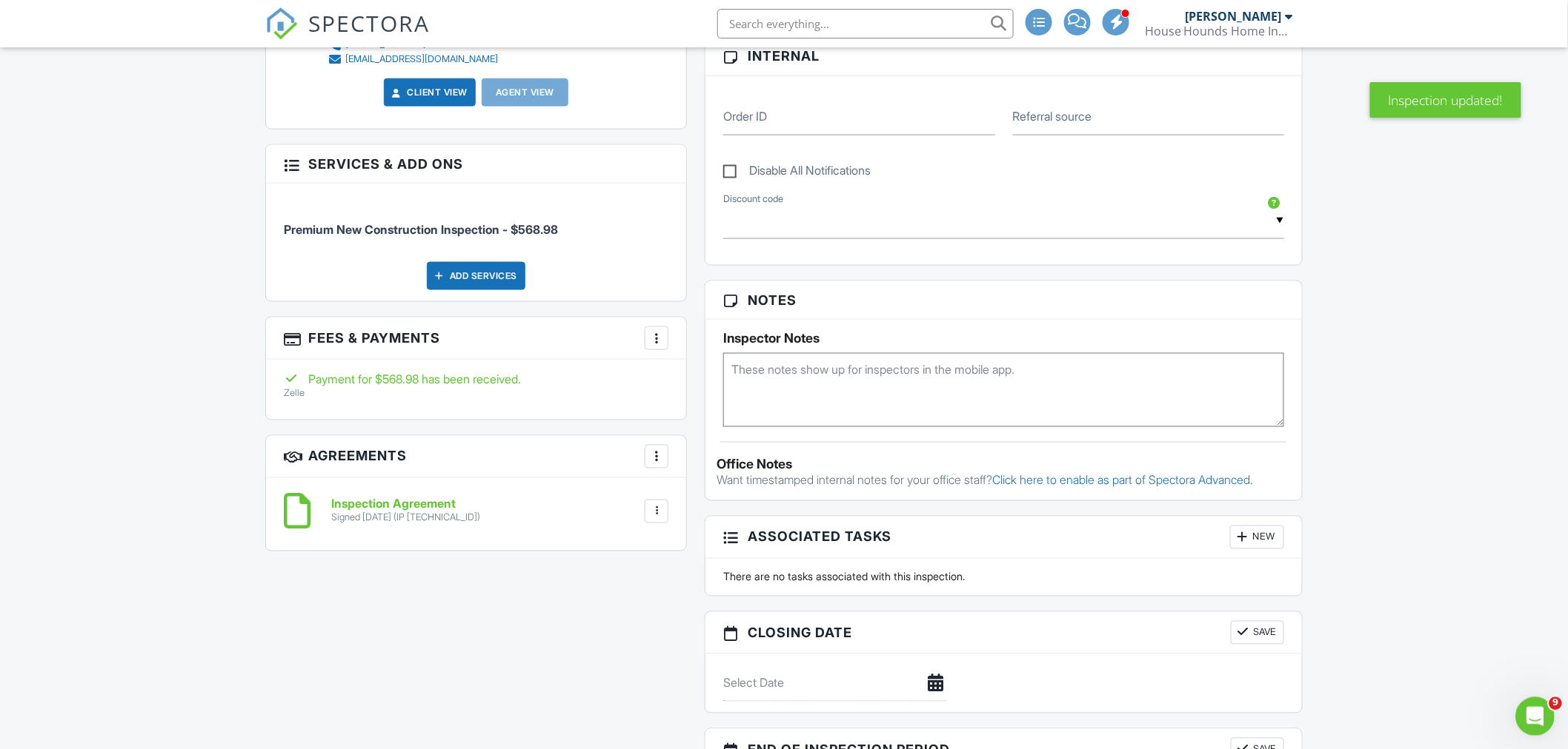
drag, startPoint x: 3052, startPoint y: 1395, endPoint x: 1545, endPoint y: 710, distance: 1655.4
click at [1545, 710] on div "Open Intercom Messenger" at bounding box center [1532, 714] width 49 height 49
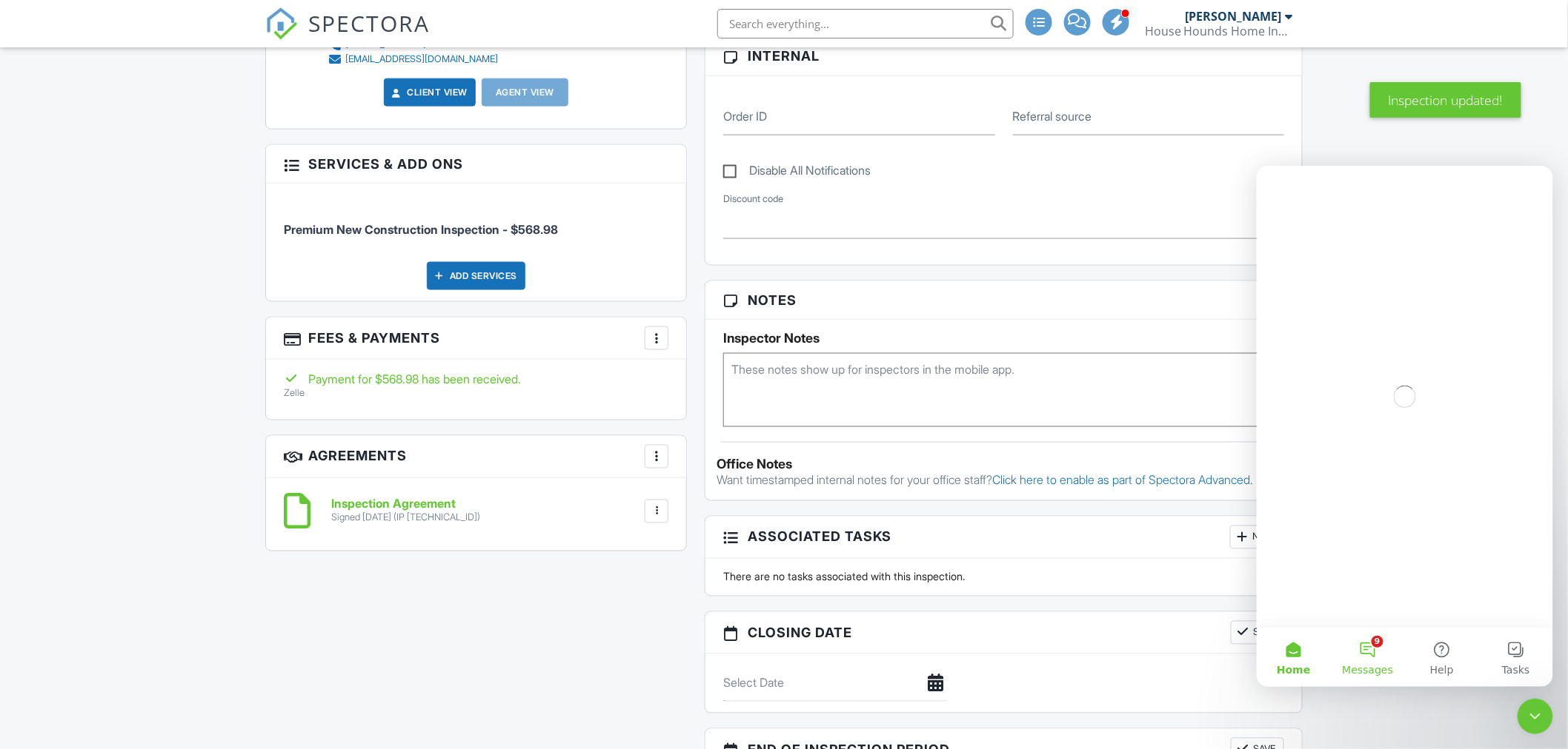
drag, startPoint x: 1368, startPoint y: 643, endPoint x: 1362, endPoint y: 635, distance: 10.0
click at [1364, 637] on button "9 Messages" at bounding box center [1367, 657] width 74 height 59
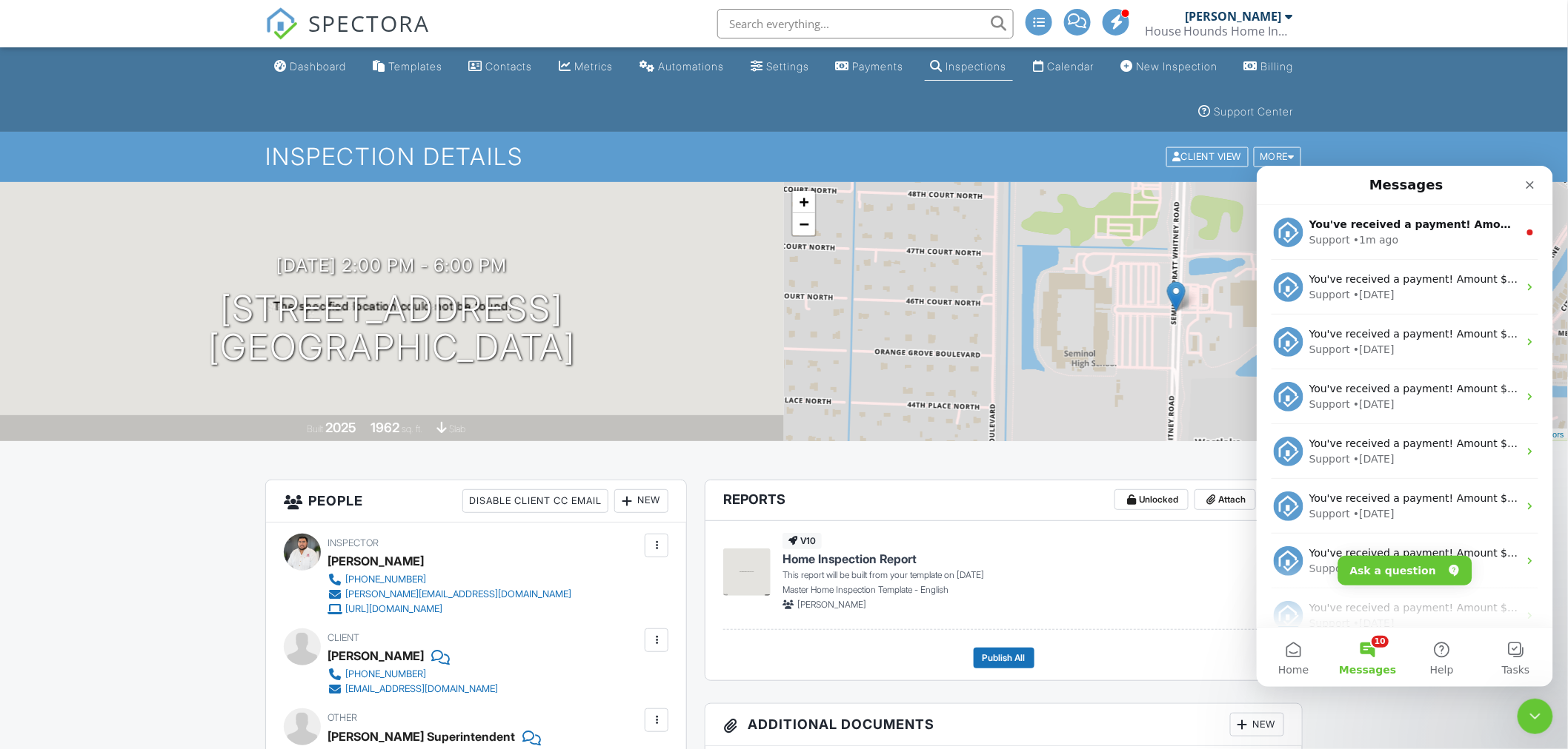
click at [331, 30] on span "SPECTORA" at bounding box center [368, 23] width 122 height 31
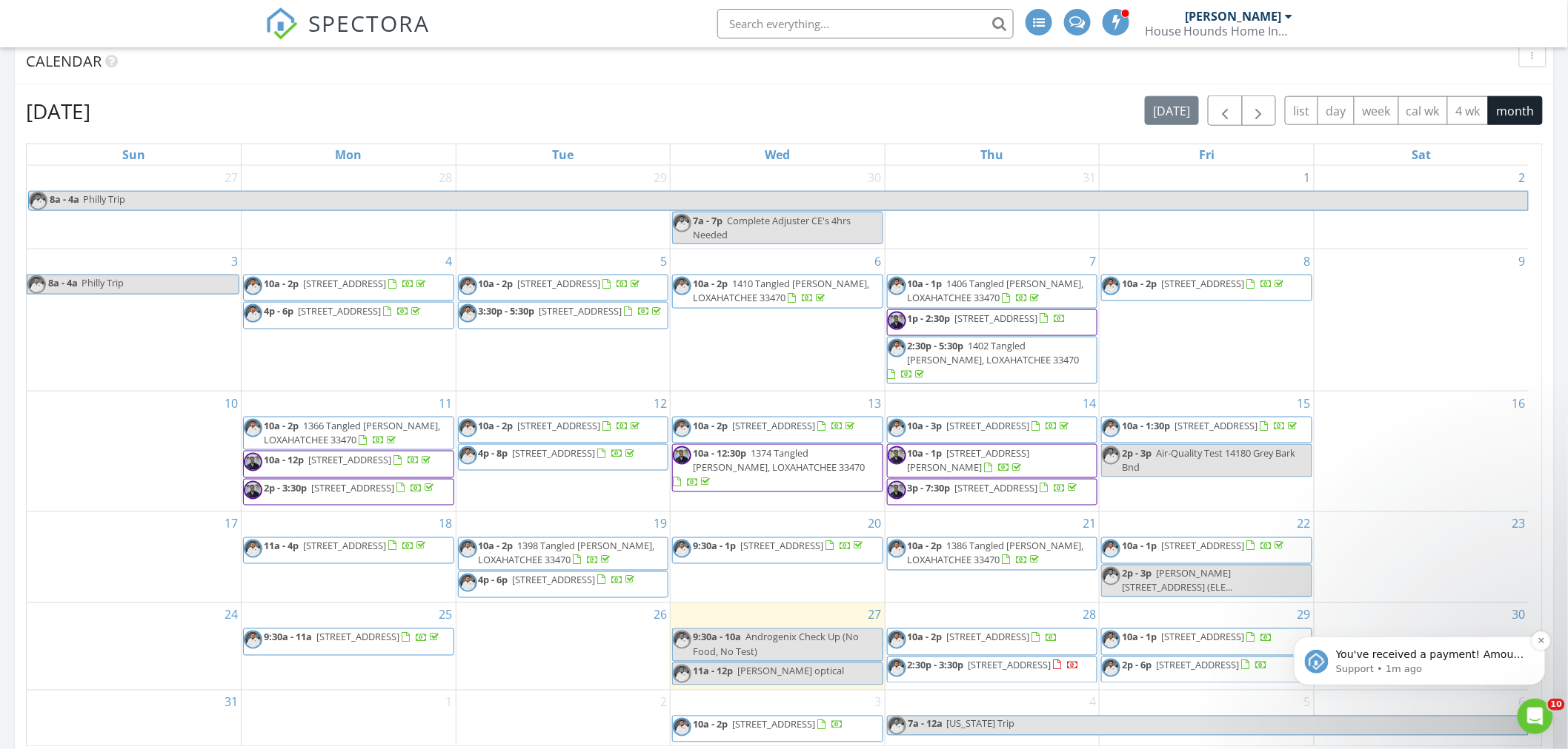
click at [1428, 662] on p "Support • 1m ago" at bounding box center [1431, 668] width 192 height 14
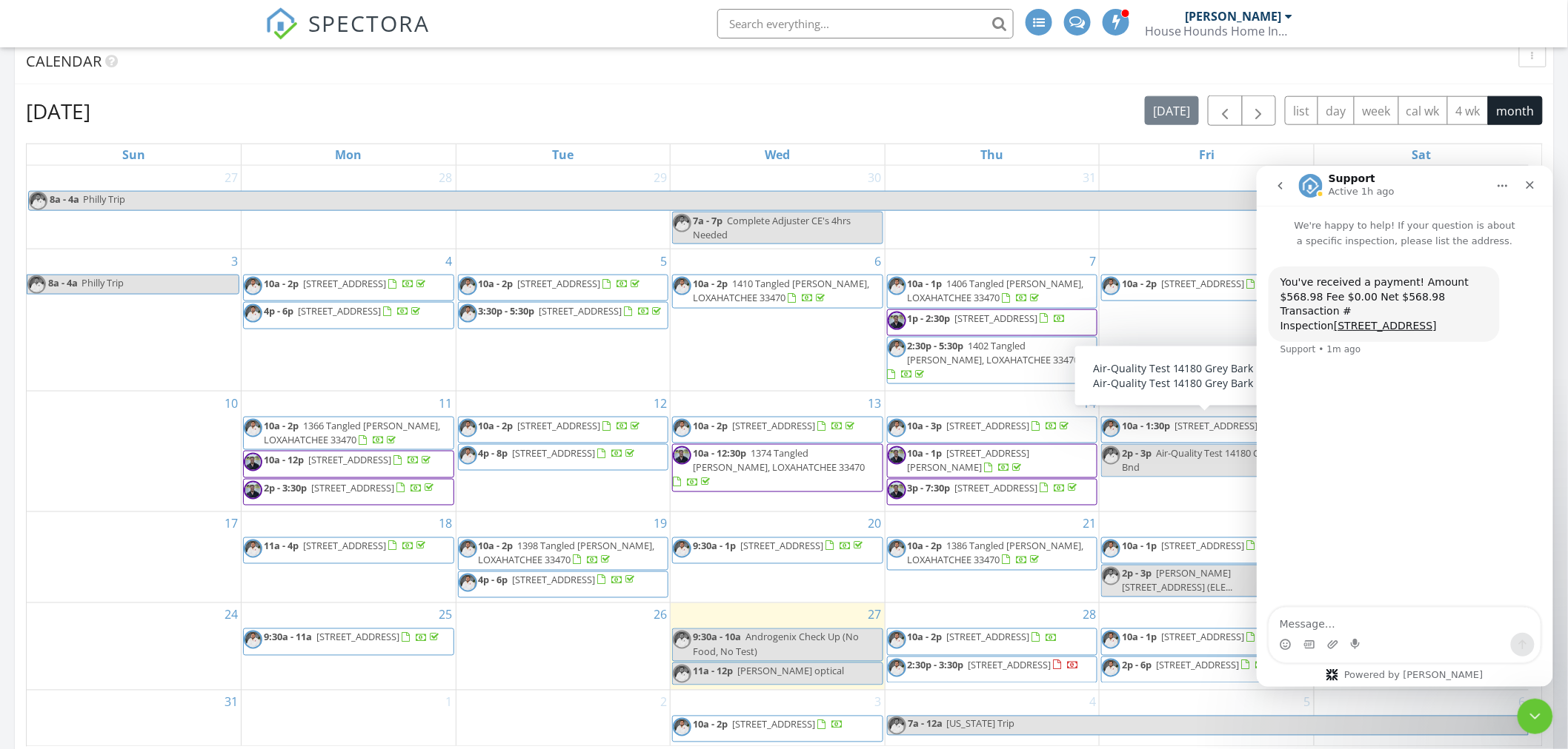
click at [1273, 187] on icon "go back" at bounding box center [1279, 185] width 12 height 12
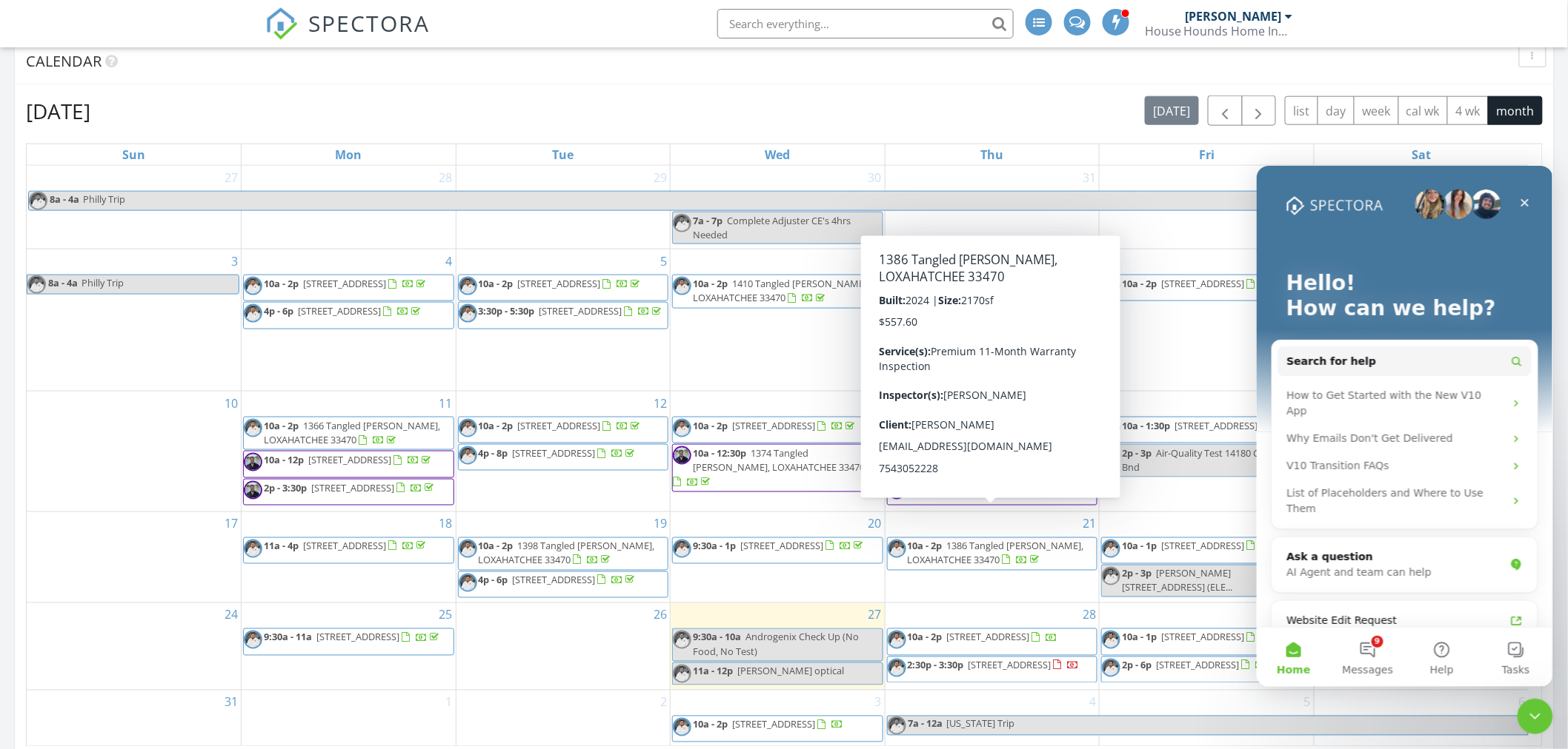
click at [470, 693] on div "2" at bounding box center [564, 718] width 214 height 55
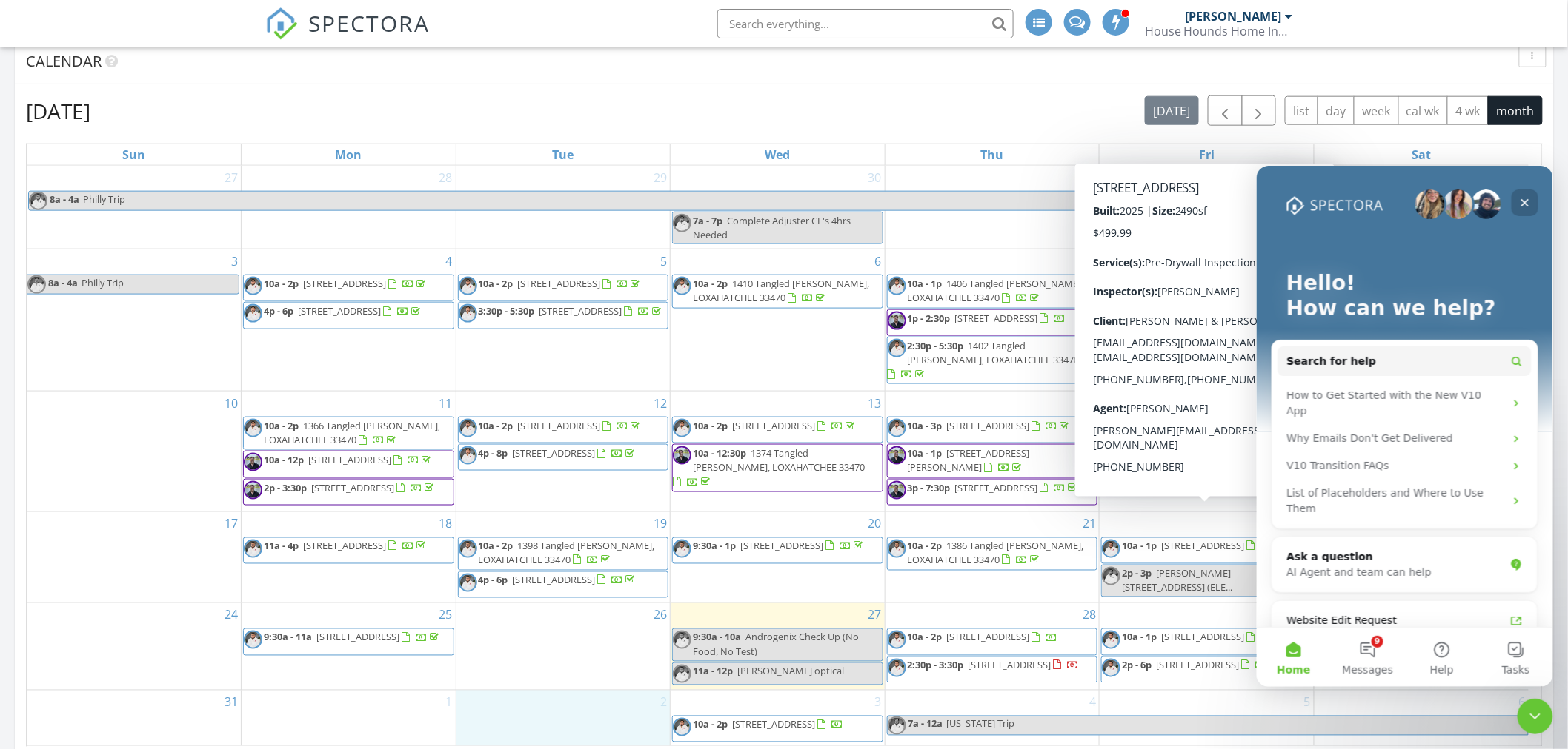
click at [1527, 199] on icon "Close" at bounding box center [1524, 202] width 12 height 12
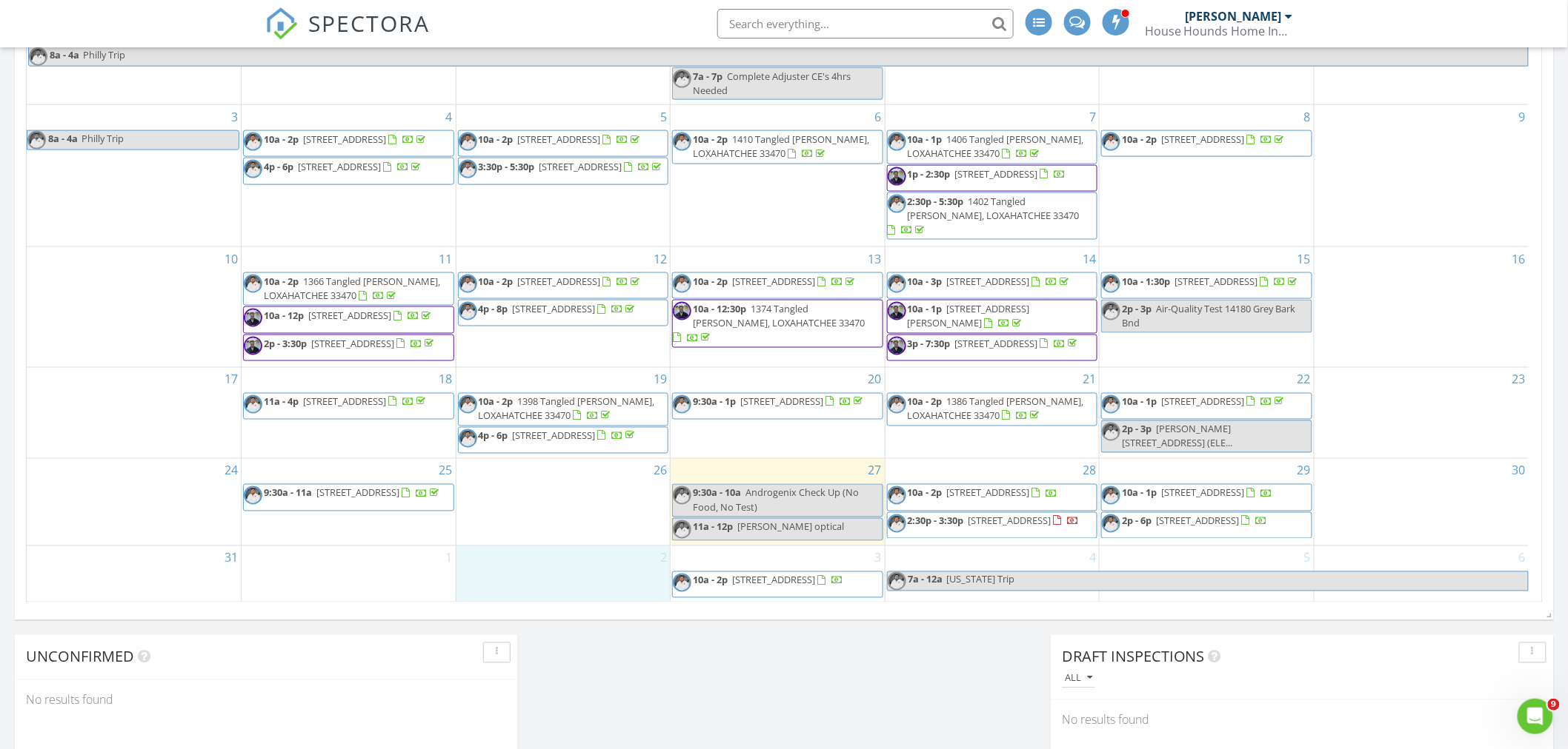
scroll to position [823, 0]
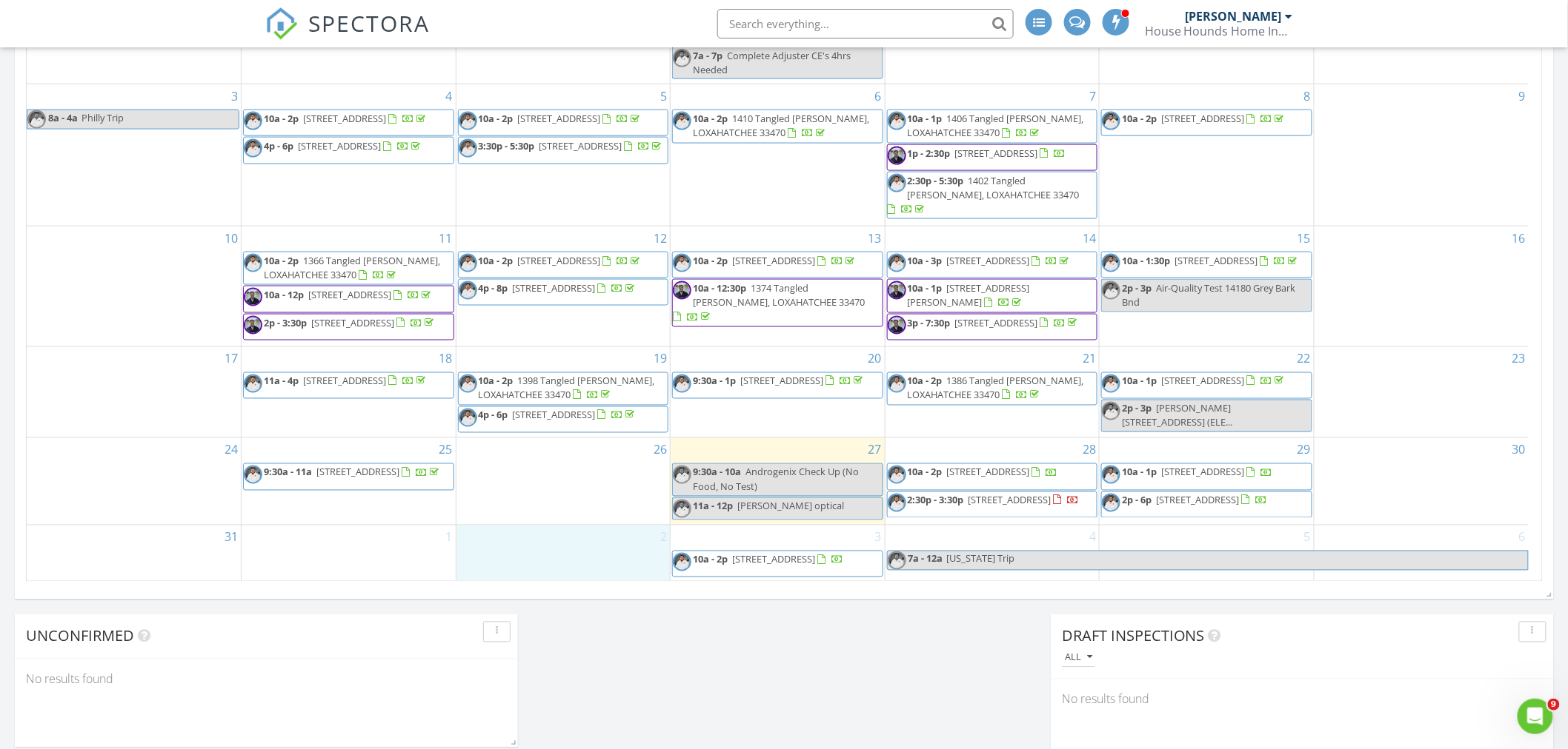
click at [279, 8] on img at bounding box center [282, 24] width 33 height 33
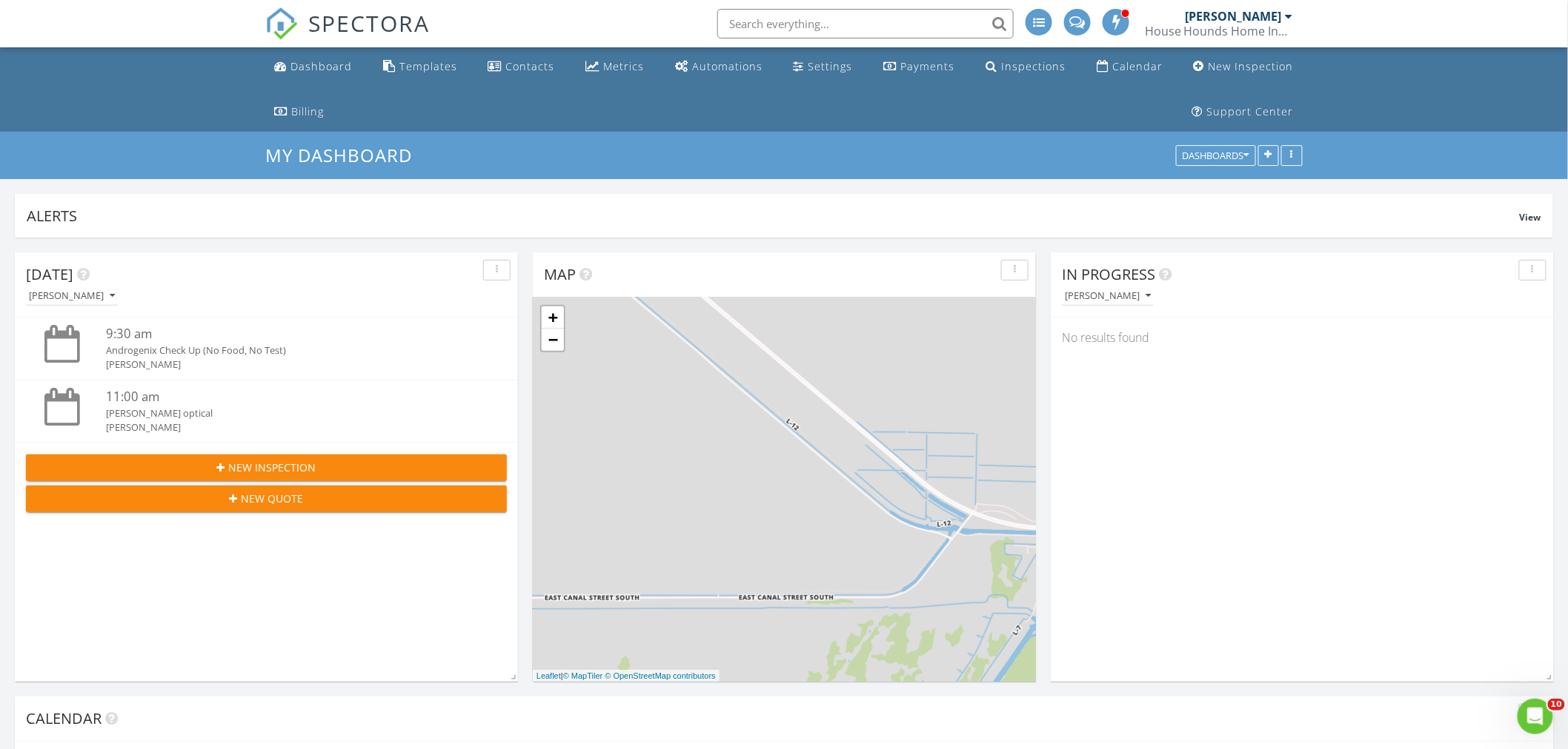
drag, startPoint x: 344, startPoint y: 30, endPoint x: 344, endPoint y: 39, distance: 9.0
click at [344, 33] on span "SPECTORA" at bounding box center [368, 23] width 122 height 31
